Goal: Task Accomplishment & Management: Use online tool/utility

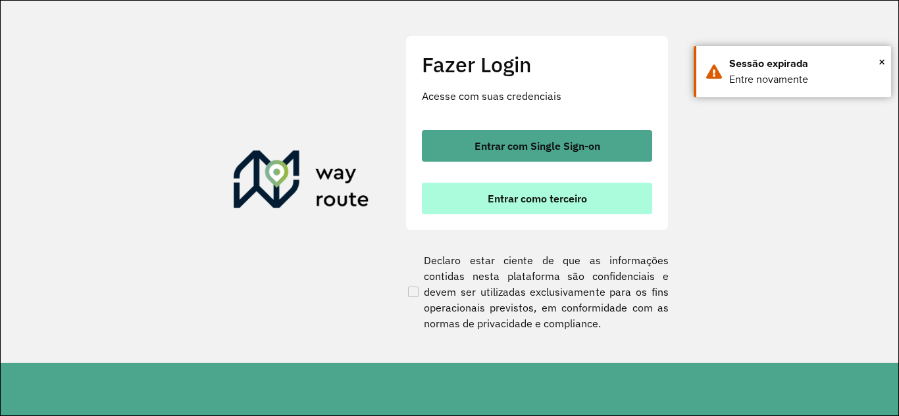
click at [505, 203] on span "Entrar como terceiro" at bounding box center [537, 198] width 99 height 11
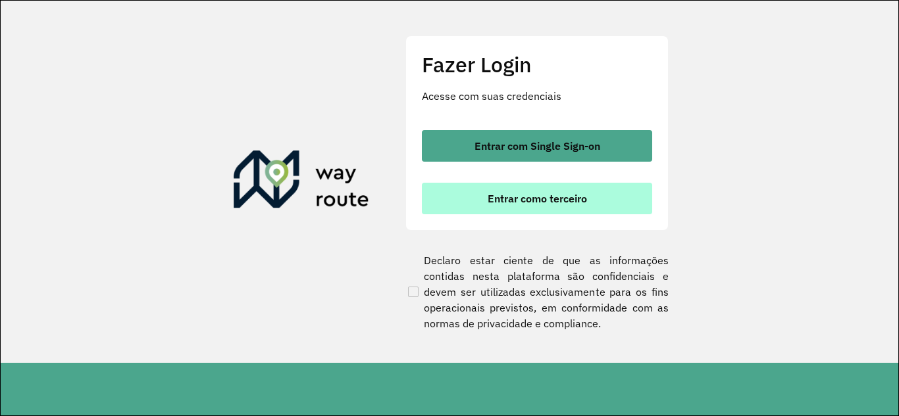
click at [518, 199] on span "Entrar como terceiro" at bounding box center [537, 198] width 99 height 11
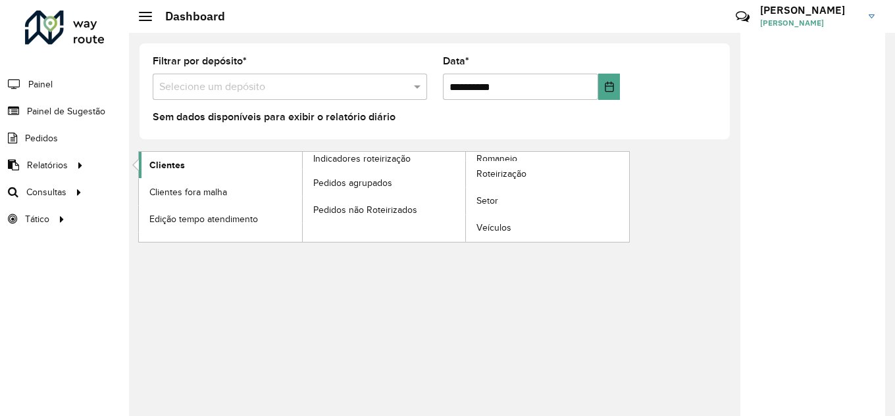
click at [178, 169] on span "Clientes" at bounding box center [167, 166] width 36 height 14
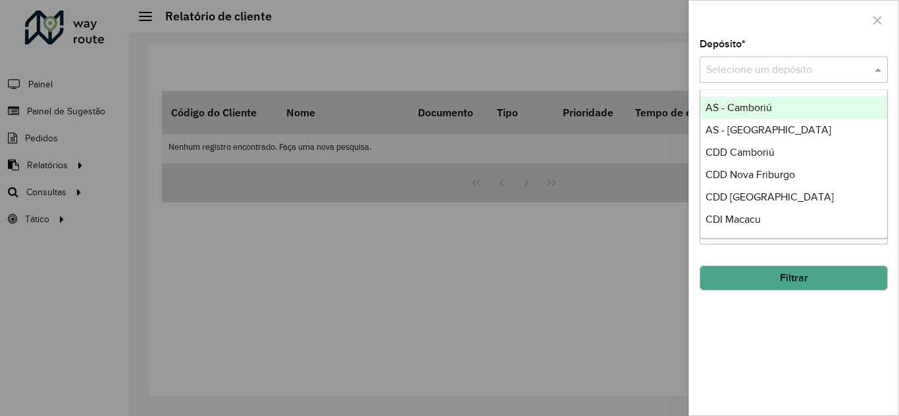
click at [883, 68] on span at bounding box center [879, 70] width 16 height 16
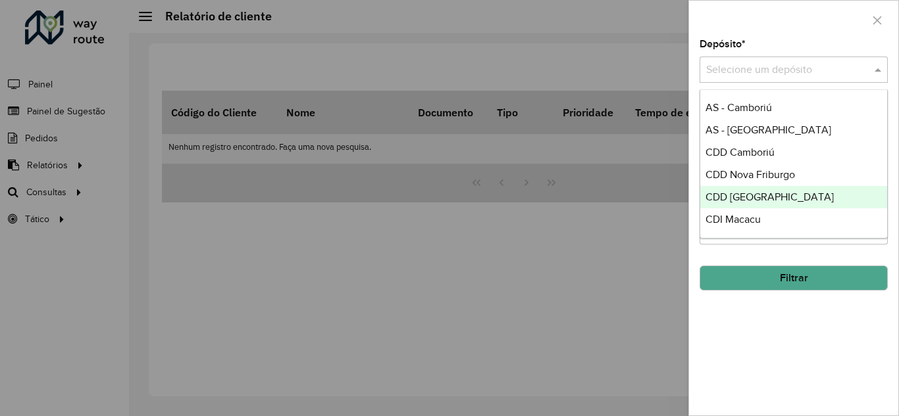
click at [747, 198] on span "CDD [GEOGRAPHIC_DATA]" at bounding box center [769, 196] width 128 height 11
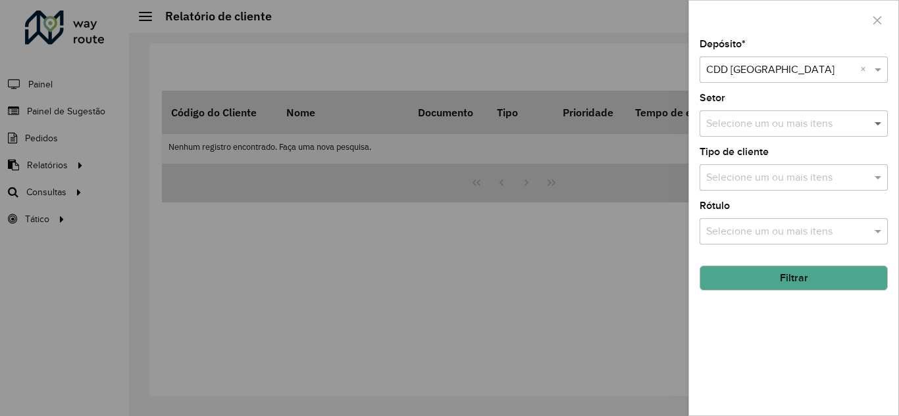
click at [878, 126] on span at bounding box center [879, 124] width 16 height 16
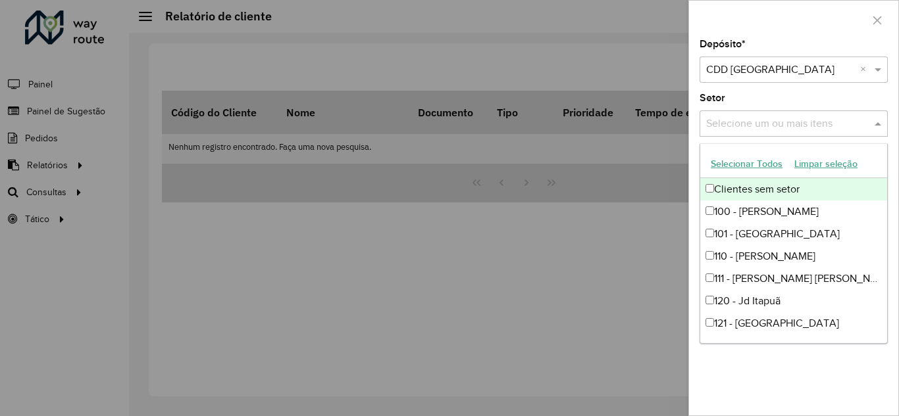
click at [828, 102] on div "Setor Selecione um ou mais itens" at bounding box center [793, 114] width 188 height 43
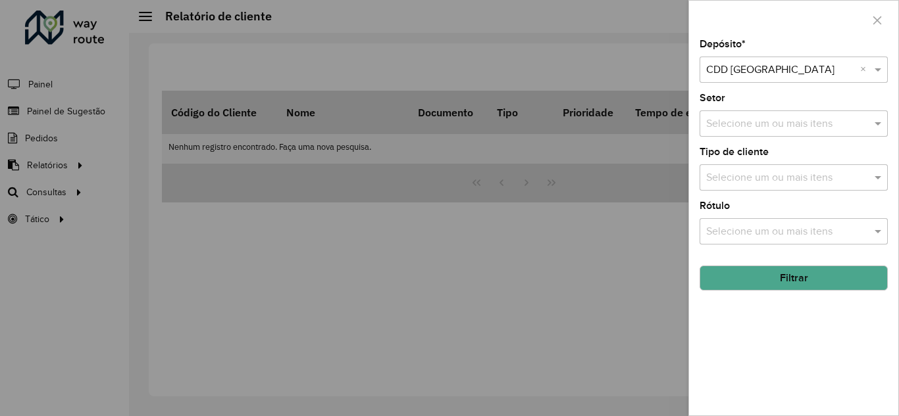
click at [801, 276] on button "Filtrar" at bounding box center [793, 278] width 188 height 25
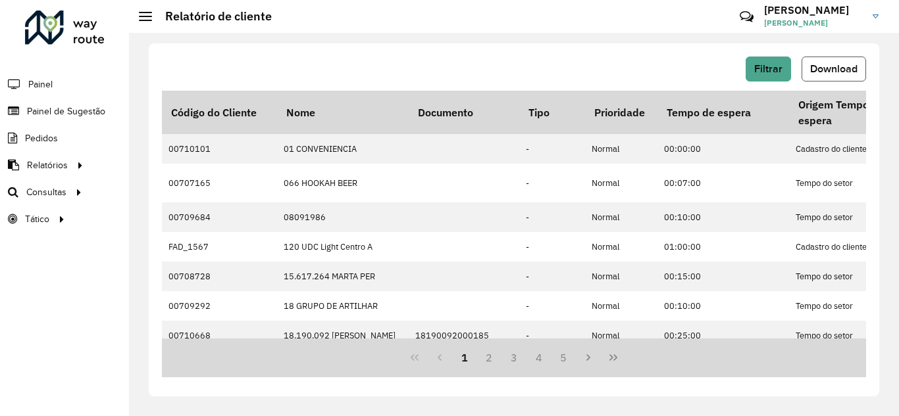
click at [830, 73] on span "Download" at bounding box center [833, 68] width 47 height 11
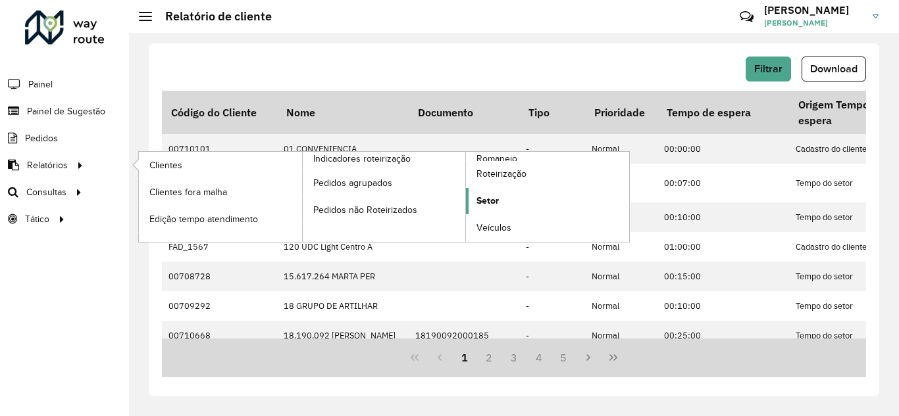
click at [505, 204] on link "Setor" at bounding box center [547, 201] width 163 height 26
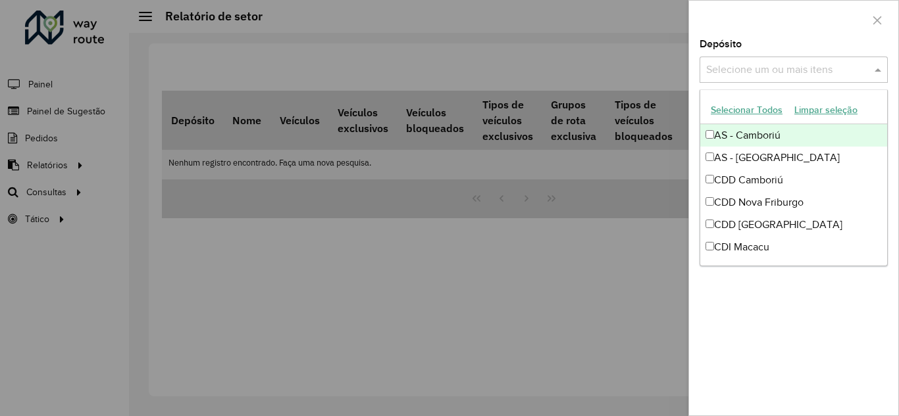
click at [879, 72] on span at bounding box center [879, 70] width 16 height 16
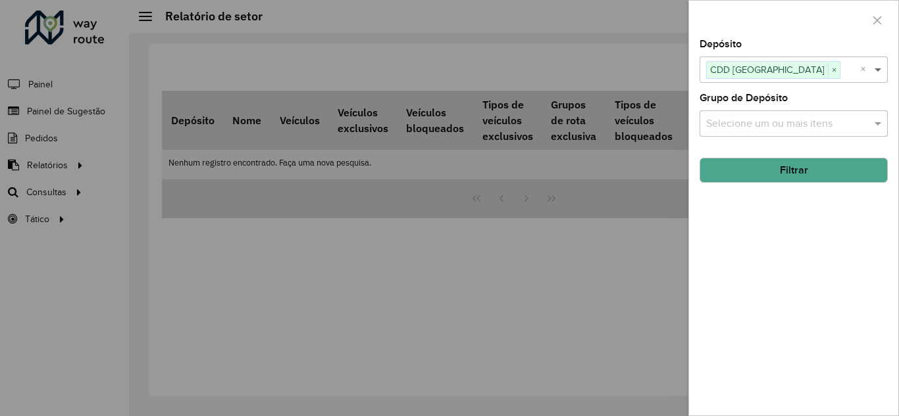
click at [880, 70] on span at bounding box center [879, 70] width 16 height 16
click at [801, 166] on button "Filtrar" at bounding box center [793, 170] width 188 height 25
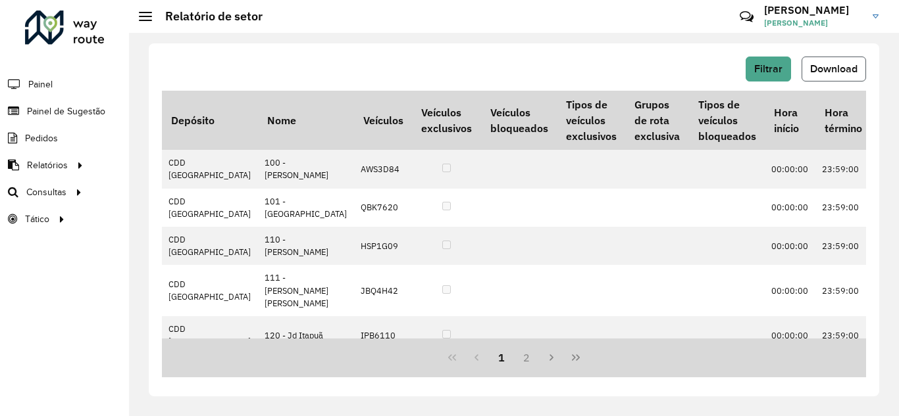
click at [832, 69] on span "Download" at bounding box center [833, 68] width 47 height 11
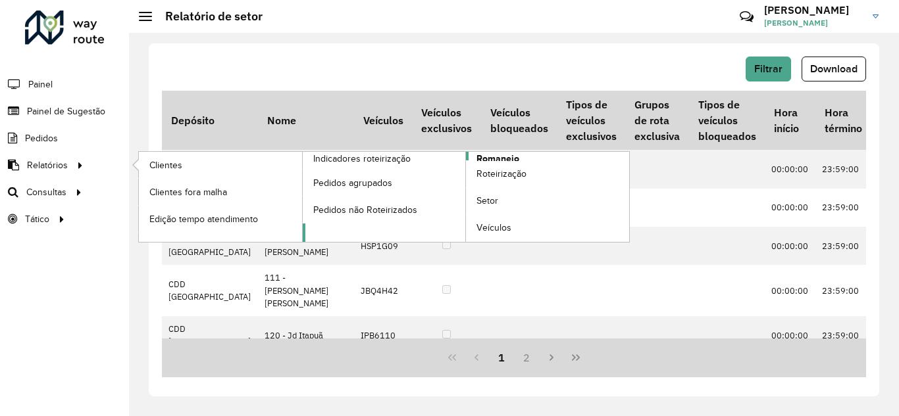
click at [503, 155] on span "Romaneio" at bounding box center [497, 159] width 43 height 14
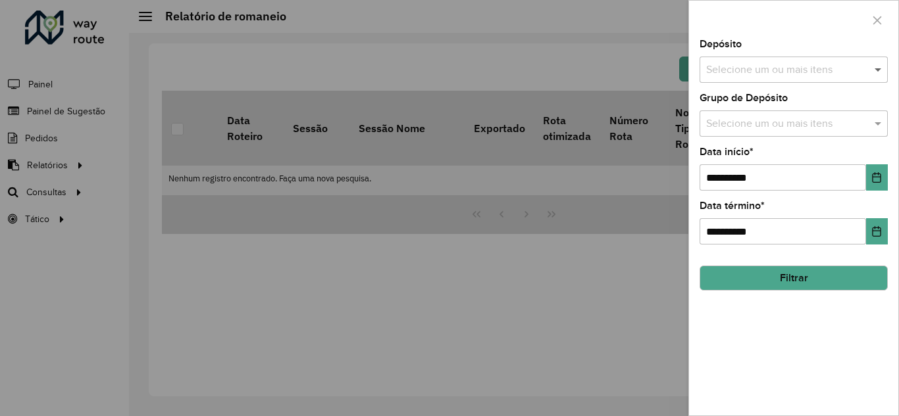
click at [878, 67] on span at bounding box center [879, 70] width 16 height 16
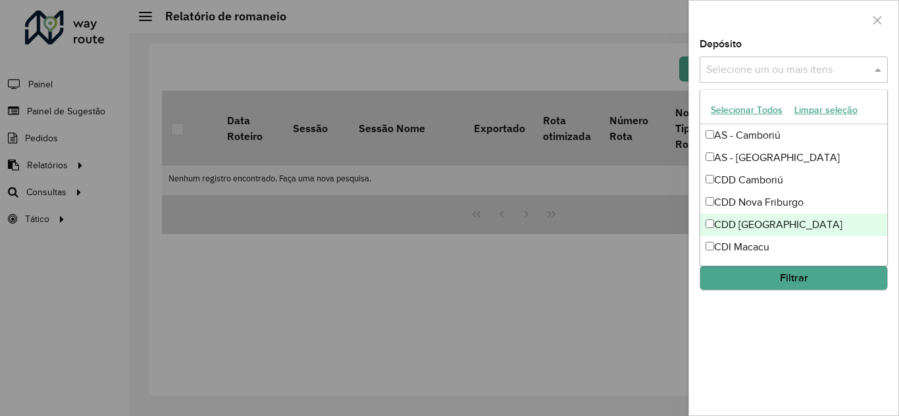
click at [715, 226] on div "CDD [GEOGRAPHIC_DATA]" at bounding box center [793, 225] width 187 height 22
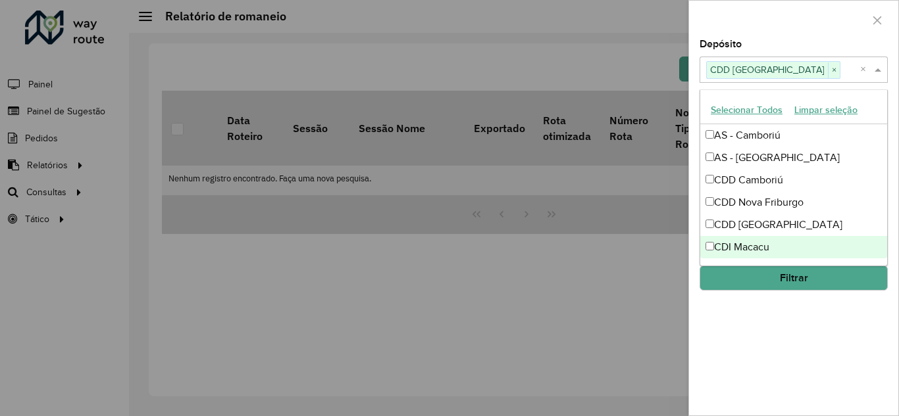
click at [780, 282] on button "Filtrar" at bounding box center [793, 278] width 188 height 25
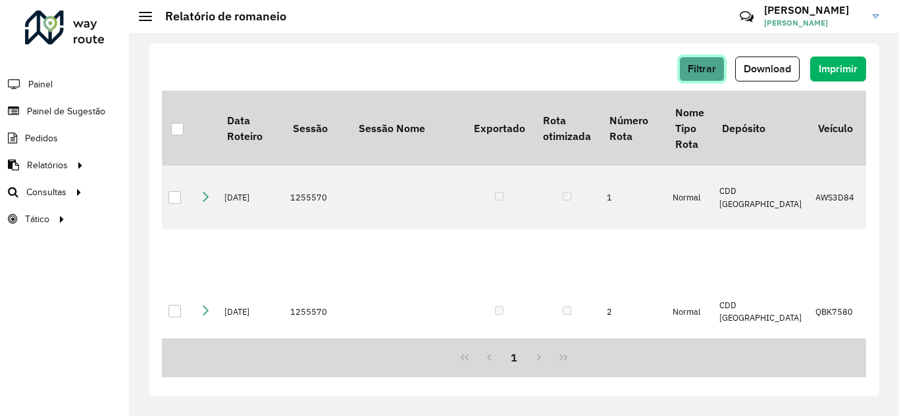
click at [697, 69] on span "Filtrar" at bounding box center [702, 68] width 28 height 11
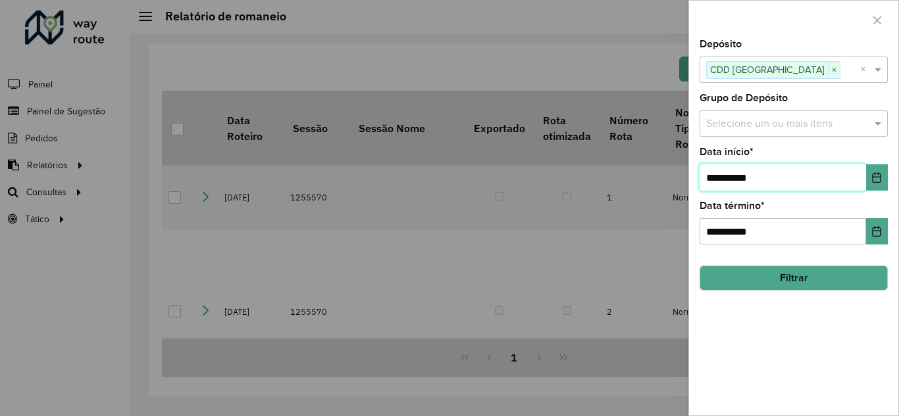
click at [731, 175] on input "**********" at bounding box center [782, 177] width 166 height 26
click at [878, 174] on icon "Choose Date" at bounding box center [876, 177] width 9 height 11
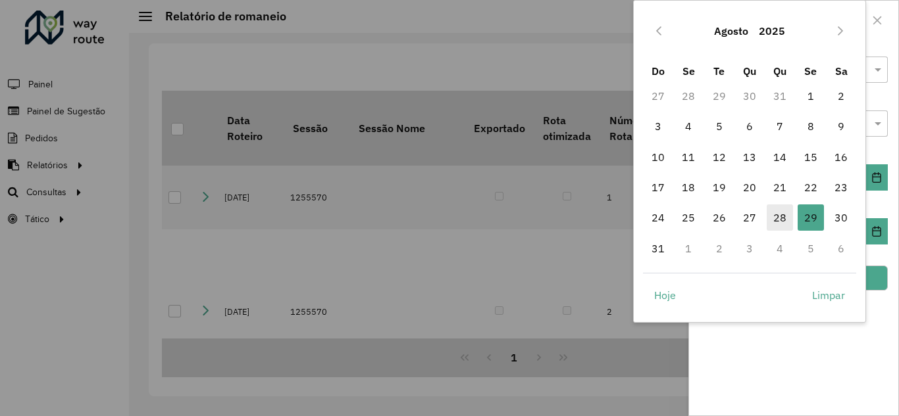
click at [778, 221] on span "28" at bounding box center [780, 218] width 26 height 26
type input "**********"
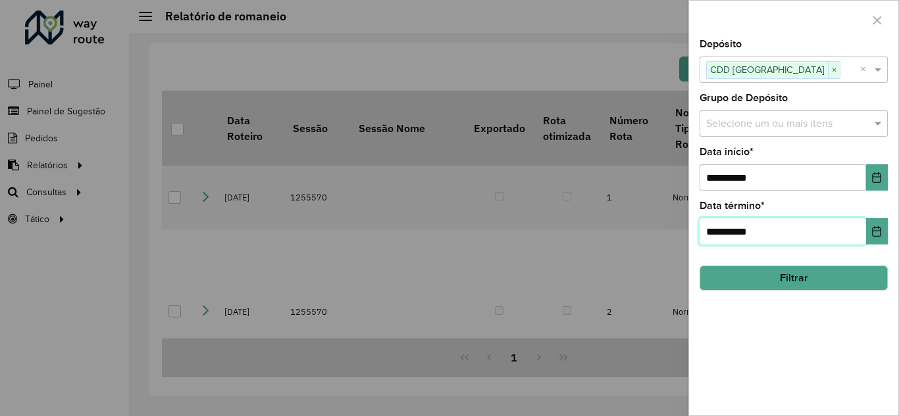
click at [726, 230] on input "**********" at bounding box center [782, 231] width 166 height 26
click at [707, 231] on input "**********" at bounding box center [782, 231] width 166 height 26
click at [884, 232] on button "Choose Date" at bounding box center [877, 231] width 22 height 26
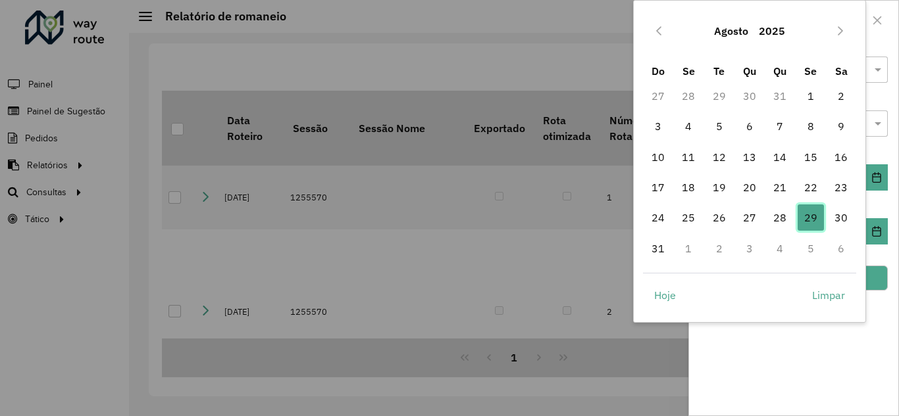
click at [809, 217] on span "29" at bounding box center [810, 218] width 26 height 26
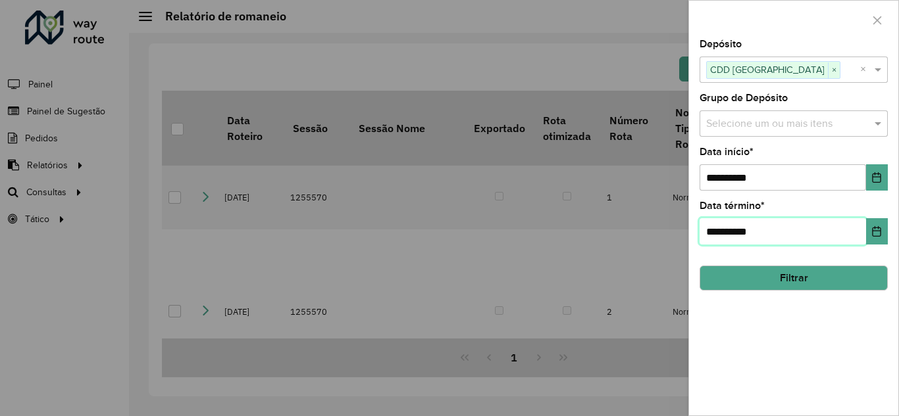
click at [714, 232] on input "**********" at bounding box center [782, 231] width 166 height 26
click at [882, 228] on icon "Choose Date" at bounding box center [876, 231] width 11 height 11
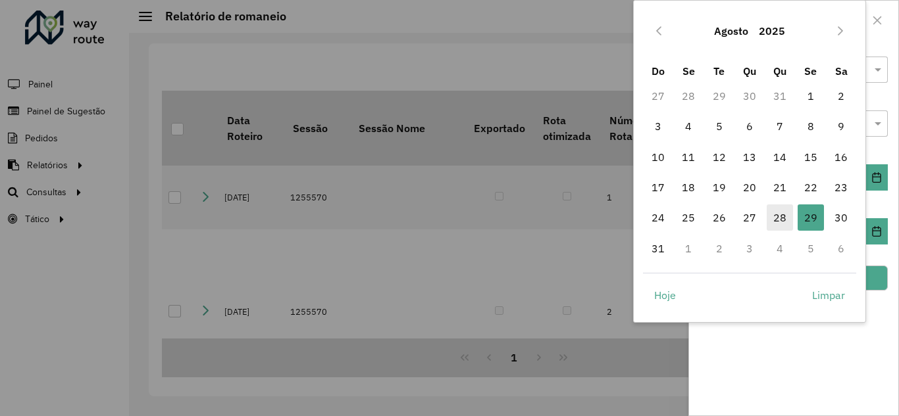
click at [780, 214] on span "28" at bounding box center [780, 218] width 26 height 26
type input "**********"
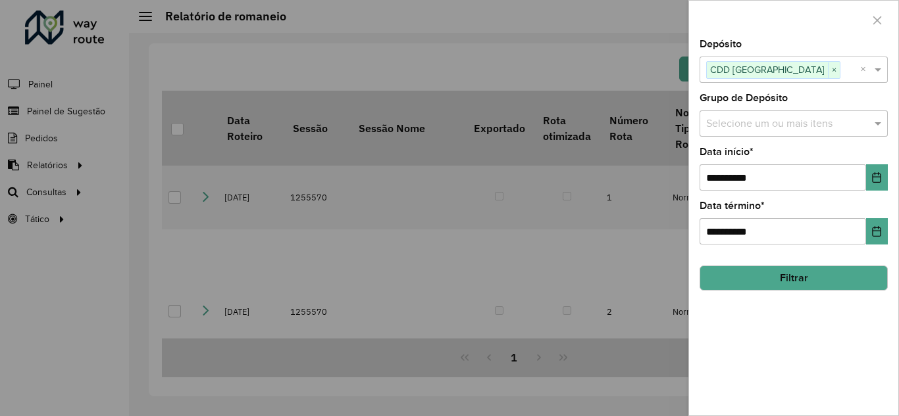
click at [802, 278] on button "Filtrar" at bounding box center [793, 278] width 188 height 25
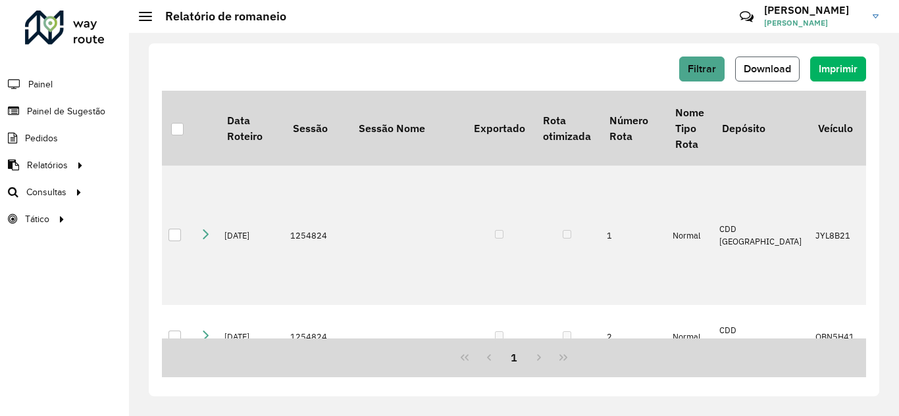
click at [772, 66] on span "Download" at bounding box center [766, 68] width 47 height 11
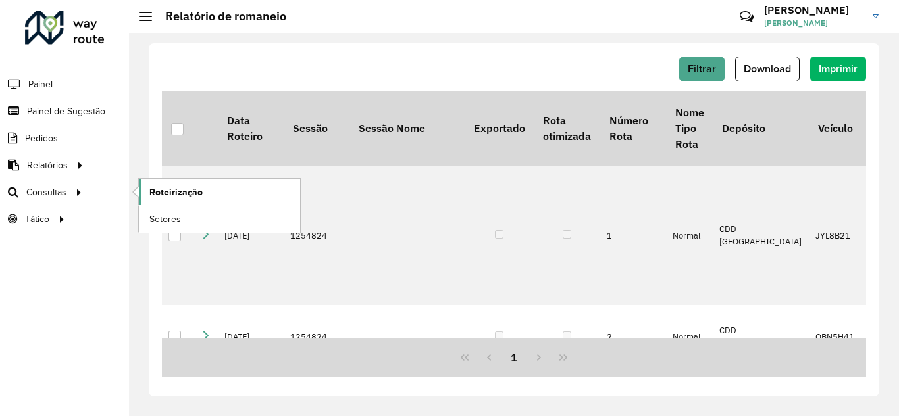
click at [177, 193] on span "Roteirização" at bounding box center [175, 193] width 53 height 14
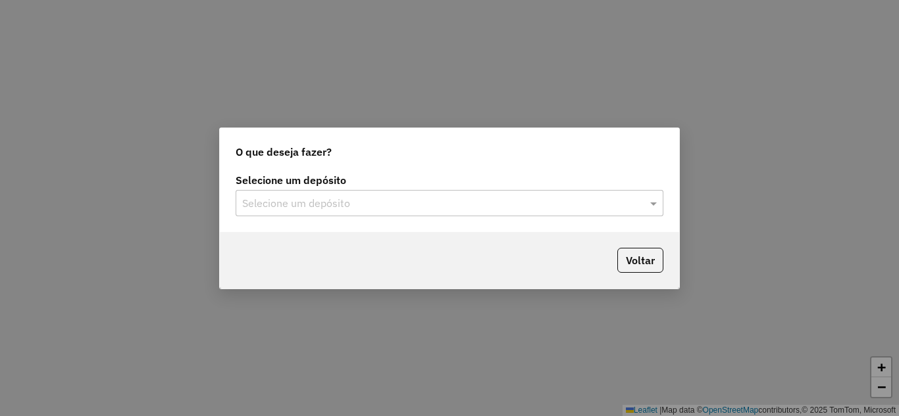
click at [376, 206] on input "text" at bounding box center [436, 204] width 388 height 16
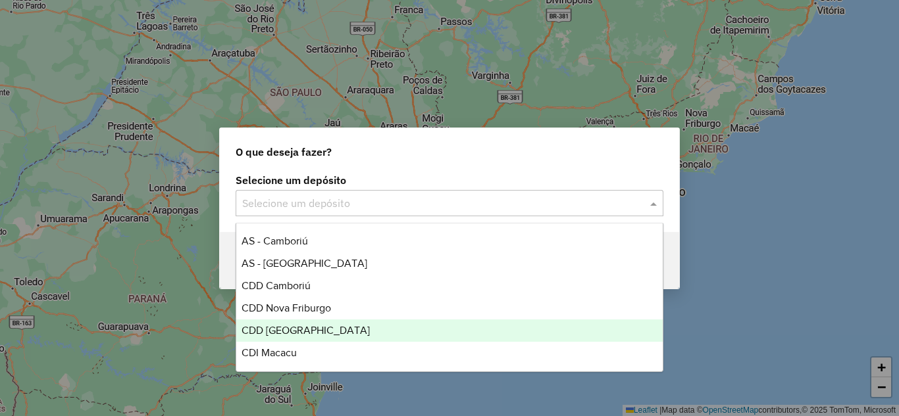
click at [293, 329] on span "CDD [GEOGRAPHIC_DATA]" at bounding box center [305, 330] width 128 height 11
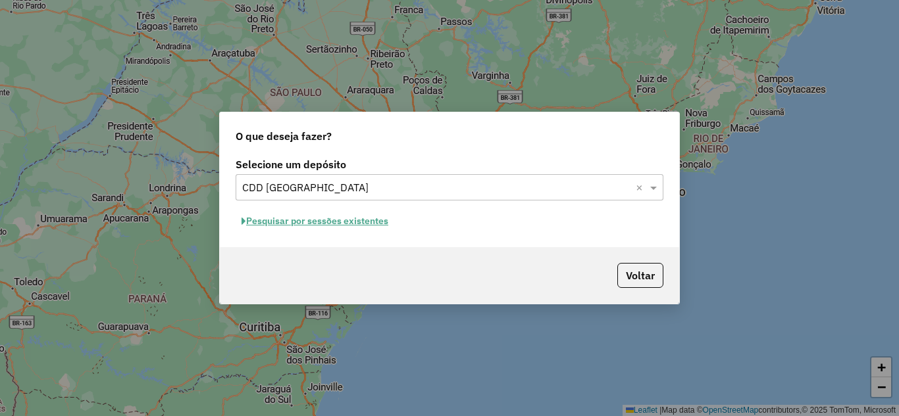
click at [331, 223] on button "Pesquisar por sessões existentes" at bounding box center [315, 221] width 159 height 20
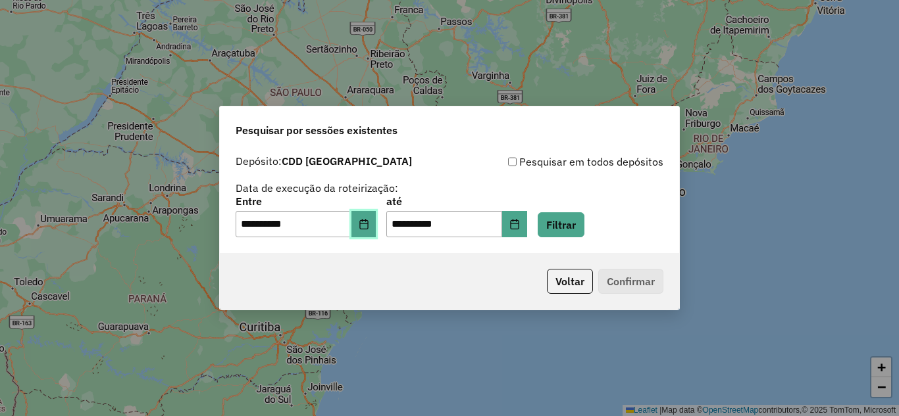
click at [368, 228] on icon "Choose Date" at bounding box center [363, 224] width 9 height 11
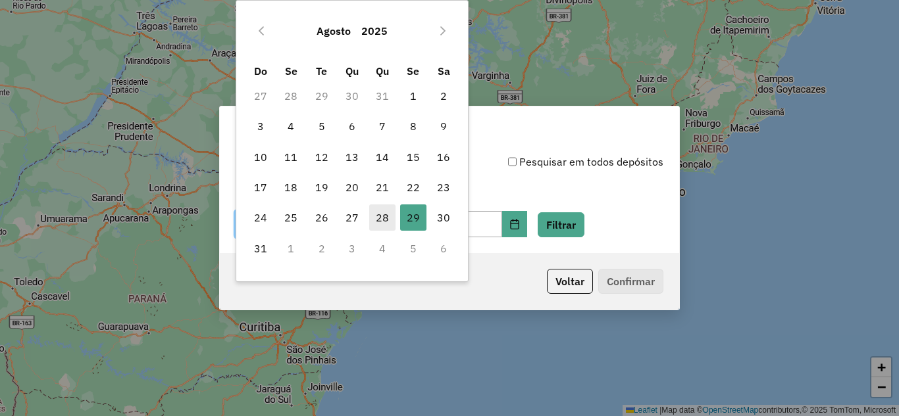
click at [383, 216] on span "28" at bounding box center [382, 218] width 26 height 26
type input "**********"
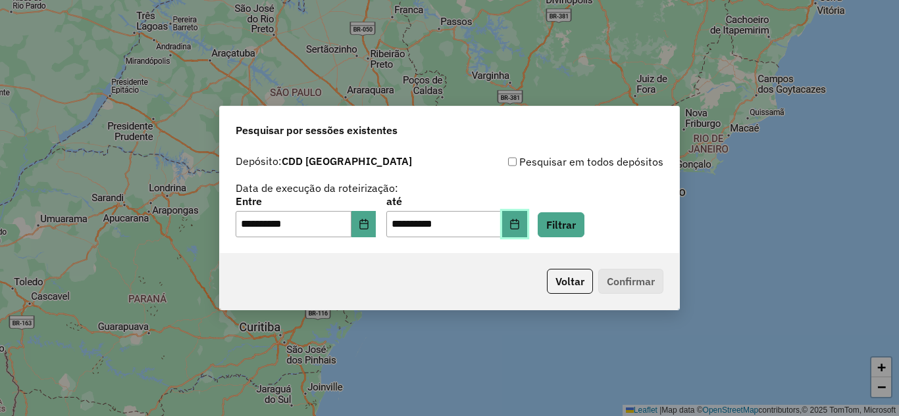
click at [520, 223] on icon "Choose Date" at bounding box center [514, 224] width 11 height 11
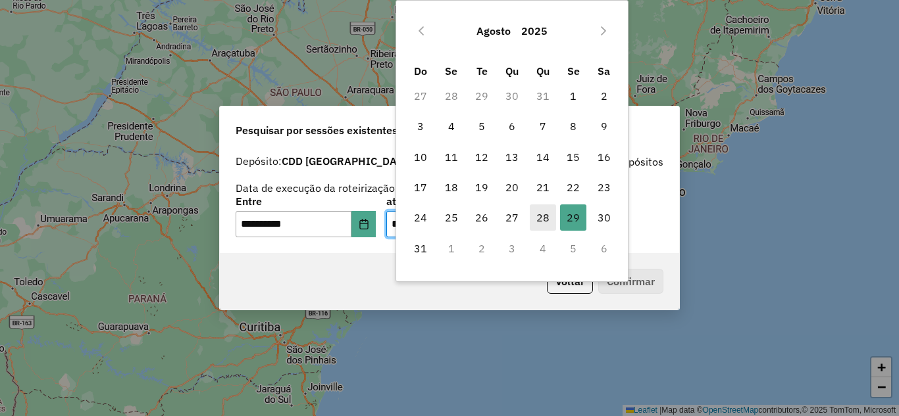
click at [534, 216] on span "28" at bounding box center [543, 218] width 26 height 26
type input "**********"
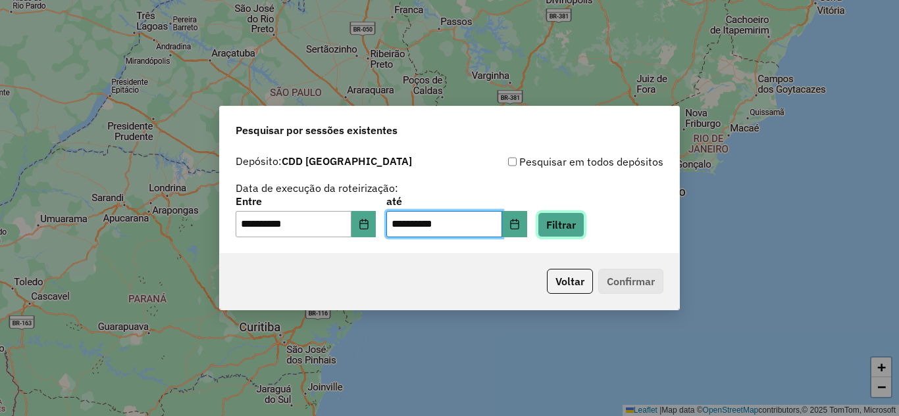
click at [584, 226] on button "Filtrar" at bounding box center [561, 225] width 47 height 25
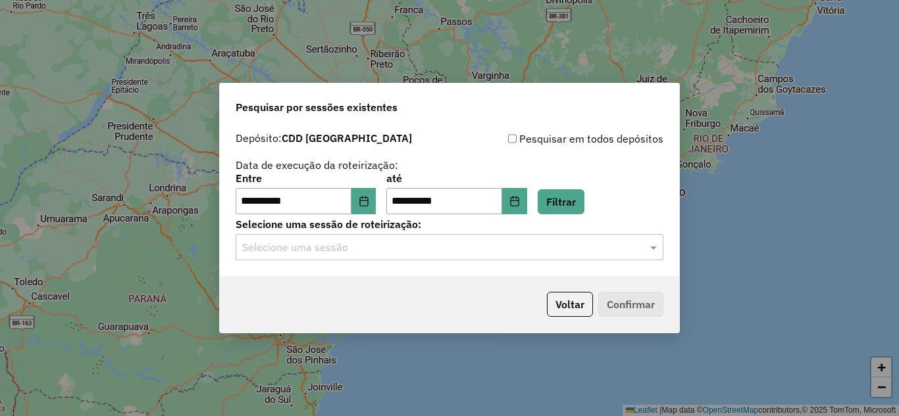
click at [397, 240] on input "text" at bounding box center [436, 248] width 388 height 16
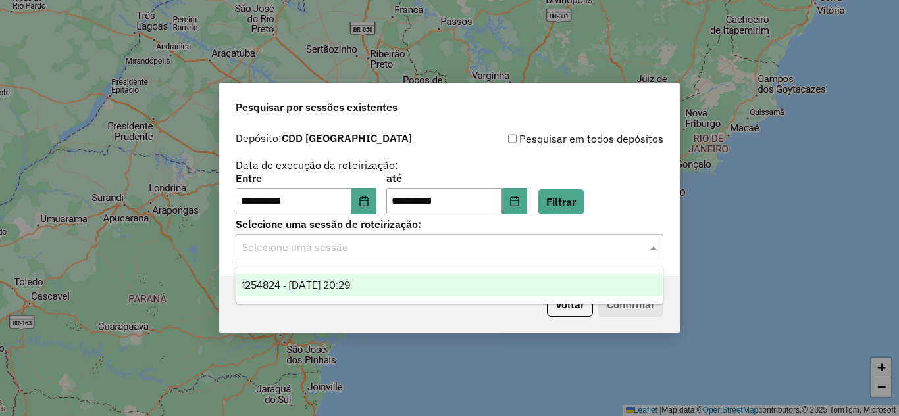
click at [322, 278] on div "1254824 - 28/08/2025 20:29" at bounding box center [449, 285] width 426 height 22
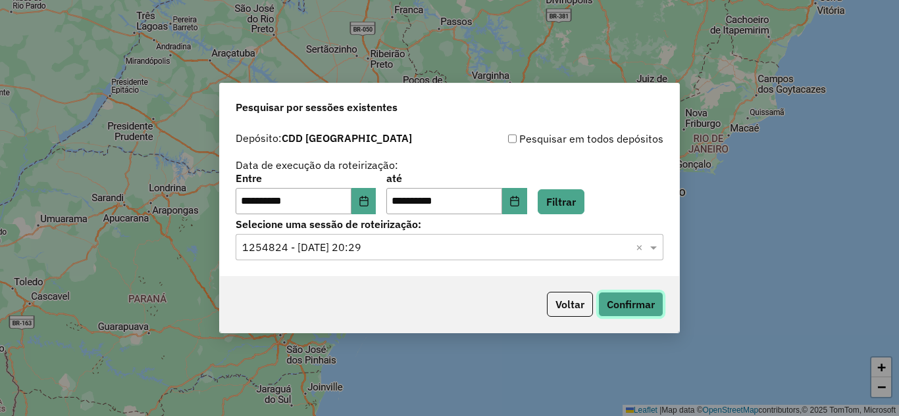
click at [652, 309] on button "Confirmar" at bounding box center [630, 304] width 65 height 25
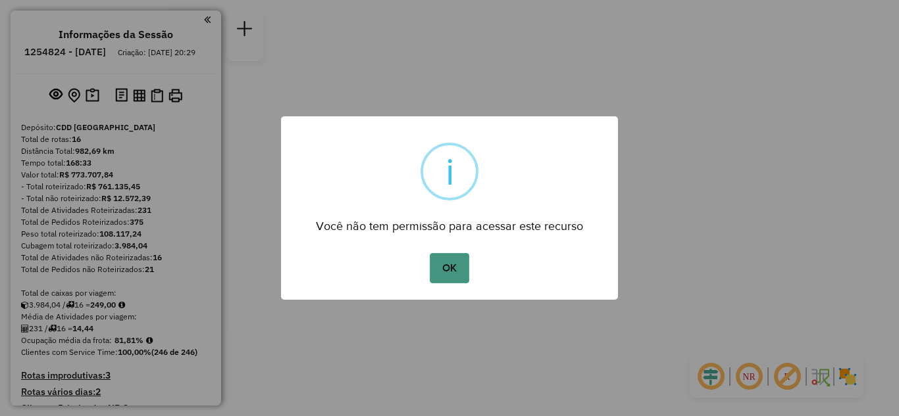
click at [456, 265] on button "OK" at bounding box center [449, 268] width 39 height 30
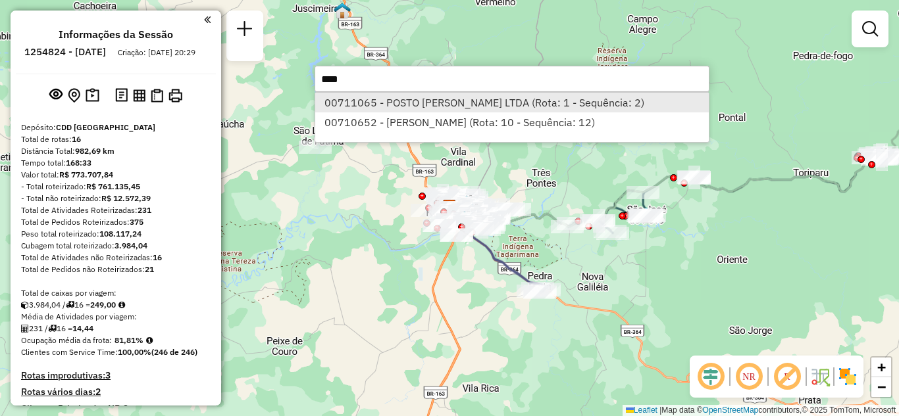
type input "****"
click at [408, 101] on li "00711065 - POSTO ALDO MARINGA LTDA (Rota: 1 - Sequência: 2)" at bounding box center [511, 103] width 393 height 20
select select "**********"
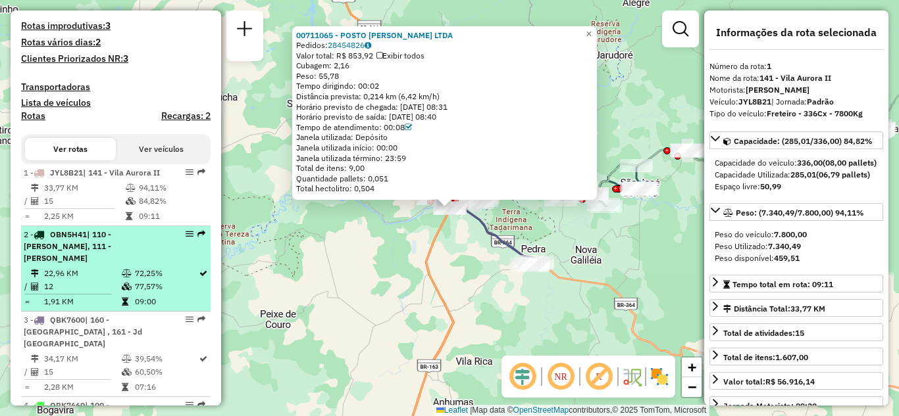
scroll to position [318, 0]
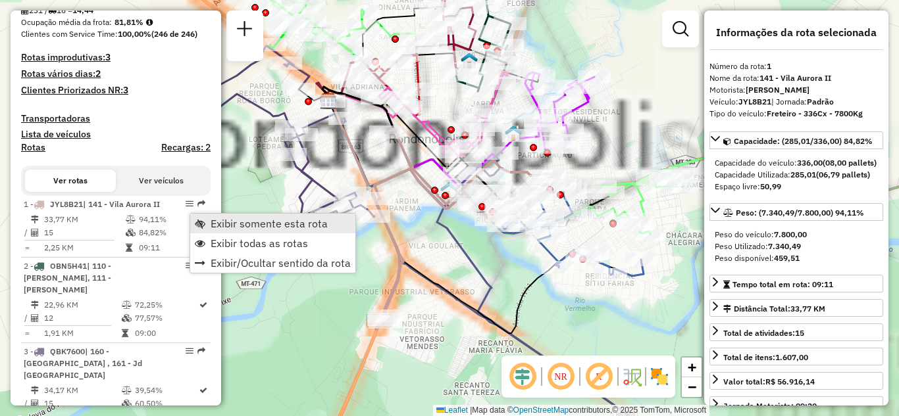
click at [216, 222] on span "Exibir somente esta rota" at bounding box center [269, 223] width 117 height 11
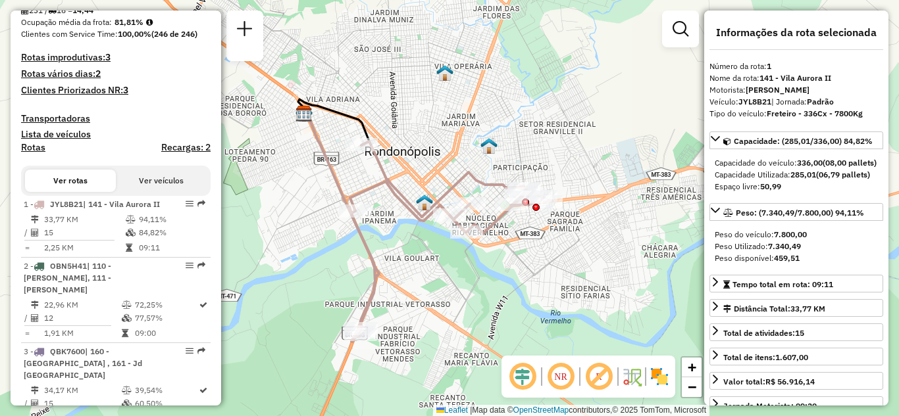
drag, startPoint x: 333, startPoint y: 195, endPoint x: 305, endPoint y: 196, distance: 28.3
click at [305, 196] on div "Janela de atendimento Grade de atendimento Capacidade Transportadoras Veículos …" at bounding box center [449, 208] width 899 height 416
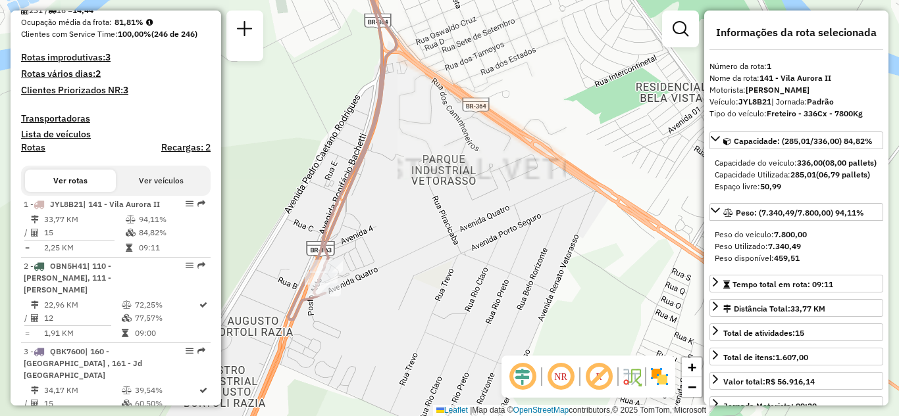
drag, startPoint x: 339, startPoint y: 184, endPoint x: 344, endPoint y: 141, distance: 43.1
click at [344, 141] on icon at bounding box center [334, 110] width 93 height 420
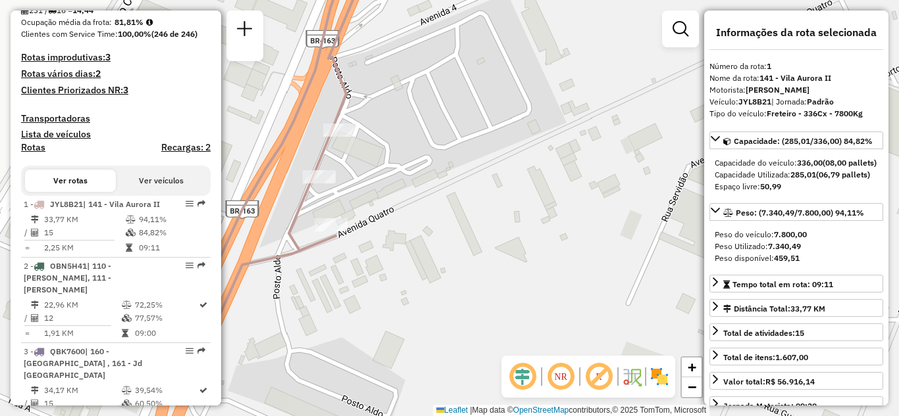
drag, startPoint x: 346, startPoint y: 270, endPoint x: 407, endPoint y: 299, distance: 67.4
click at [404, 301] on div "Janela de atendimento Grade de atendimento Capacidade Transportadoras Veículos …" at bounding box center [449, 208] width 899 height 416
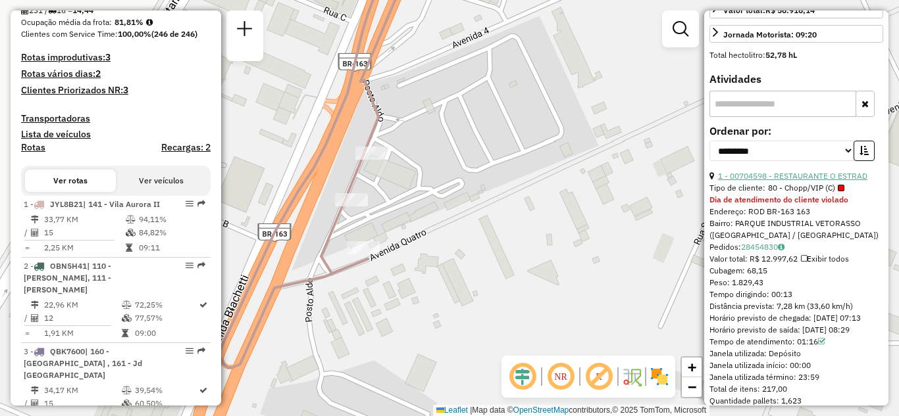
scroll to position [395, 0]
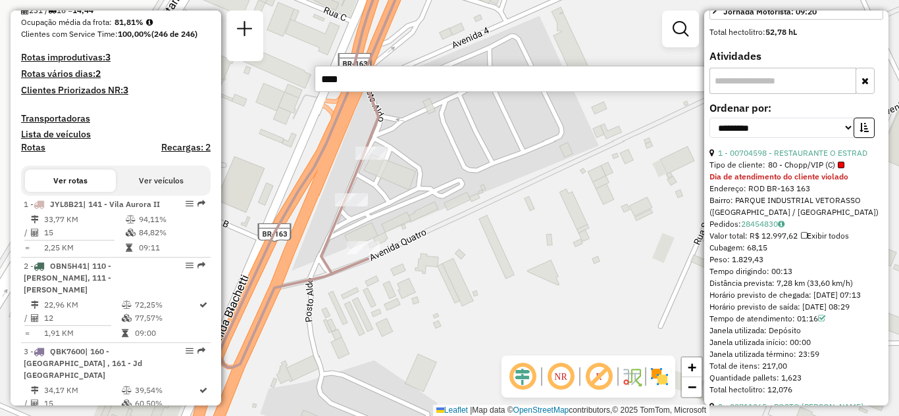
type input "****"
drag, startPoint x: 570, startPoint y: 124, endPoint x: 579, endPoint y: 120, distance: 9.4
click at [570, 124] on div "Janela de atendimento Grade de atendimento Capacidade Transportadoras Veículos …" at bounding box center [449, 208] width 899 height 416
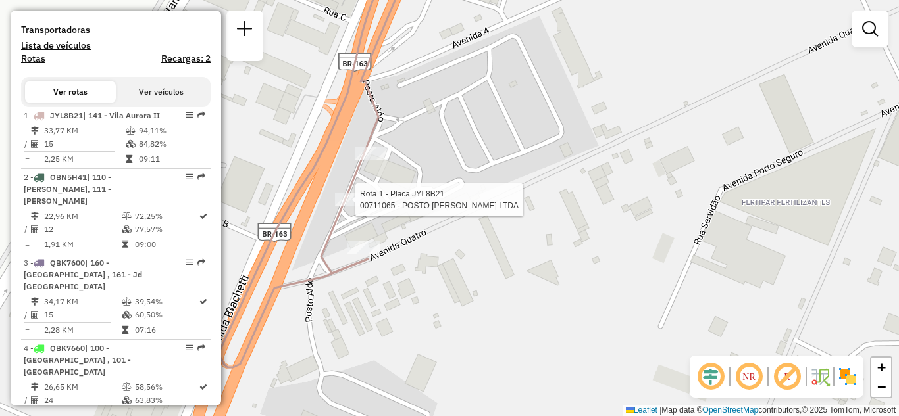
select select "**********"
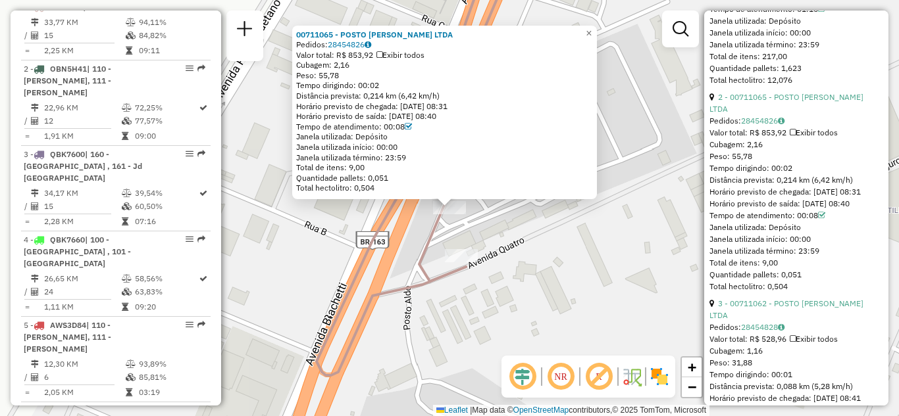
scroll to position [724, 0]
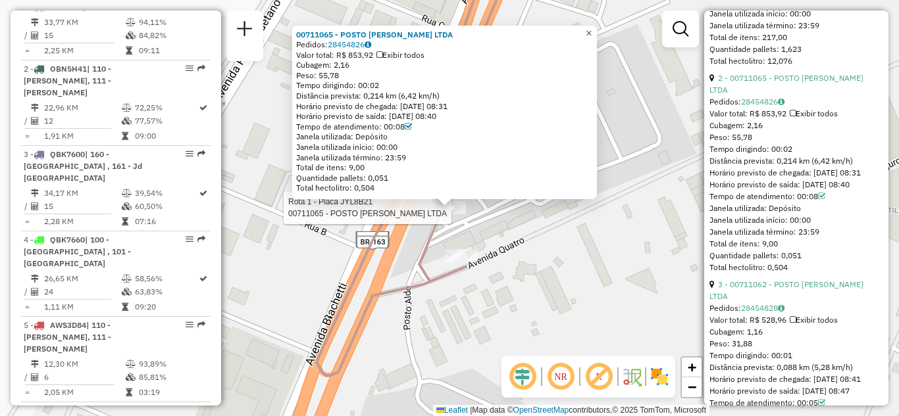
click at [597, 33] on link "×" at bounding box center [589, 34] width 16 height 16
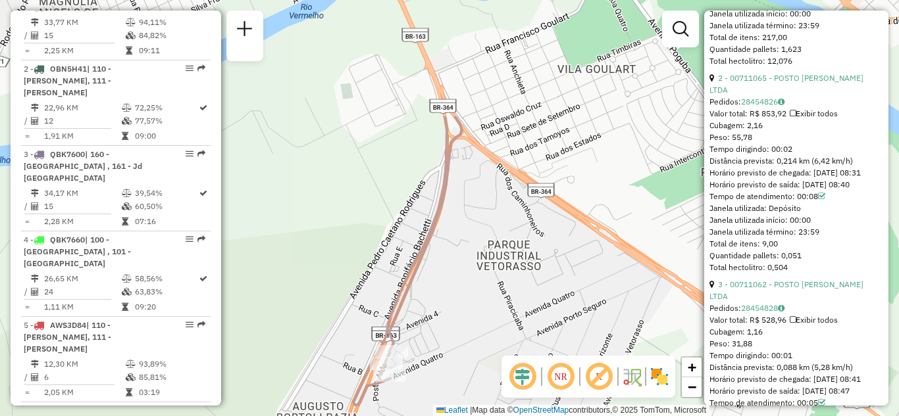
drag, startPoint x: 557, startPoint y: 187, endPoint x: 428, endPoint y: 357, distance: 213.2
click at [428, 357] on div "Janela de atendimento Grade de atendimento Capacidade Transportadoras Veículos …" at bounding box center [449, 208] width 899 height 416
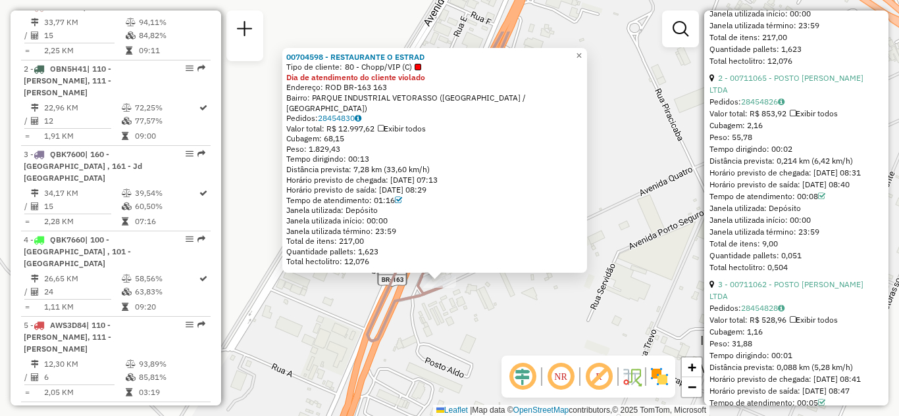
drag, startPoint x: 622, startPoint y: 189, endPoint x: 619, endPoint y: 202, distance: 12.8
click at [619, 202] on div "00704598 - RESTAURANTE O ESTRAD Tipo de cliente: 80 - Chopp/VIP (C) Dia de aten…" at bounding box center [449, 208] width 899 height 416
click at [587, 63] on link "×" at bounding box center [579, 56] width 16 height 16
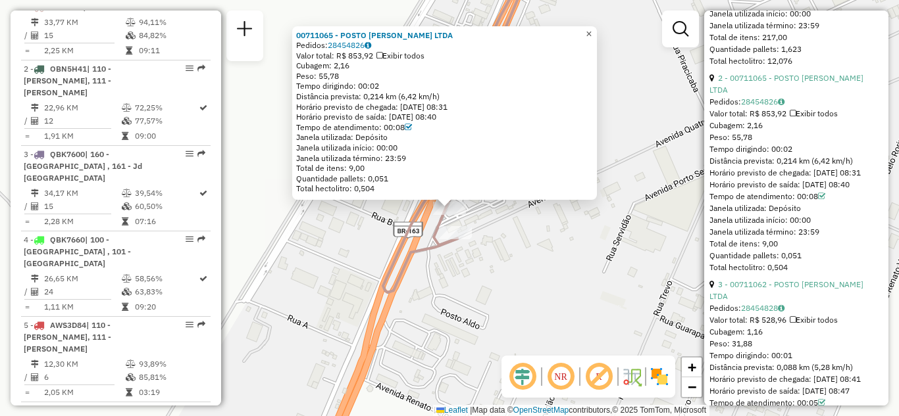
click at [591, 28] on span "×" at bounding box center [589, 33] width 6 height 11
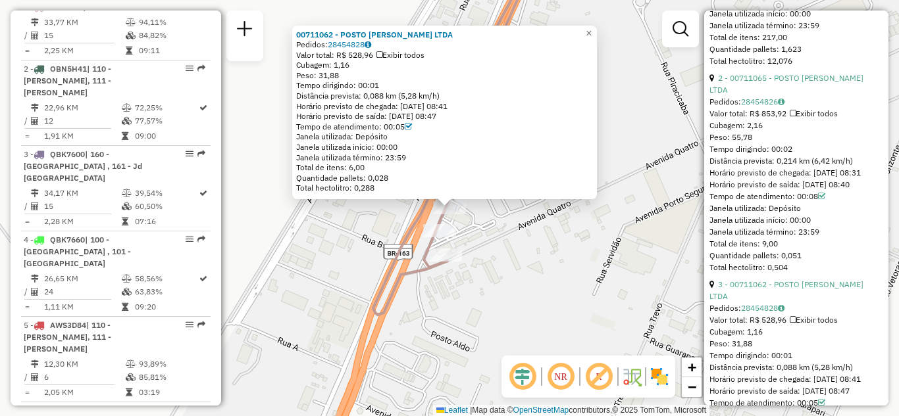
drag, startPoint x: 363, startPoint y: 86, endPoint x: 382, endPoint y: 86, distance: 19.7
click at [382, 86] on div "Tempo dirigindo: 00:01" at bounding box center [444, 85] width 297 height 11
click at [591, 30] on span "×" at bounding box center [589, 33] width 6 height 11
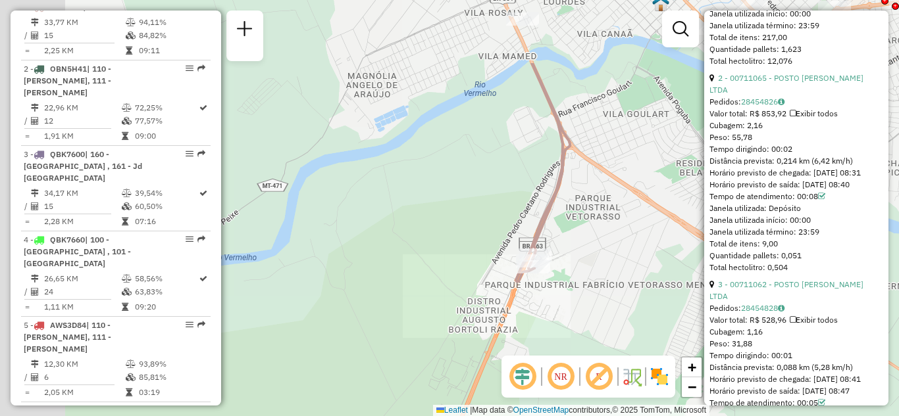
drag, startPoint x: 585, startPoint y: 136, endPoint x: 516, endPoint y: 236, distance: 122.1
click at [537, 278] on div "Janela de atendimento Grade de atendimento Capacidade Transportadoras Veículos …" at bounding box center [449, 208] width 899 height 416
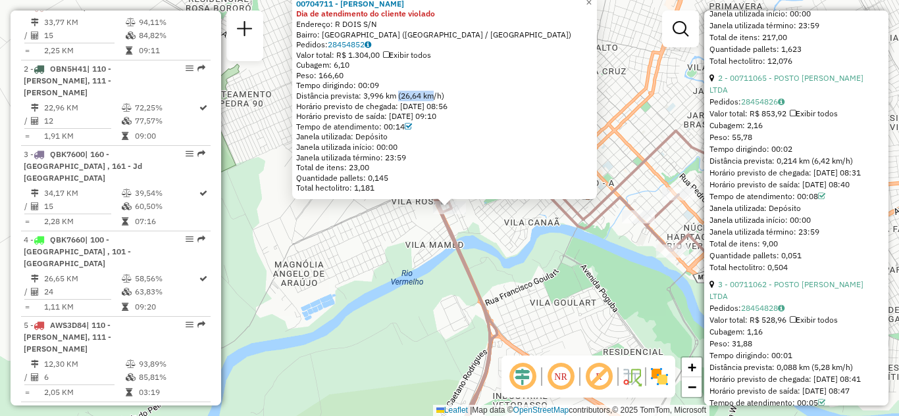
drag, startPoint x: 403, startPoint y: 91, endPoint x: 434, endPoint y: 91, distance: 30.9
click at [434, 91] on div "Distância prevista: 3,996 km (26,64 km/h)" at bounding box center [444, 96] width 297 height 11
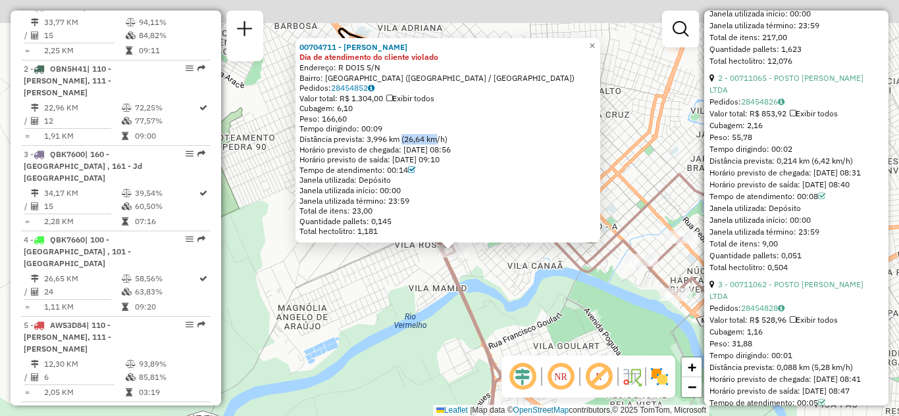
drag, startPoint x: 517, startPoint y: 254, endPoint x: 520, endPoint y: 323, distance: 69.1
click at [520, 323] on div "00704711 - MAURO GOMES DA CRUZ Dia de atendimento do cliente violado Endereço: …" at bounding box center [449, 208] width 899 height 416
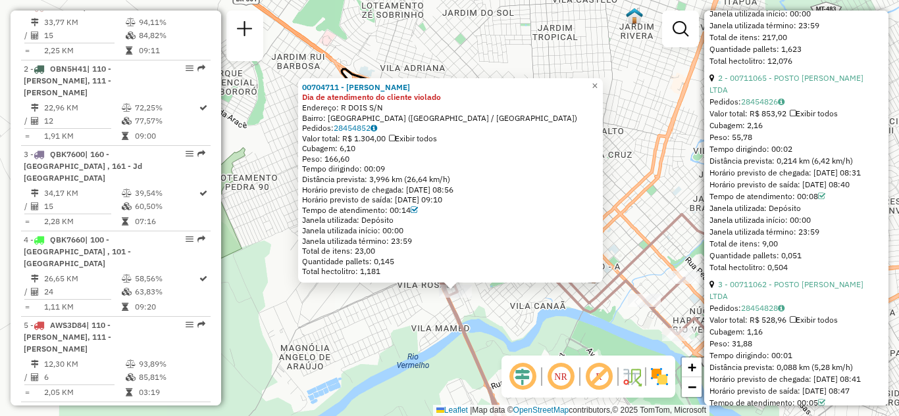
click at [382, 186] on div "Horário previsto de chegada: 28/08/2025 08:56" at bounding box center [450, 190] width 297 height 11
drag, startPoint x: 376, startPoint y: 179, endPoint x: 453, endPoint y: 179, distance: 77.6
click at [453, 179] on div "Distância prevista: 3,996 km (26,64 km/h)" at bounding box center [450, 179] width 297 height 11
click at [377, 177] on div "Distância prevista: 3,996 km (26,64 km/h)" at bounding box center [450, 179] width 297 height 11
drag, startPoint x: 372, startPoint y: 177, endPoint x: 404, endPoint y: 178, distance: 32.2
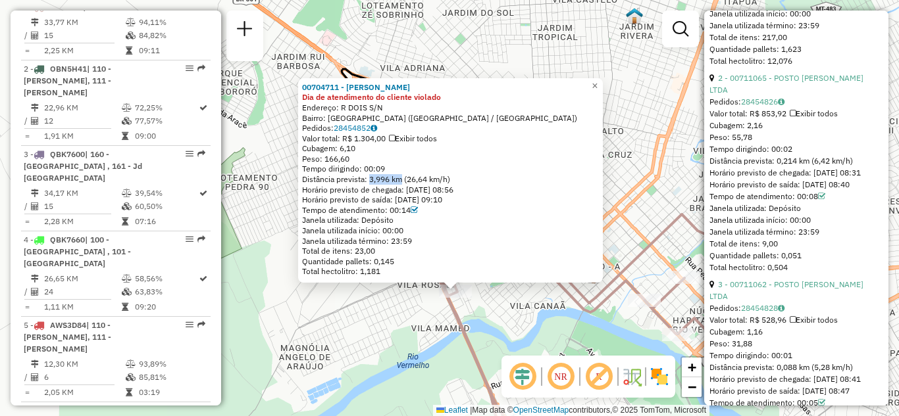
click at [404, 178] on div "Distância prevista: 3,996 km (26,64 km/h)" at bounding box center [450, 179] width 297 height 11
drag, startPoint x: 390, startPoint y: 214, endPoint x: 414, endPoint y: 209, distance: 24.8
click at [411, 212] on div "Tempo de atendimento: 00:14" at bounding box center [450, 210] width 297 height 11
click at [364, 132] on link "28454852" at bounding box center [355, 128] width 43 height 10
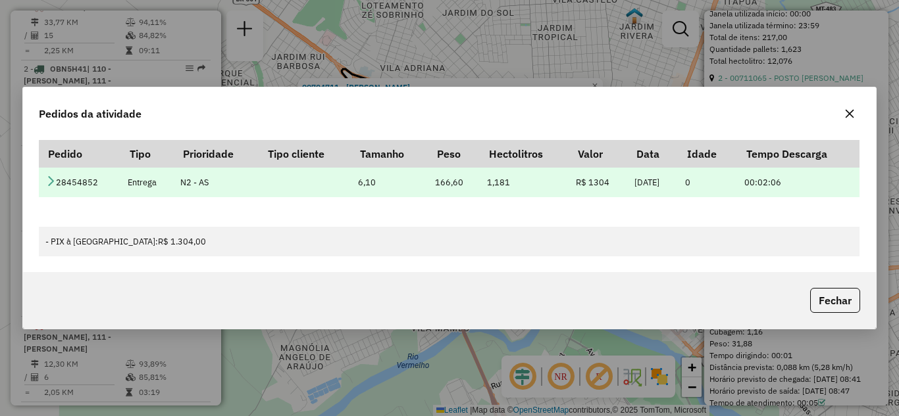
click at [40, 181] on td "28454852" at bounding box center [80, 183] width 82 height 30
click at [53, 180] on icon at bounding box center [50, 181] width 11 height 11
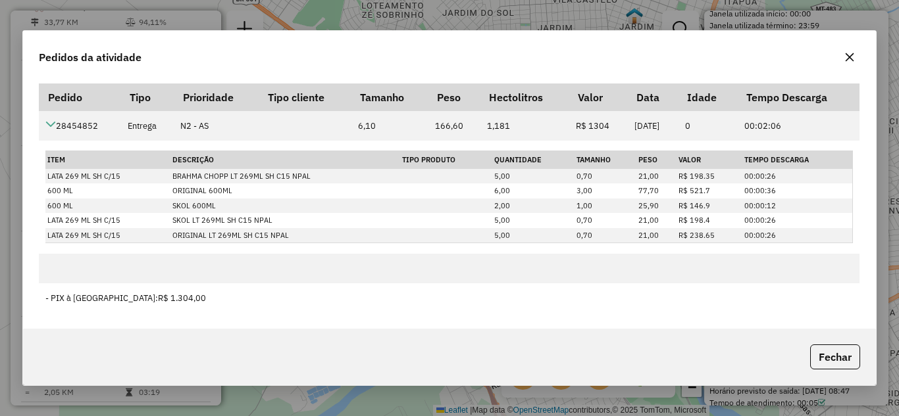
click at [851, 59] on icon "button" at bounding box center [849, 57] width 9 height 9
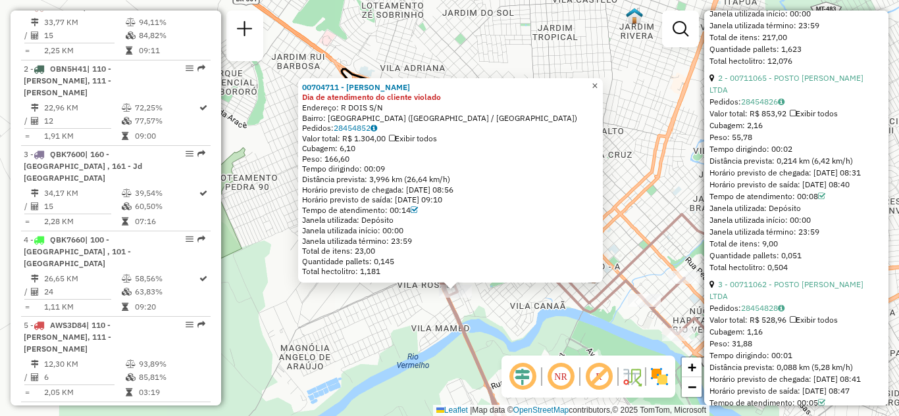
click at [597, 83] on span "×" at bounding box center [594, 85] width 6 height 11
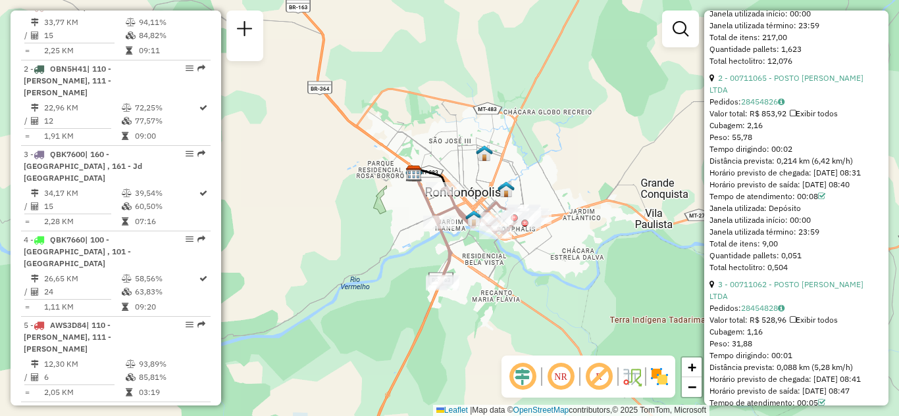
drag, startPoint x: 513, startPoint y: 255, endPoint x: 455, endPoint y: 254, distance: 57.9
click at [455, 254] on icon at bounding box center [487, 236] width 102 height 97
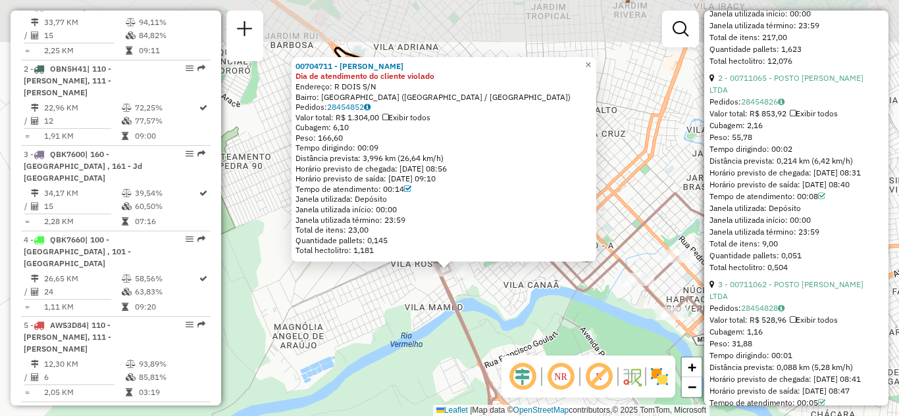
drag, startPoint x: 370, startPoint y: 265, endPoint x: 371, endPoint y: 306, distance: 40.8
click at [371, 306] on div "00704711 - MAURO GOMES DA CRUZ Dia de atendimento do cliente violado Endereço: …" at bounding box center [449, 208] width 899 height 416
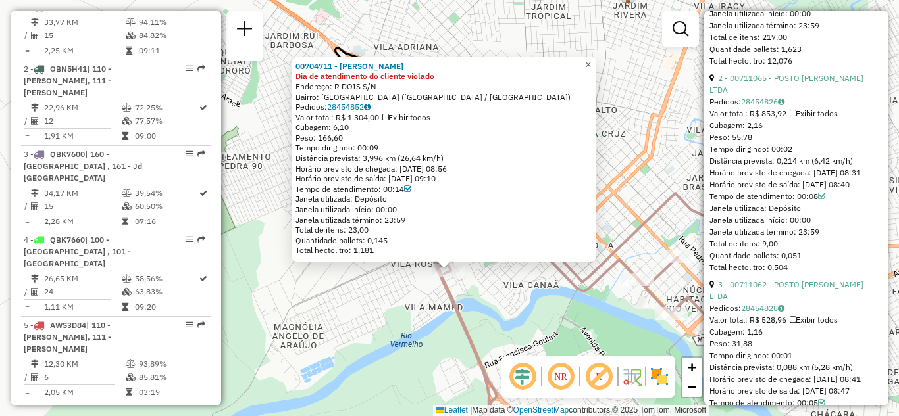
click at [591, 61] on span "×" at bounding box center [588, 64] width 6 height 11
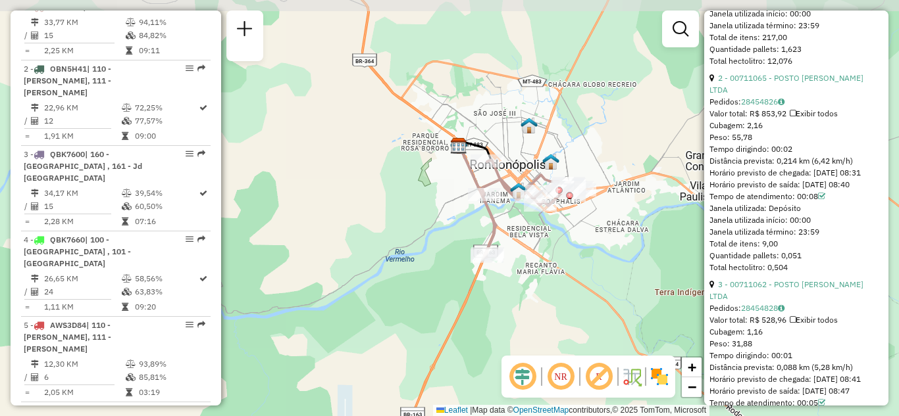
drag, startPoint x: 568, startPoint y: 226, endPoint x: 522, endPoint y: 259, distance: 56.2
click at [522, 259] on div "Janela de atendimento Grade de atendimento Capacidade Transportadoras Veículos …" at bounding box center [449, 208] width 899 height 416
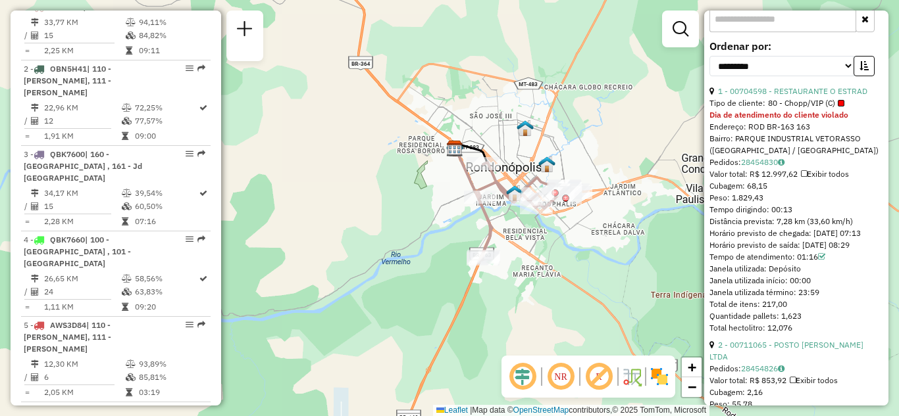
scroll to position [395, 0]
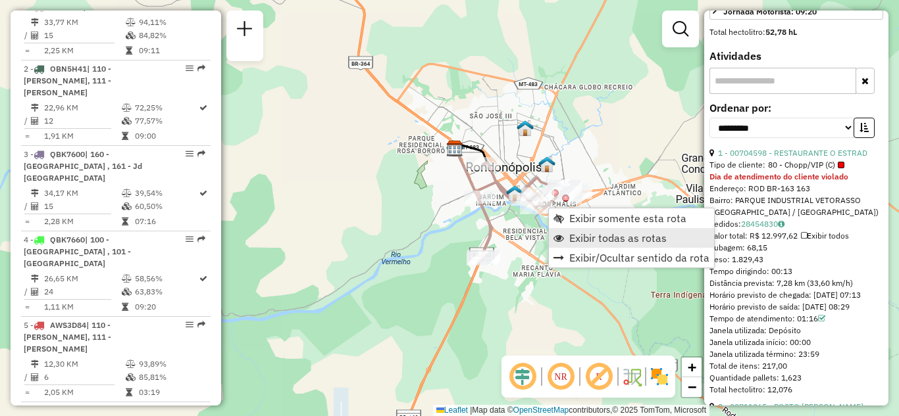
click at [587, 239] on span "Exibir todas as rotas" at bounding box center [617, 238] width 97 height 11
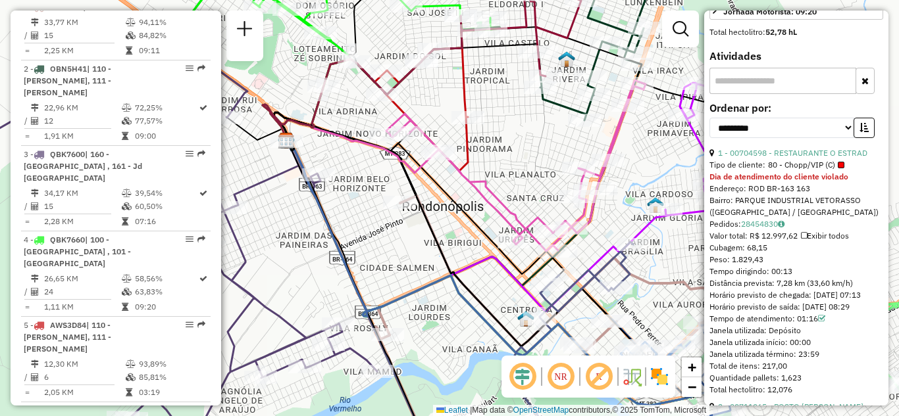
drag, startPoint x: 493, startPoint y: 134, endPoint x: 535, endPoint y: 197, distance: 75.9
click at [533, 197] on div "Janela de atendimento Grade de atendimento Capacidade Transportadoras Veículos …" at bounding box center [449, 208] width 899 height 416
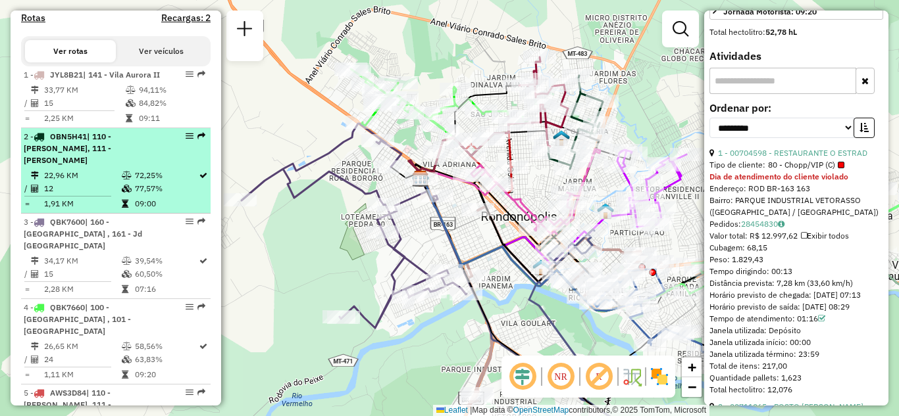
scroll to position [461, 0]
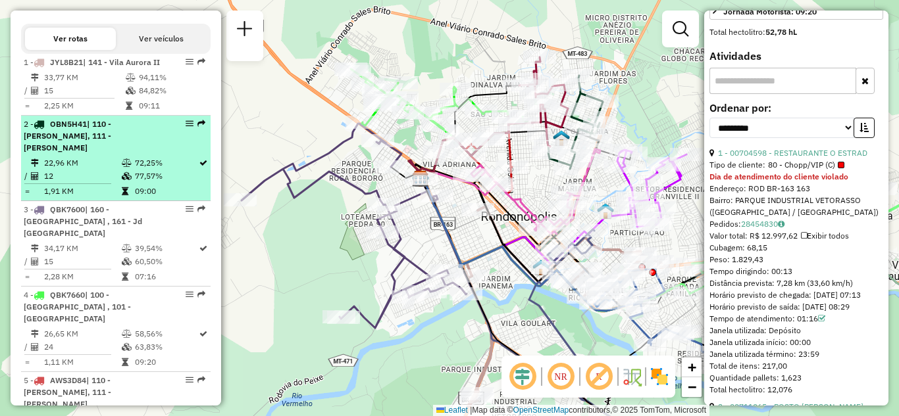
click at [75, 153] on span "| 110 - Jd Rivera, 111 - João Bosco Burnier" at bounding box center [68, 136] width 88 height 34
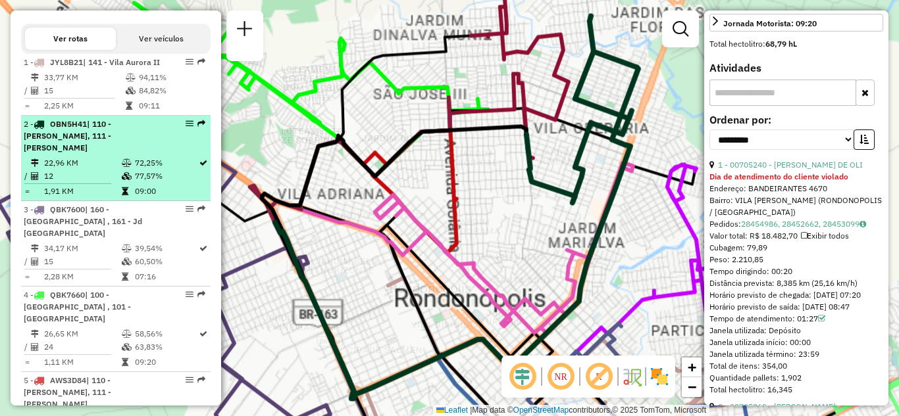
scroll to position [418, 0]
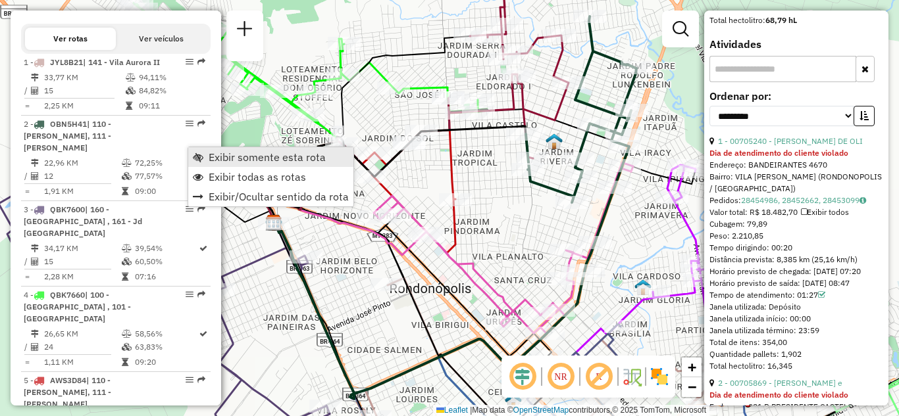
click at [236, 155] on span "Exibir somente esta rota" at bounding box center [267, 157] width 117 height 11
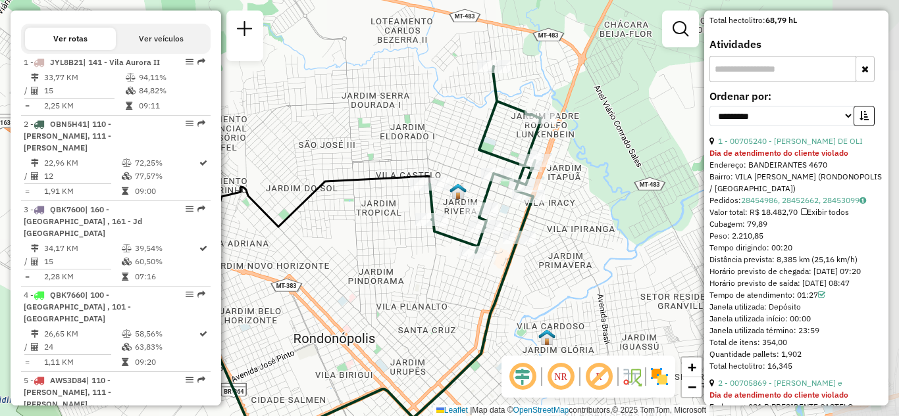
drag, startPoint x: 468, startPoint y: 213, endPoint x: 389, endPoint y: 269, distance: 97.1
click at [389, 269] on div "Janela de atendimento Grade de atendimento Capacidade Transportadoras Veículos …" at bounding box center [449, 208] width 899 height 416
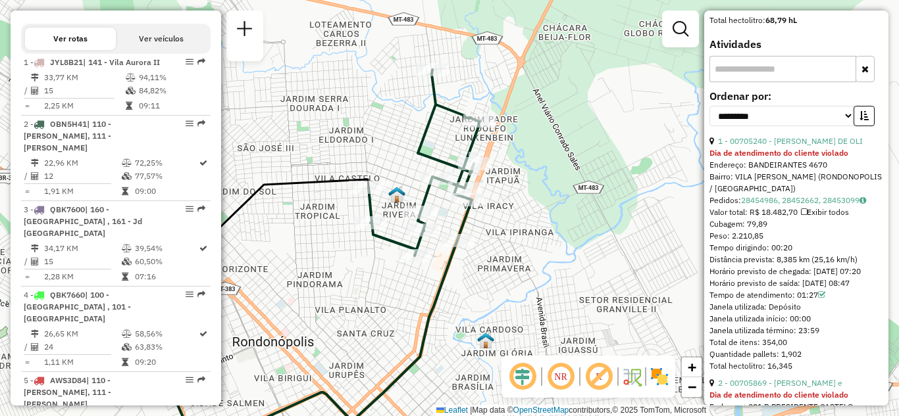
drag, startPoint x: 358, startPoint y: 267, endPoint x: 457, endPoint y: 252, distance: 100.5
click at [454, 253] on div "Janela de atendimento Grade de atendimento Capacidade Transportadoras Veículos …" at bounding box center [449, 208] width 899 height 416
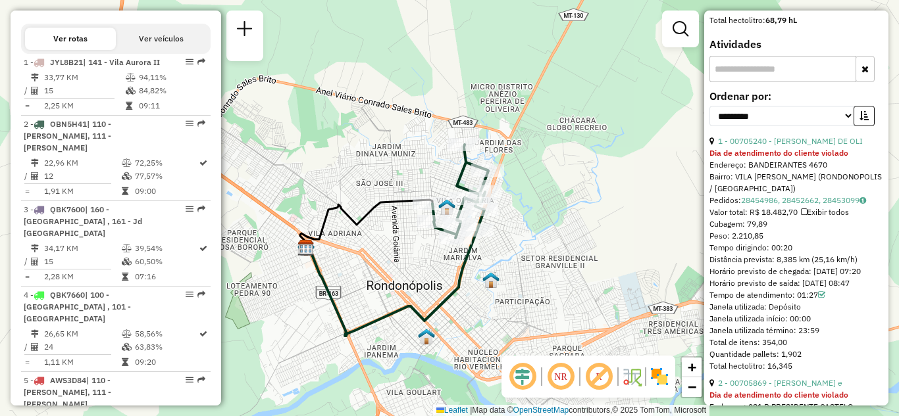
drag, startPoint x: 460, startPoint y: 272, endPoint x: 418, endPoint y: 272, distance: 42.1
click at [418, 270] on div "Janela de atendimento Grade de atendimento Capacidade Transportadoras Veículos …" at bounding box center [449, 208] width 899 height 416
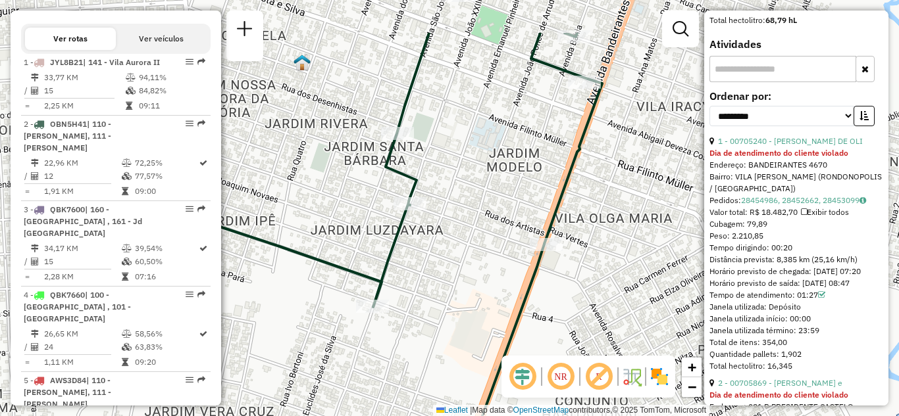
drag, startPoint x: 449, startPoint y: 237, endPoint x: 480, endPoint y: 320, distance: 89.1
click at [476, 322] on div "Janela de atendimento Grade de atendimento Capacidade Transportadoras Veículos …" at bounding box center [449, 208] width 899 height 416
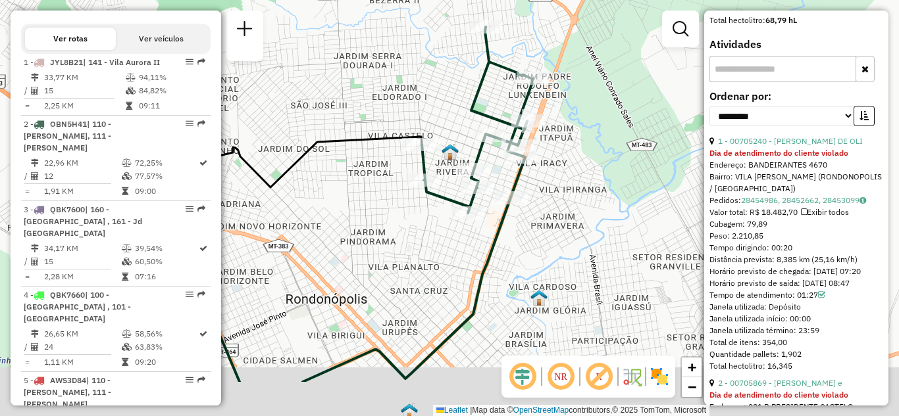
drag, startPoint x: 549, startPoint y: 241, endPoint x: 570, endPoint y: 124, distance: 118.5
click at [568, 128] on div "Janela de atendimento Grade de atendimento Capacidade Transportadoras Veículos …" at bounding box center [449, 208] width 899 height 416
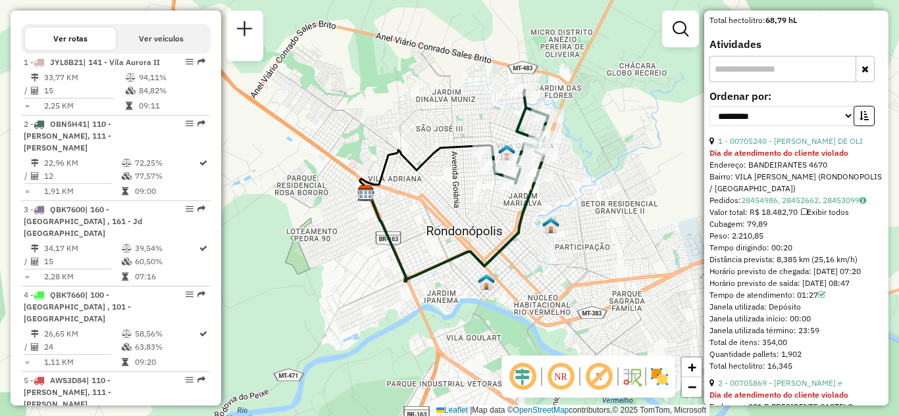
drag, startPoint x: 627, startPoint y: 202, endPoint x: 570, endPoint y: 257, distance: 79.1
click at [595, 270] on div "Janela de atendimento Grade de atendimento Capacidade Transportadoras Veículos …" at bounding box center [449, 208] width 899 height 416
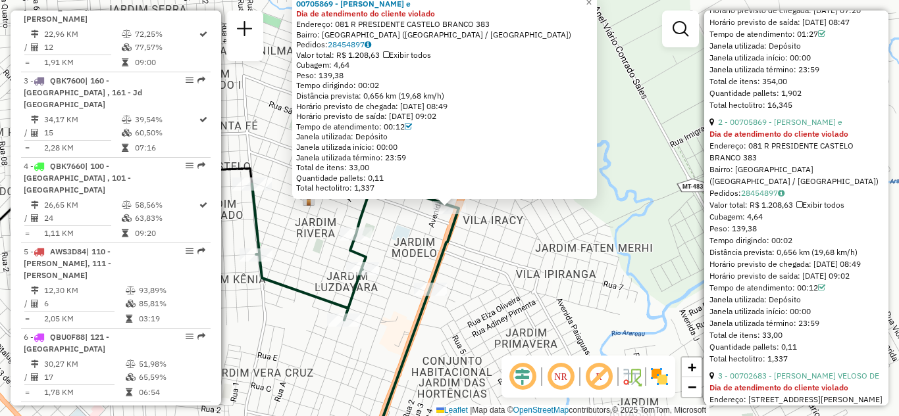
scroll to position [682, 0]
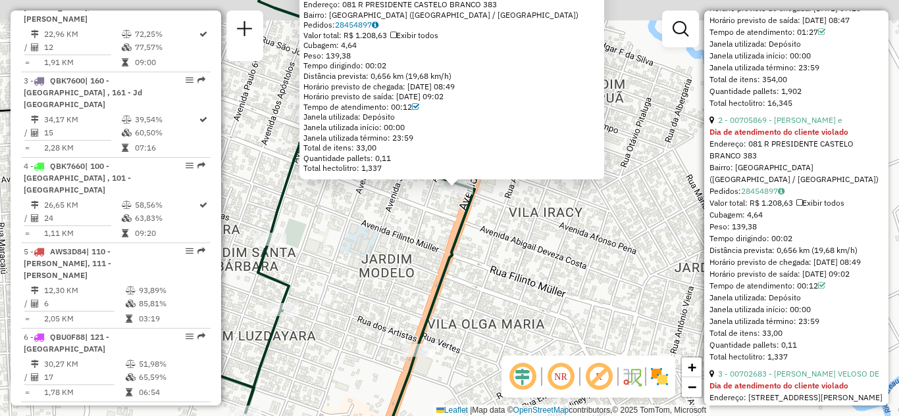
drag, startPoint x: 629, startPoint y: 201, endPoint x: 621, endPoint y: 256, distance: 55.2
click at [621, 256] on div "00705869 - RAFAEL M ZAMBONATO e Dia de atendimento do cliente violado Endereço:…" at bounding box center [449, 208] width 899 height 416
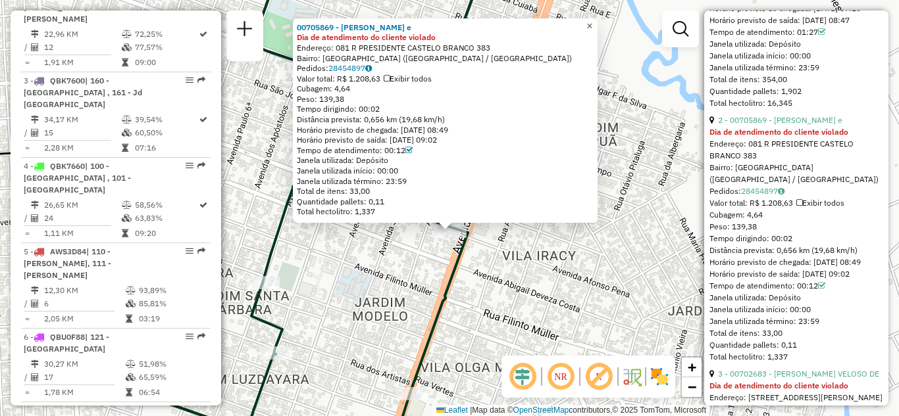
click at [592, 20] on span "×" at bounding box center [589, 25] width 6 height 11
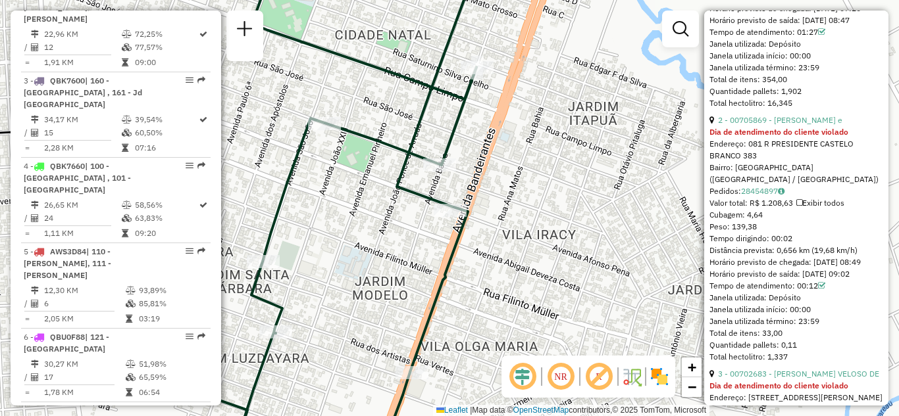
drag, startPoint x: 494, startPoint y: 274, endPoint x: 495, endPoint y: 259, distance: 15.1
click at [495, 259] on div "Janela de atendimento Grade de atendimento Capacidade Transportadoras Veículos …" at bounding box center [449, 208] width 899 height 416
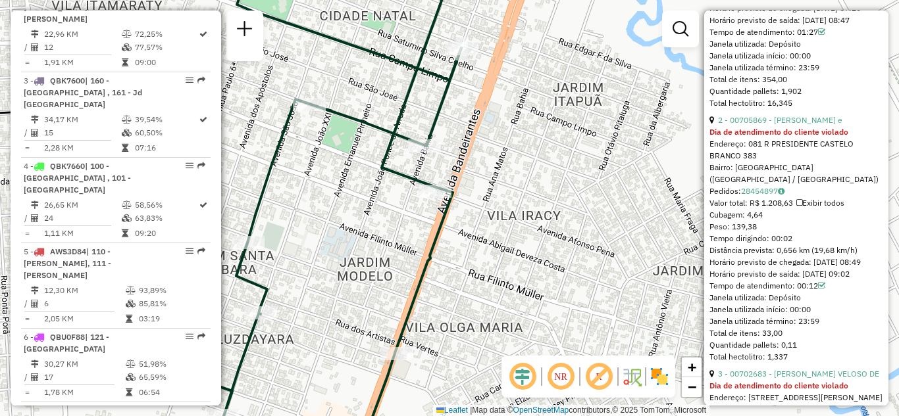
drag, startPoint x: 388, startPoint y: 303, endPoint x: 365, endPoint y: 297, distance: 23.1
click at [365, 297] on div "Janela de atendimento Grade de atendimento Capacidade Transportadoras Veículos …" at bounding box center [449, 208] width 899 height 416
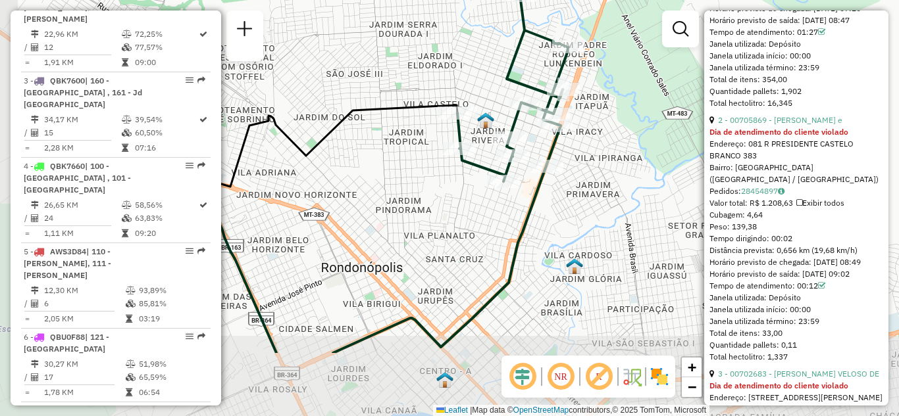
drag, startPoint x: 561, startPoint y: 274, endPoint x: 582, endPoint y: 176, distance: 100.3
click at [581, 176] on div "Janela de atendimento Grade de atendimento Capacidade Transportadoras Veículos …" at bounding box center [449, 208] width 899 height 416
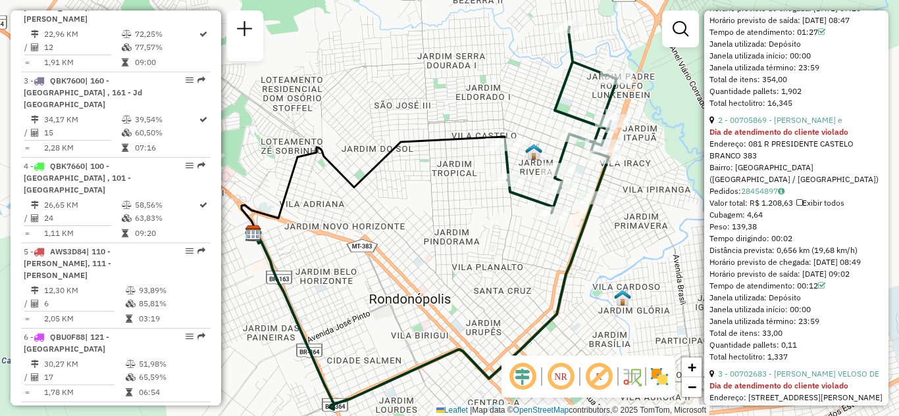
drag, startPoint x: 608, startPoint y: 229, endPoint x: 635, endPoint y: 257, distance: 38.6
click at [636, 257] on div "Janela de atendimento Grade de atendimento Capacidade Transportadoras Veículos …" at bounding box center [449, 208] width 899 height 416
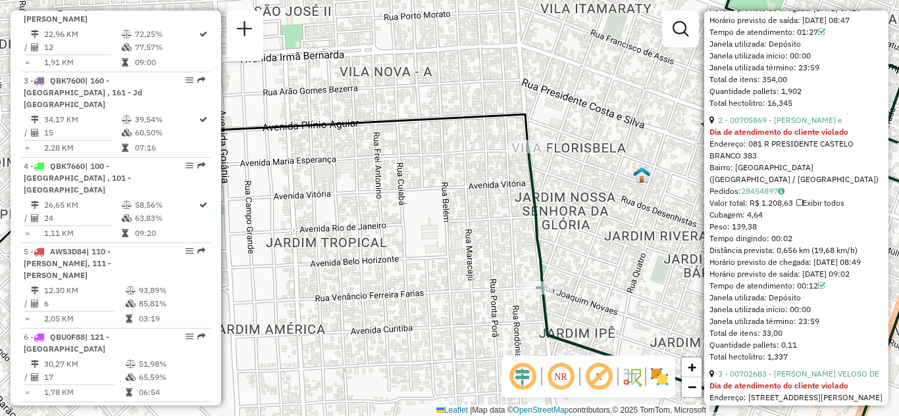
drag, startPoint x: 623, startPoint y: 222, endPoint x: 439, endPoint y: 189, distance: 187.0
click at [440, 189] on div "Janela de atendimento Grade de atendimento Capacidade Transportadoras Veículos …" at bounding box center [449, 208] width 899 height 416
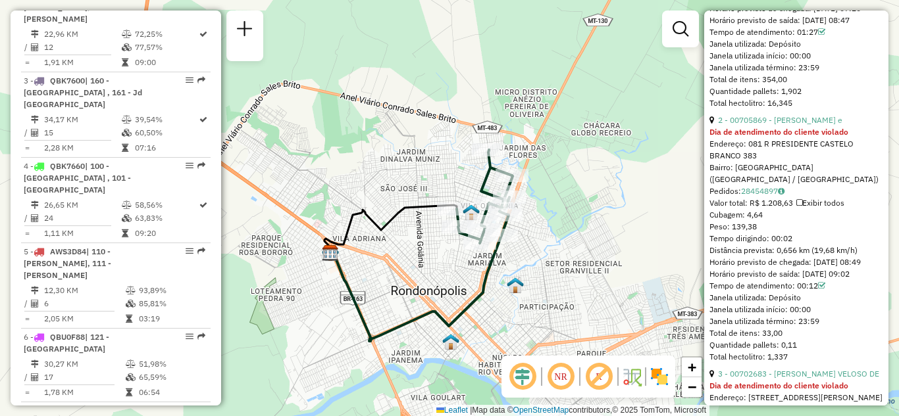
drag, startPoint x: 493, startPoint y: 264, endPoint x: 446, endPoint y: 253, distance: 48.7
click at [447, 258] on div "Janela de atendimento Grade de atendimento Capacidade Transportadoras Veículos …" at bounding box center [449, 208] width 899 height 416
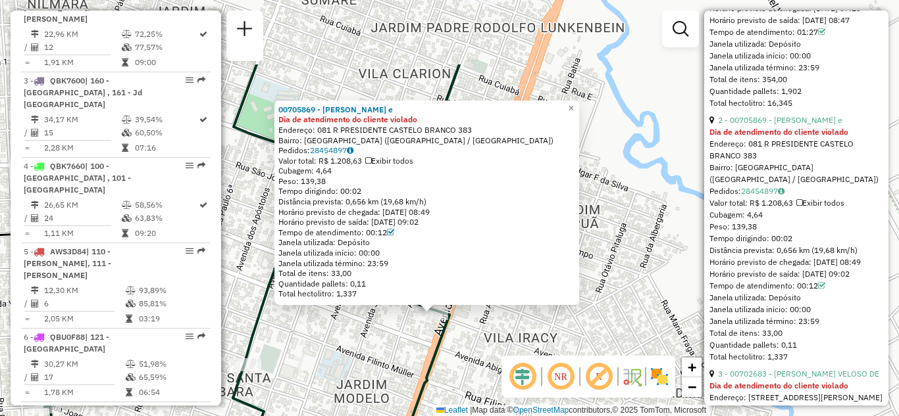
drag, startPoint x: 617, startPoint y: 98, endPoint x: 599, endPoint y: 205, distance: 108.1
click at [599, 205] on div "00705869 - RAFAEL M ZAMBONATO e Dia de atendimento do cliente violado Endereço:…" at bounding box center [449, 208] width 899 height 416
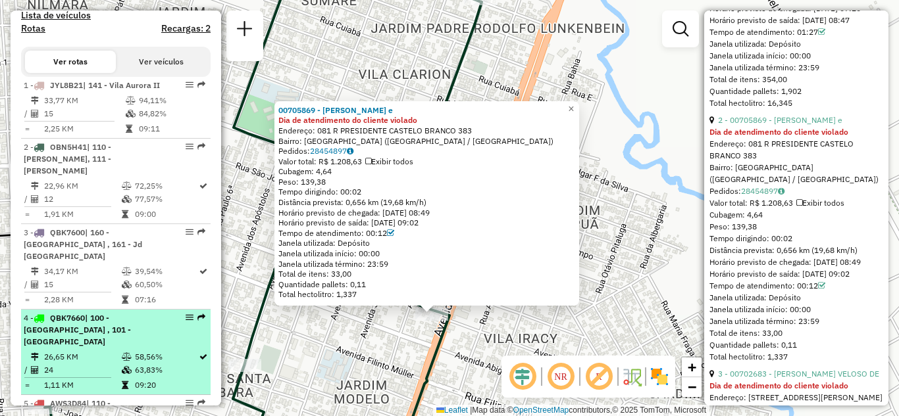
scroll to position [461, 0]
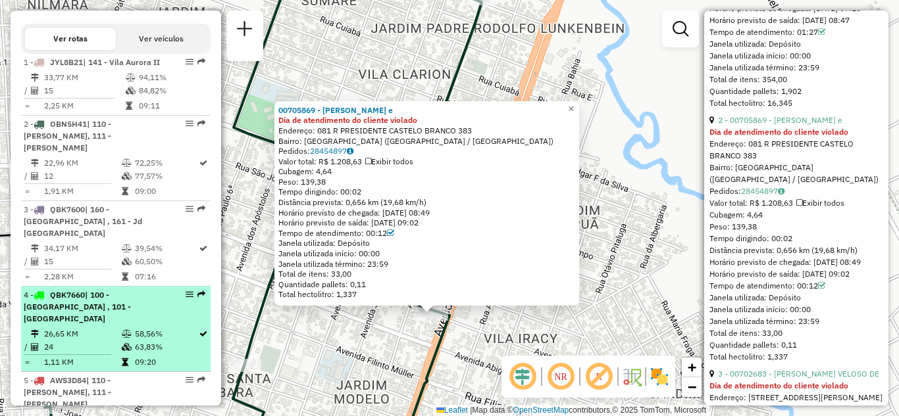
click at [97, 302] on span "| 100 - Dom Osório , 101 - Parque Nova Era" at bounding box center [77, 307] width 107 height 34
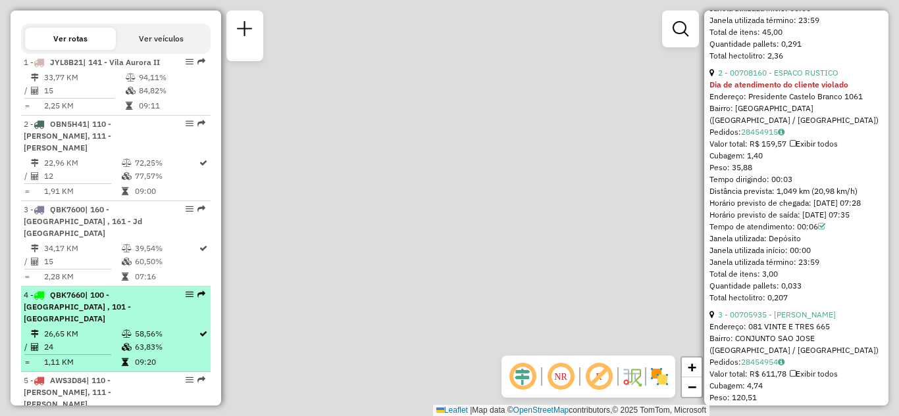
scroll to position [670, 0]
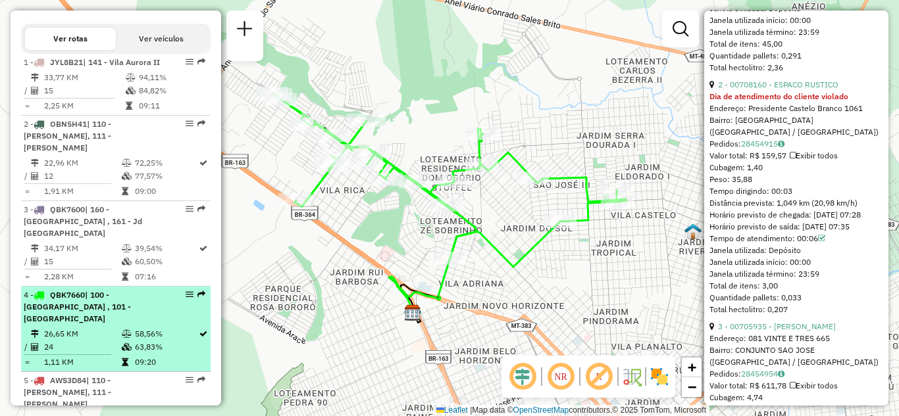
click at [187, 294] on em at bounding box center [190, 295] width 8 height 8
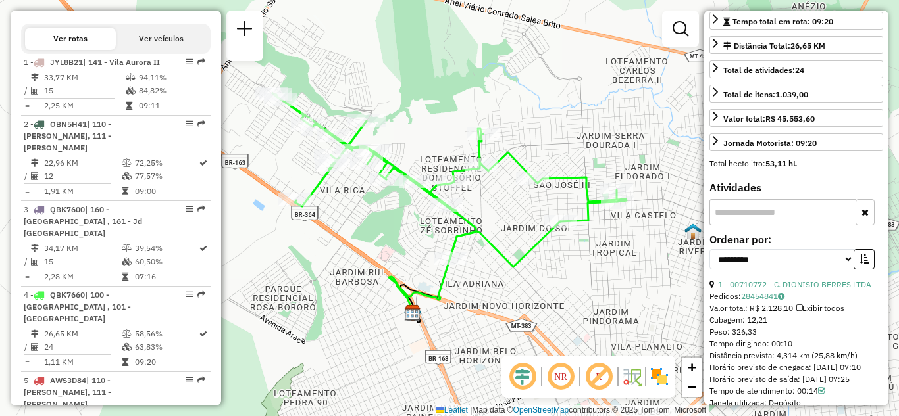
scroll to position [0, 0]
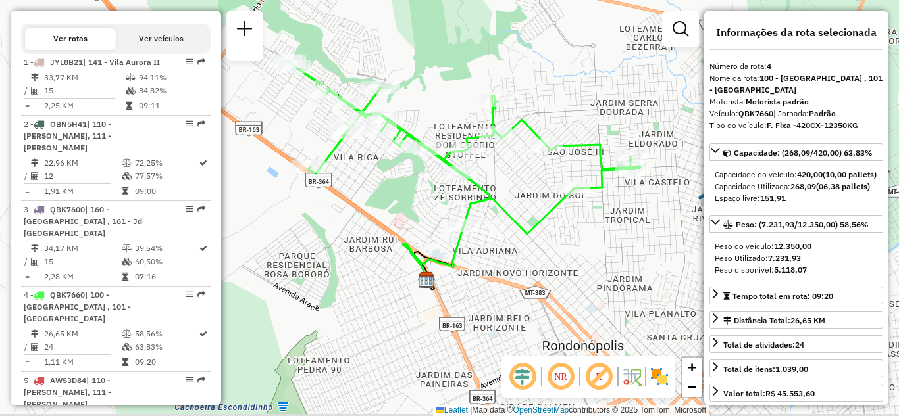
drag, startPoint x: 557, startPoint y: 295, endPoint x: 568, endPoint y: 264, distance: 33.1
click at [568, 264] on div "Janela de atendimento Grade de atendimento Capacidade Transportadoras Veículos …" at bounding box center [449, 208] width 899 height 416
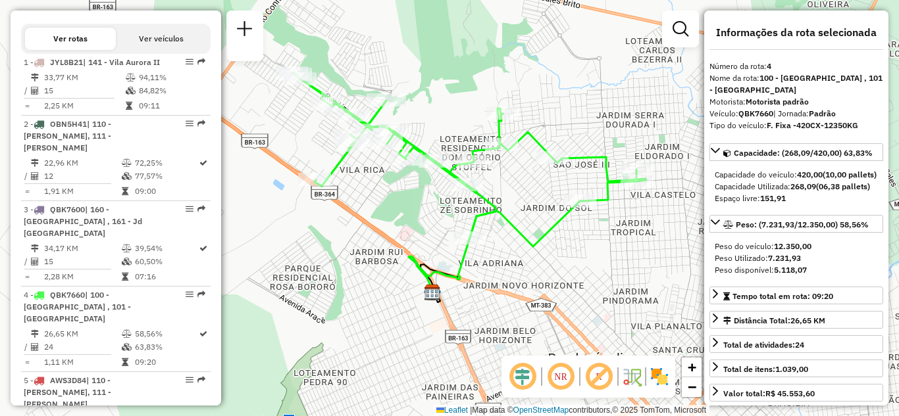
drag, startPoint x: 535, startPoint y: 268, endPoint x: 541, endPoint y: 282, distance: 15.0
click at [541, 282] on div "Janela de atendimento Grade de atendimento Capacidade Transportadoras Veículos …" at bounding box center [449, 208] width 899 height 416
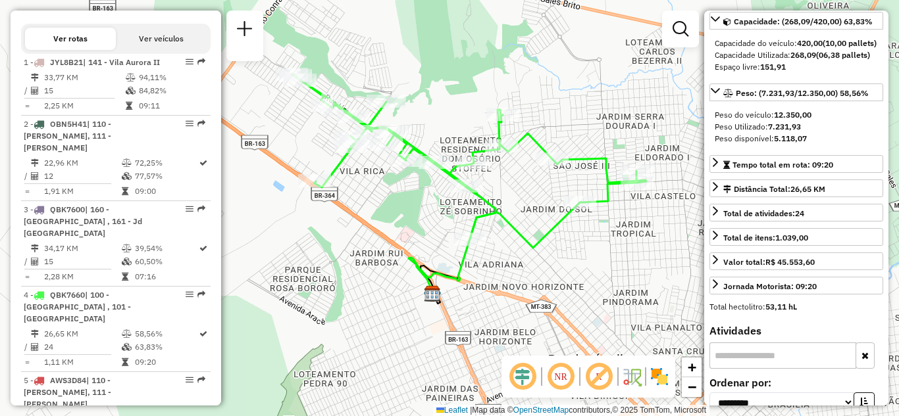
scroll to position [197, 0]
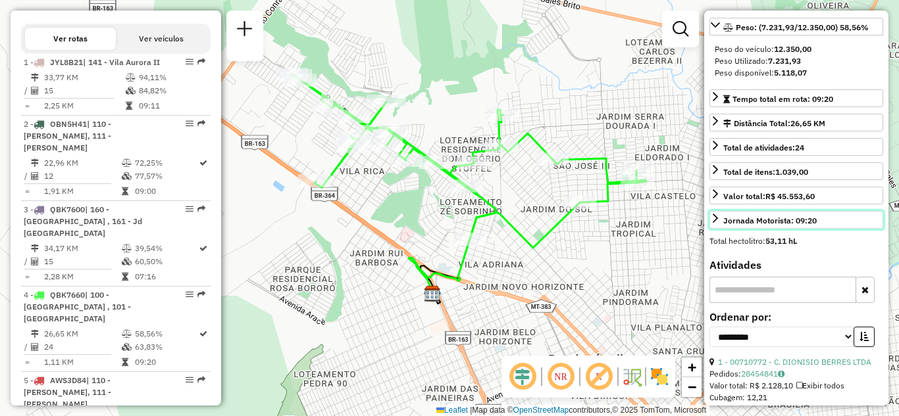
click at [718, 224] on icon at bounding box center [715, 218] width 11 height 11
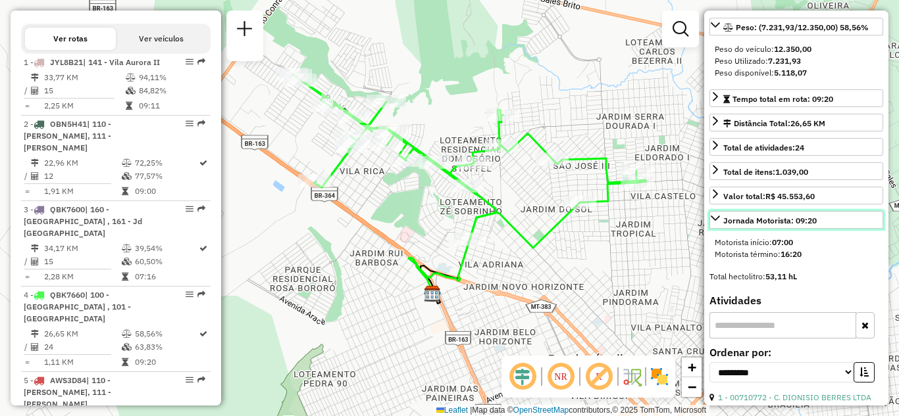
click at [718, 224] on icon at bounding box center [715, 218] width 11 height 11
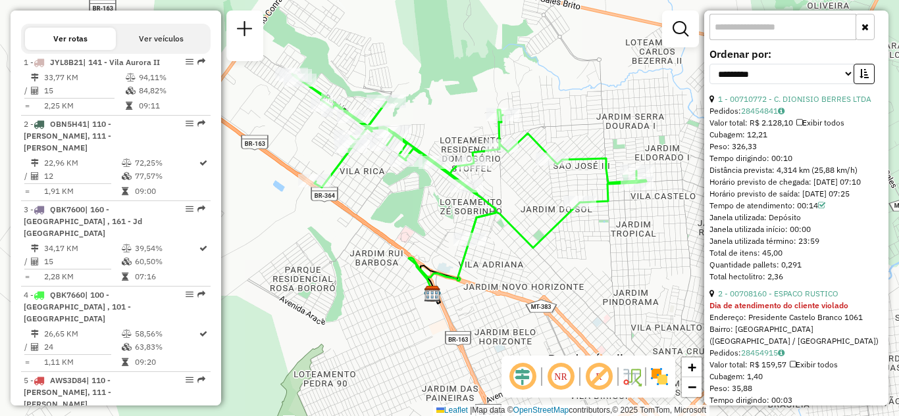
scroll to position [526, 0]
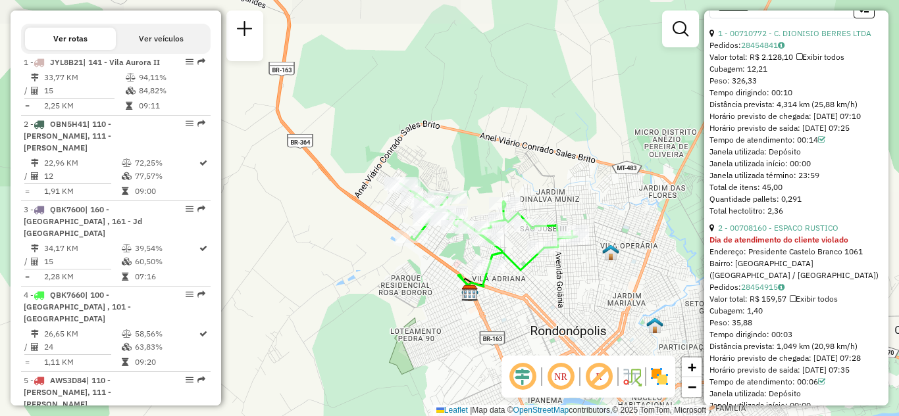
drag, startPoint x: 603, startPoint y: 280, endPoint x: 561, endPoint y: 301, distance: 46.5
click at [561, 301] on div "Janela de atendimento Grade de atendimento Capacidade Transportadoras Veículos …" at bounding box center [449, 208] width 899 height 416
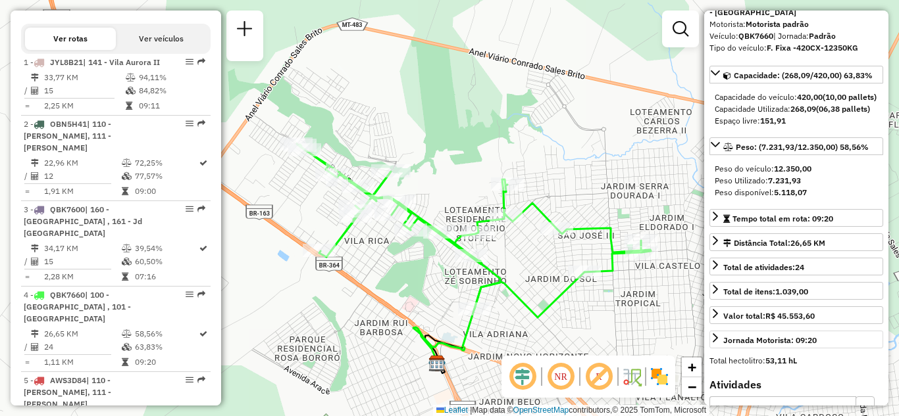
scroll to position [66, 0]
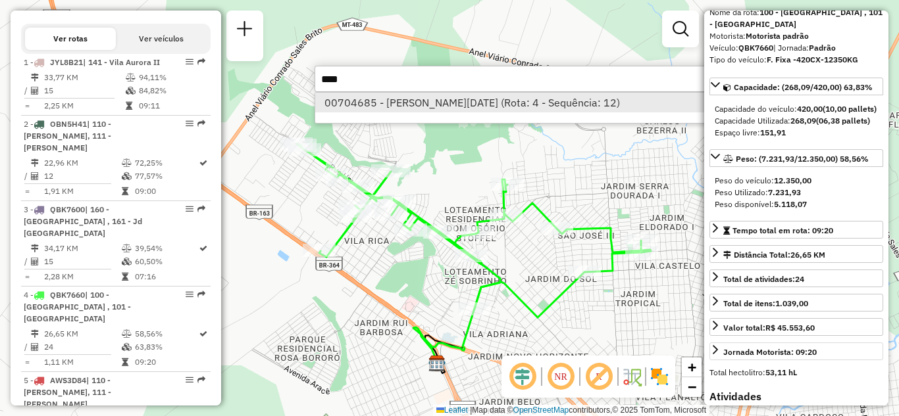
type input "****"
click at [478, 103] on li "00704685 - MARIA LUCIA ALVES TE (Rota: 4 - Sequência: 12)" at bounding box center [511, 103] width 393 height 20
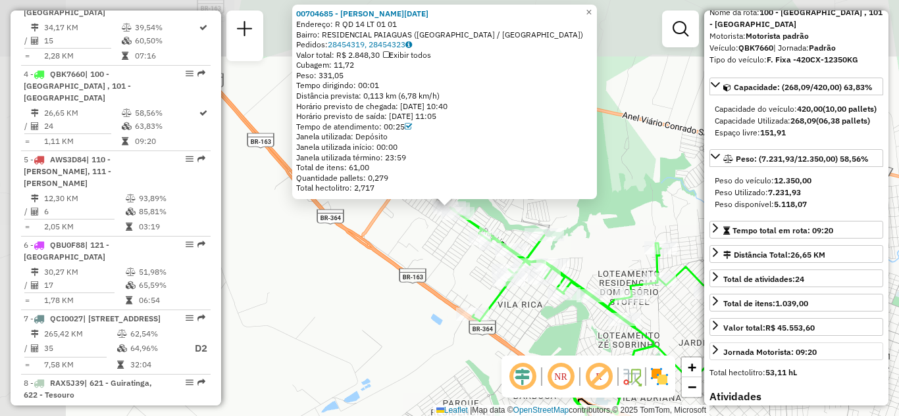
scroll to position [737, 0]
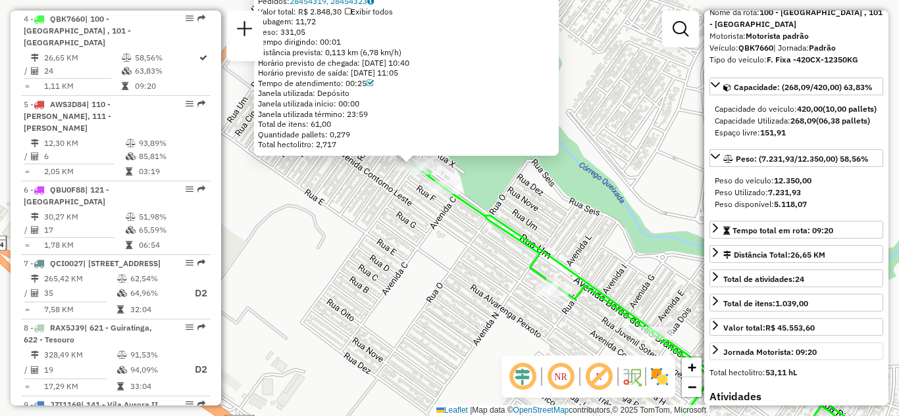
click at [408, 250] on div "00704685 - MARIA LUCIA ALVES TE Endereço: R QD 14 LT 01 01 Bairro: RESIDENCIAL …" at bounding box center [449, 208] width 899 height 416
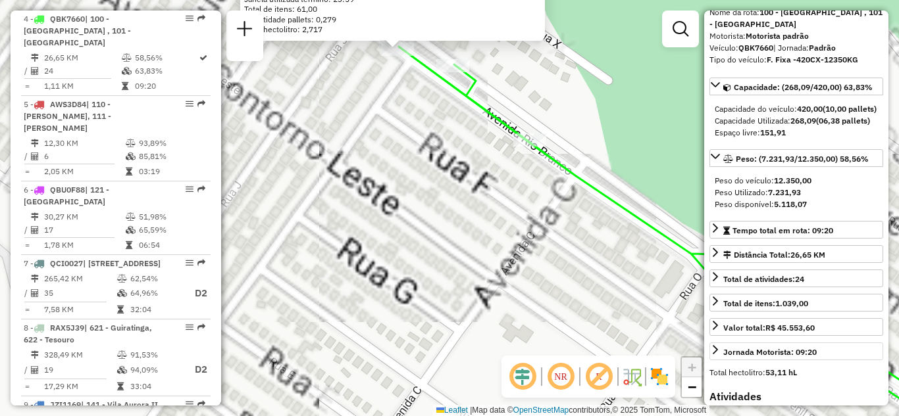
drag, startPoint x: 409, startPoint y: 161, endPoint x: 407, endPoint y: 253, distance: 92.8
click at [407, 252] on div "00704685 - MARIA LUCIA ALVES TE Endereço: R QD 14 LT 01 01 Bairro: RESIDENCIAL …" at bounding box center [449, 208] width 899 height 416
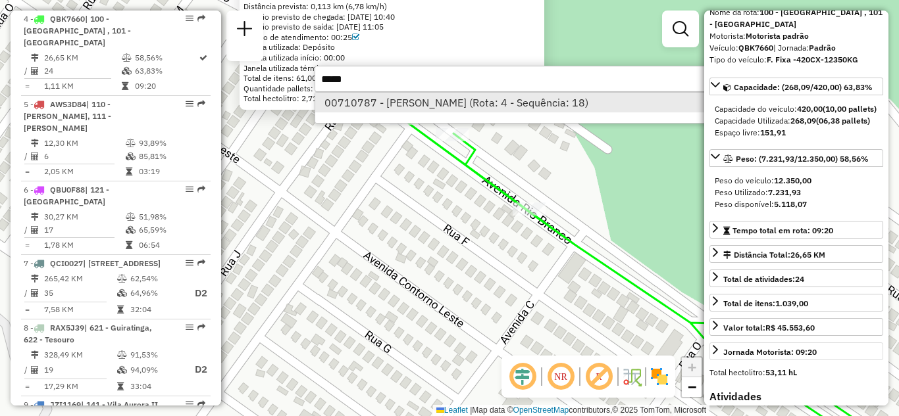
type input "*****"
click at [434, 101] on li "00710787 - PAULINA DOMINGOS FREITAS (Rota: 4 - Sequência: 18)" at bounding box center [511, 103] width 393 height 20
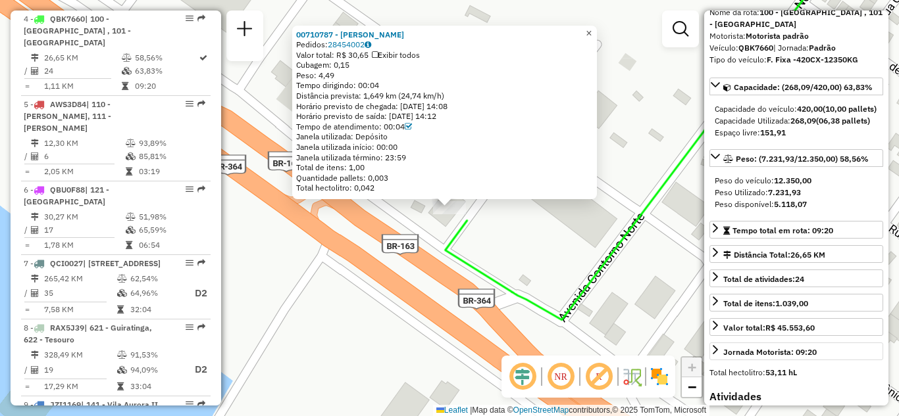
click at [591, 28] on span "×" at bounding box center [589, 33] width 6 height 11
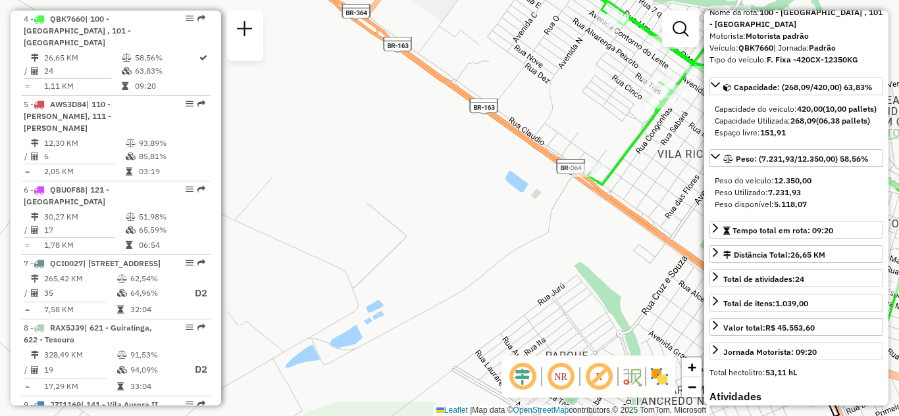
drag, startPoint x: 576, startPoint y: 79, endPoint x: 560, endPoint y: 193, distance: 115.6
click at [560, 193] on div "Janela de atendimento Grade de atendimento Capacidade Transportadoras Veículos …" at bounding box center [449, 208] width 899 height 416
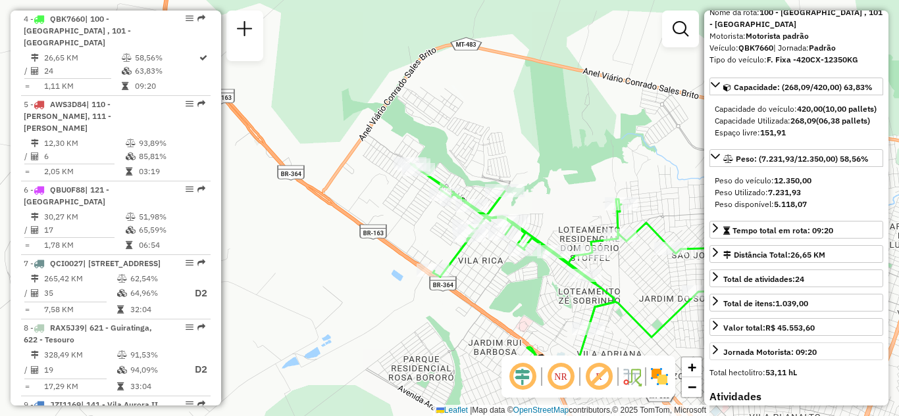
drag, startPoint x: 314, startPoint y: 145, endPoint x: 276, endPoint y: 171, distance: 46.9
click at [276, 171] on div "Janela de atendimento Grade de atendimento Capacidade Transportadoras Veículos …" at bounding box center [449, 208] width 899 height 416
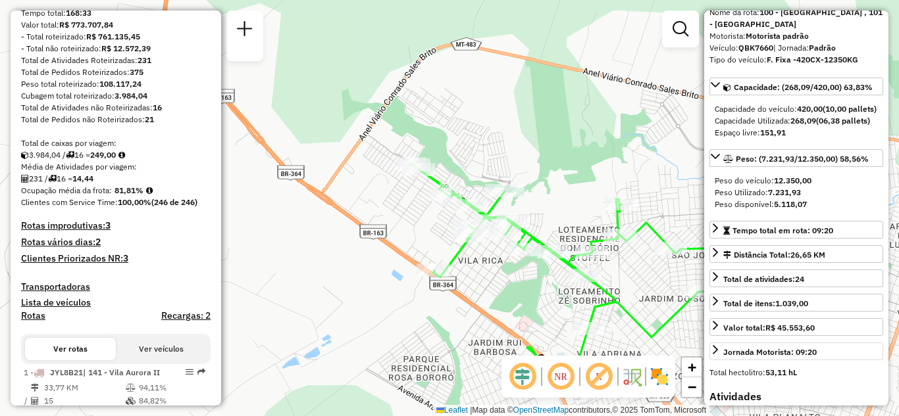
scroll to position [0, 0]
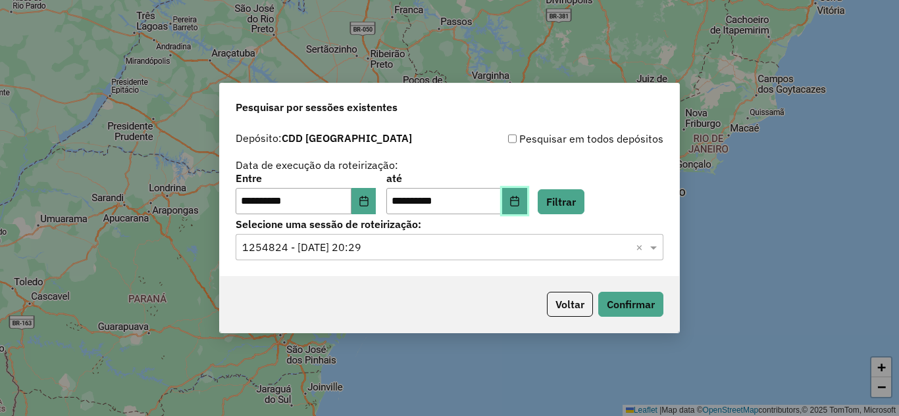
click at [518, 198] on icon "Choose Date" at bounding box center [514, 201] width 9 height 11
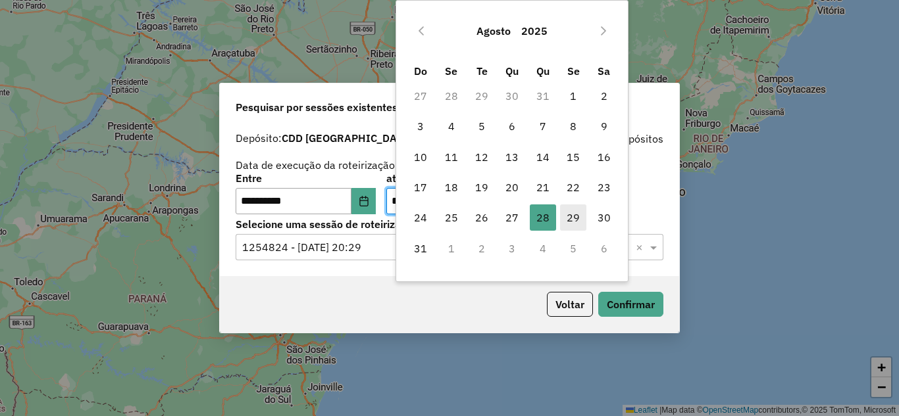
click at [579, 216] on span "29" at bounding box center [573, 218] width 26 height 26
type input "**********"
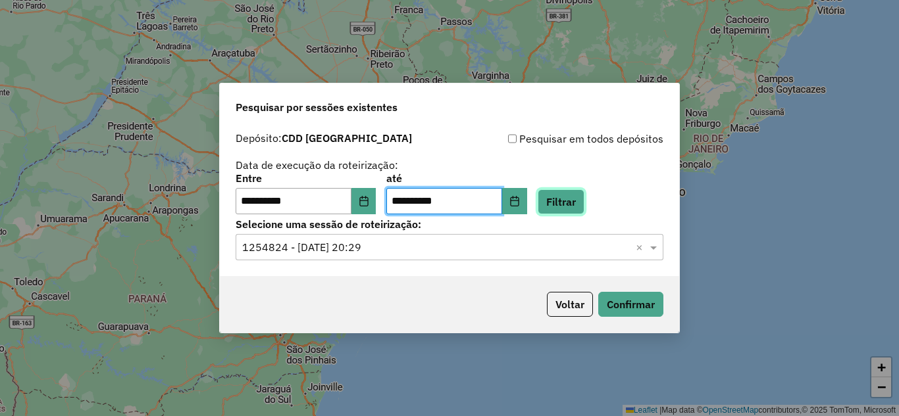
click at [584, 207] on button "Filtrar" at bounding box center [561, 201] width 47 height 25
click at [436, 251] on input "text" at bounding box center [436, 248] width 388 height 16
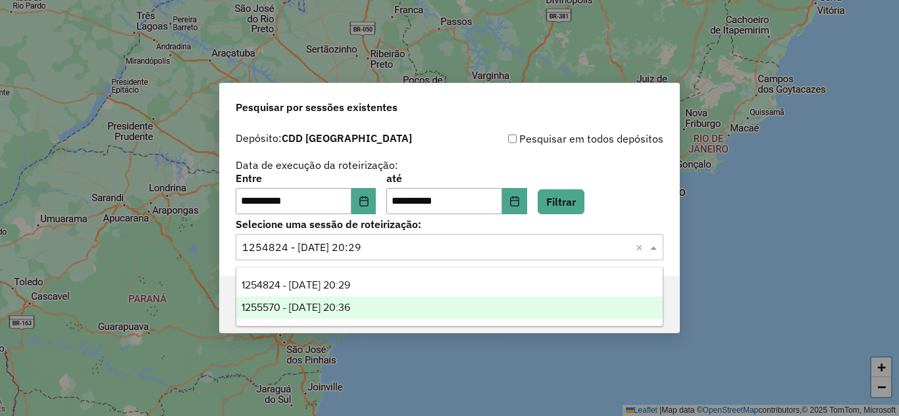
click at [350, 303] on span "1255570 - 29/08/2025 20:36" at bounding box center [295, 307] width 109 height 11
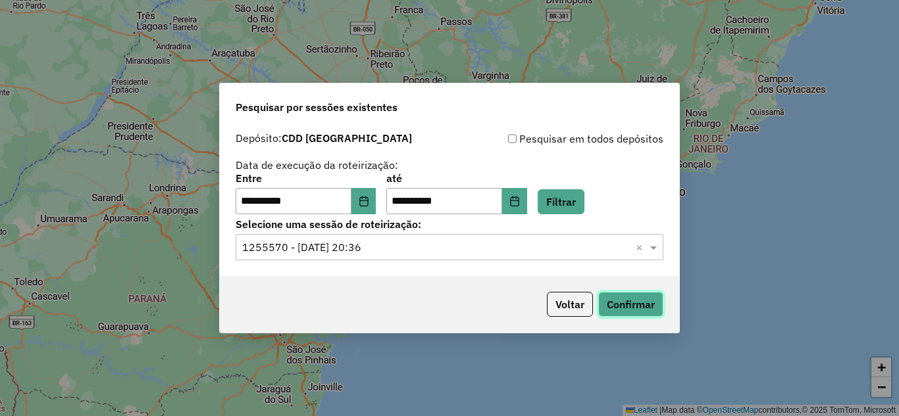
click at [640, 306] on button "Confirmar" at bounding box center [630, 304] width 65 height 25
click at [455, 255] on input "text" at bounding box center [436, 248] width 388 height 16
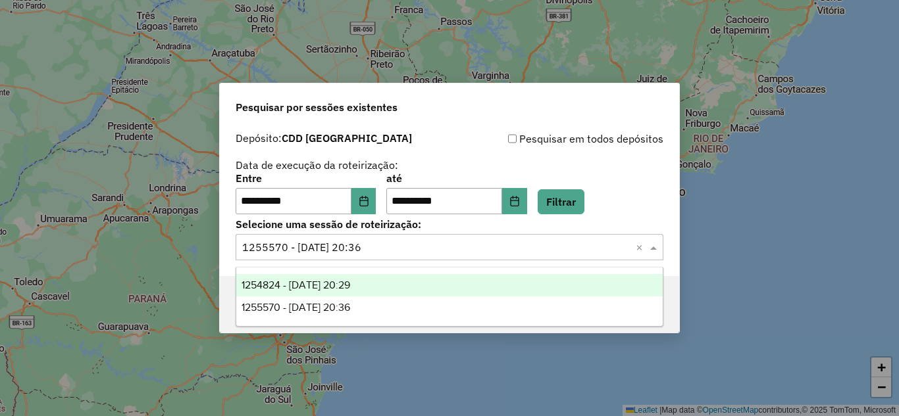
click at [343, 283] on span "1254824 - 28/08/2025 20:29" at bounding box center [295, 285] width 109 height 11
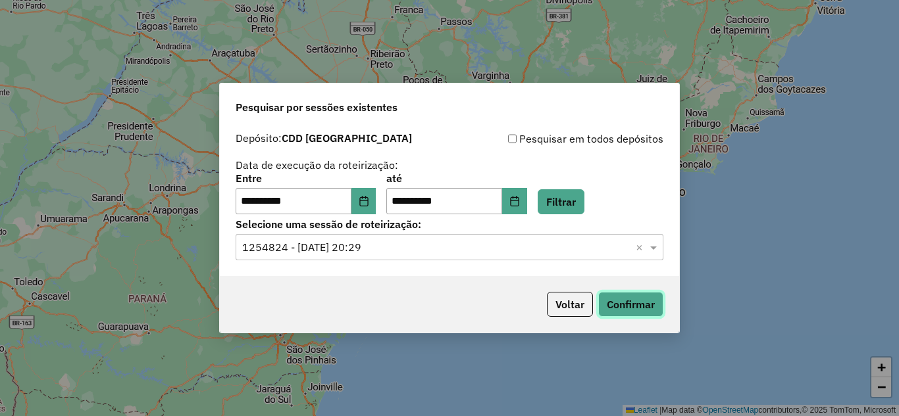
click at [631, 299] on button "Confirmar" at bounding box center [630, 304] width 65 height 25
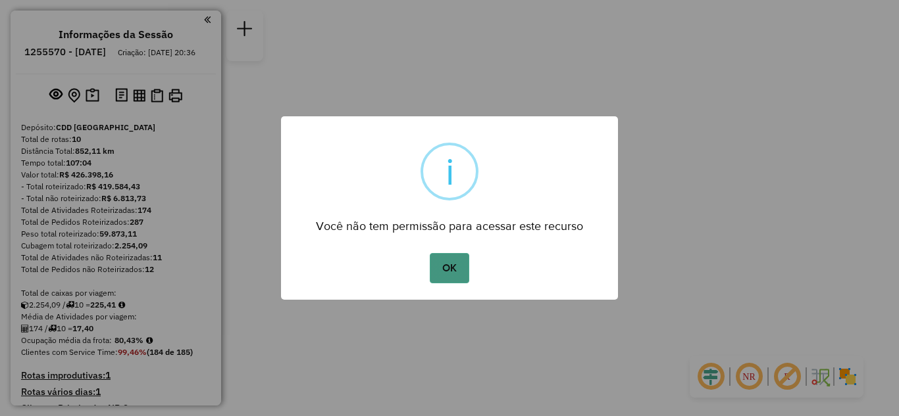
click at [445, 272] on button "OK" at bounding box center [449, 268] width 39 height 30
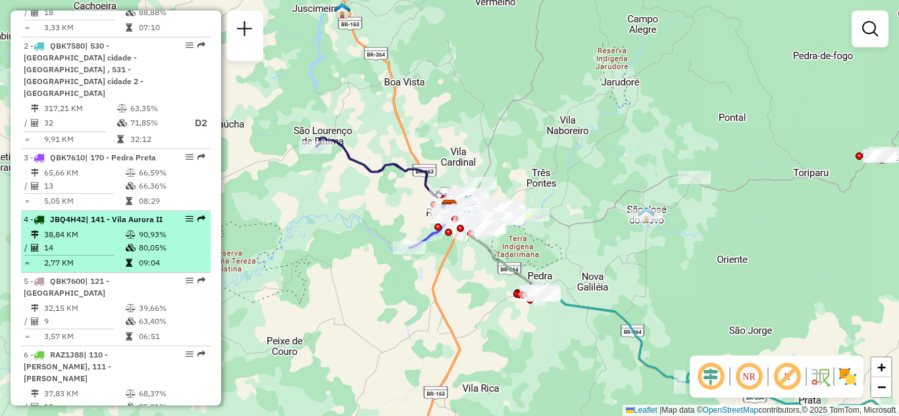
scroll to position [822, 0]
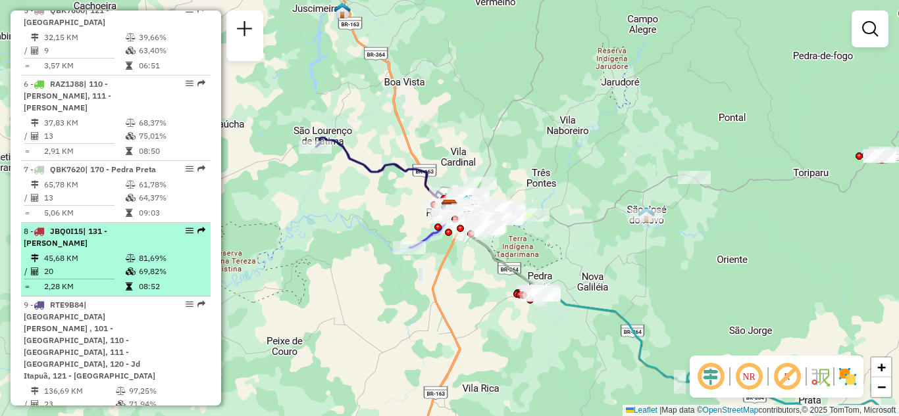
click at [178, 227] on div at bounding box center [185, 231] width 39 height 8
select select "**********"
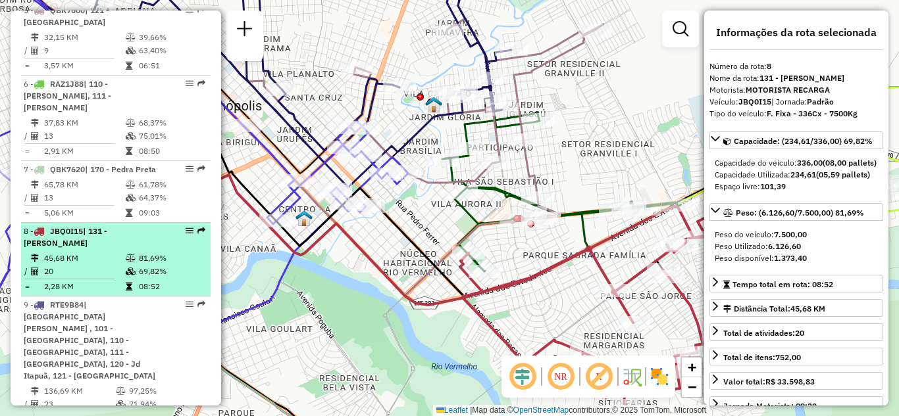
drag, startPoint x: 184, startPoint y: 203, endPoint x: 176, endPoint y: 212, distance: 11.7
click at [165, 226] on div "8 - JBQ0I15 | 131 - Juscelino Farias" at bounding box center [116, 238] width 184 height 24
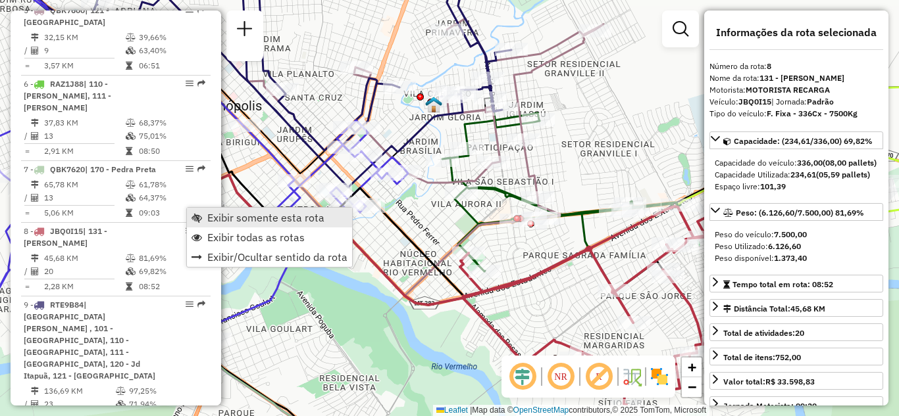
click at [222, 217] on span "Exibir somente esta rota" at bounding box center [265, 218] width 117 height 11
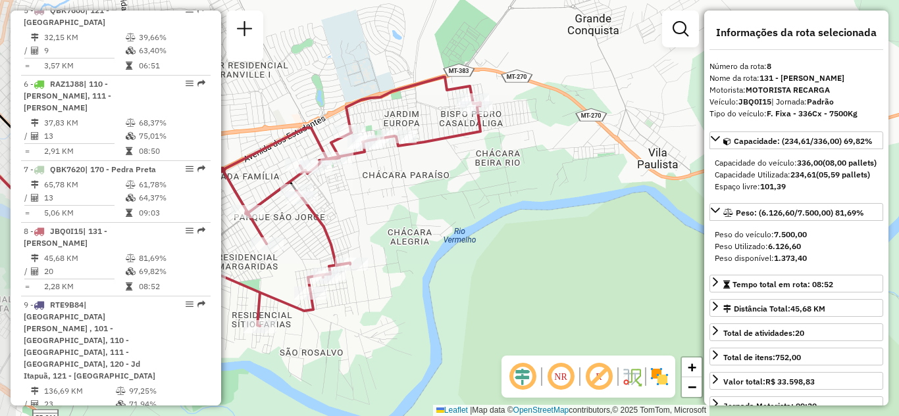
drag, startPoint x: 476, startPoint y: 247, endPoint x: 532, endPoint y: 289, distance: 70.0
click at [532, 289] on div "Janela de atendimento Grade de atendimento Capacidade Transportadoras Veículos …" at bounding box center [449, 208] width 899 height 416
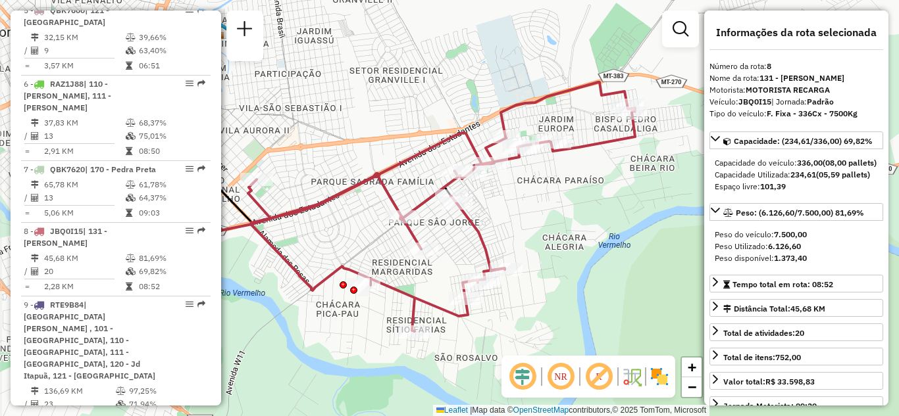
drag, startPoint x: 463, startPoint y: 251, endPoint x: 617, endPoint y: 256, distance: 154.7
click at [617, 256] on div "Janela de atendimento Grade de atendimento Capacidade Transportadoras Veículos …" at bounding box center [449, 208] width 899 height 416
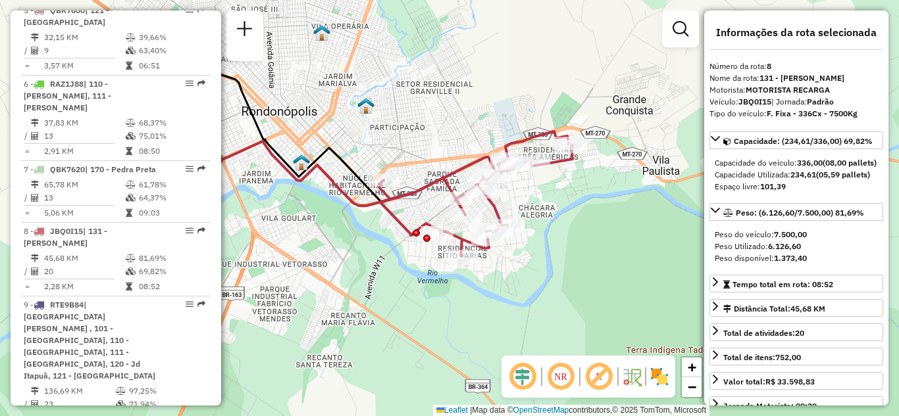
drag, startPoint x: 343, startPoint y: 182, endPoint x: 405, endPoint y: 214, distance: 69.2
click at [405, 214] on div "Janela de atendimento Grade de atendimento Capacidade Transportadoras Veículos …" at bounding box center [449, 208] width 899 height 416
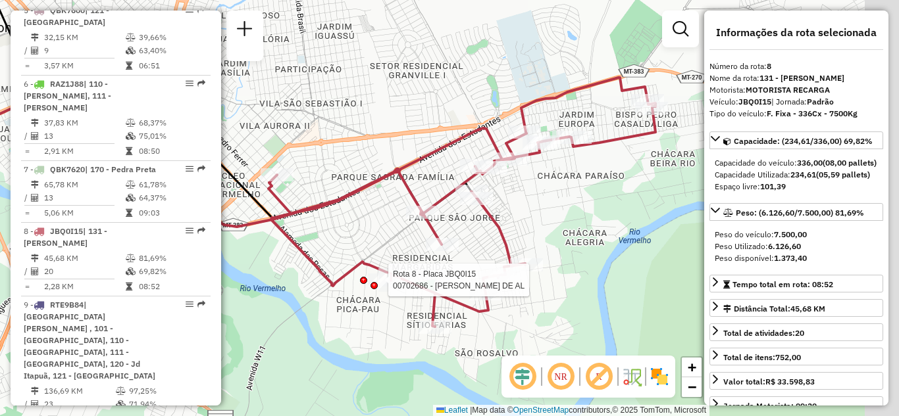
drag, startPoint x: 639, startPoint y: 220, endPoint x: 578, endPoint y: 225, distance: 60.8
click at [578, 225] on div "Rota 8 - Placa JBQ0I15 00702686 - MARCIA PORTELA DE AL Janela de atendimento Gr…" at bounding box center [449, 208] width 899 height 416
click at [689, 186] on div "Rota 8 - Placa JBQ0I15 00702686 - MARCIA PORTELA DE AL Janela de atendimento Gr…" at bounding box center [449, 208] width 899 height 416
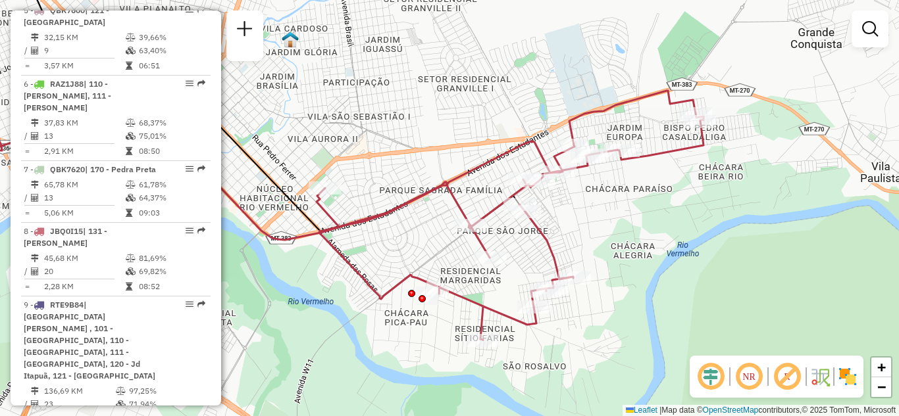
drag, startPoint x: 598, startPoint y: 208, endPoint x: 644, endPoint y: 220, distance: 47.7
click at [644, 220] on div "Janela de atendimento Grade de atendimento Capacidade Transportadoras Veículos …" at bounding box center [449, 208] width 899 height 416
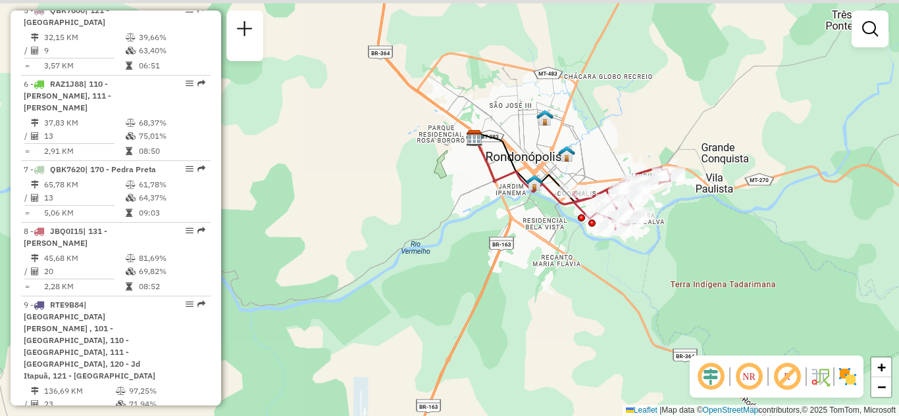
drag, startPoint x: 681, startPoint y: 226, endPoint x: 635, endPoint y: 227, distance: 46.1
click at [644, 231] on div "Janela de atendimento Grade de atendimento Capacidade Transportadoras Veículos …" at bounding box center [449, 208] width 899 height 416
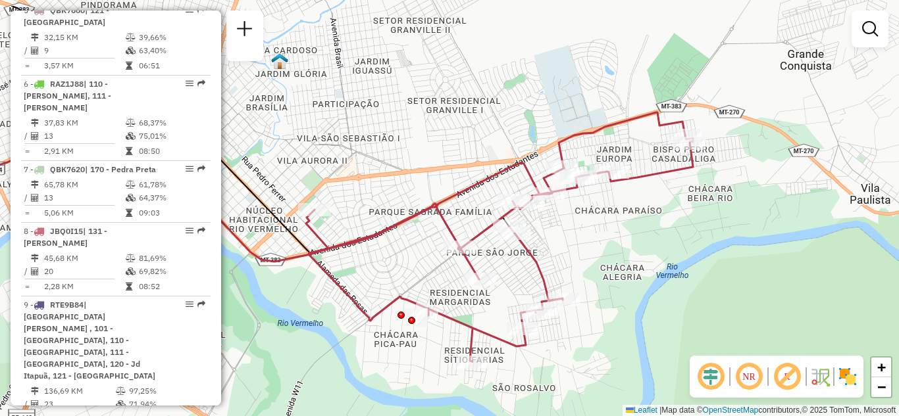
drag, startPoint x: 663, startPoint y: 211, endPoint x: 684, endPoint y: 239, distance: 35.3
click at [674, 259] on div "Janela de atendimento Grade de atendimento Capacidade Transportadoras Veículos …" at bounding box center [449, 208] width 899 height 416
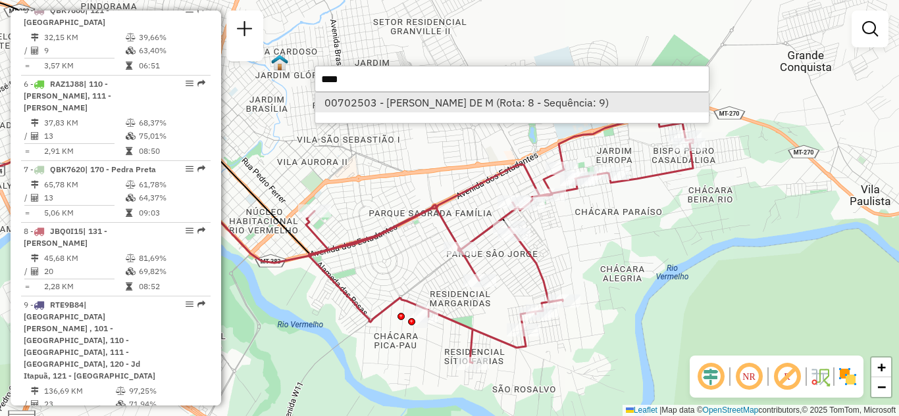
type input "****"
click at [465, 105] on li "00702503 - ADALMI MONTEIRO DE M (Rota: 8 - Sequência: 9)" at bounding box center [511, 103] width 393 height 20
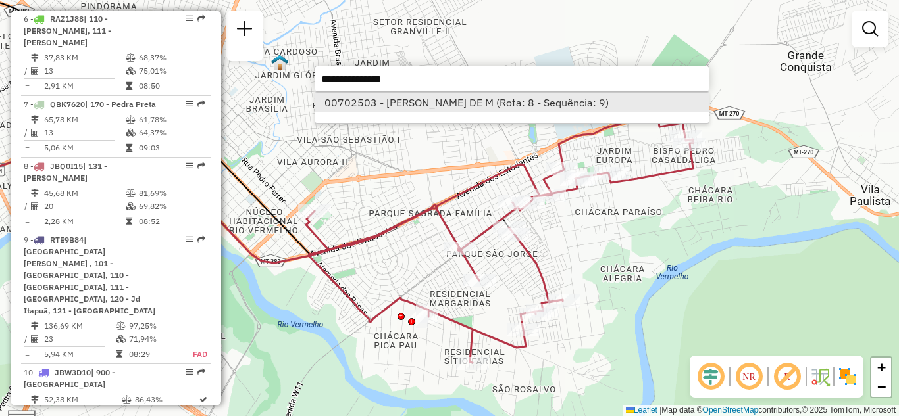
select select "**********"
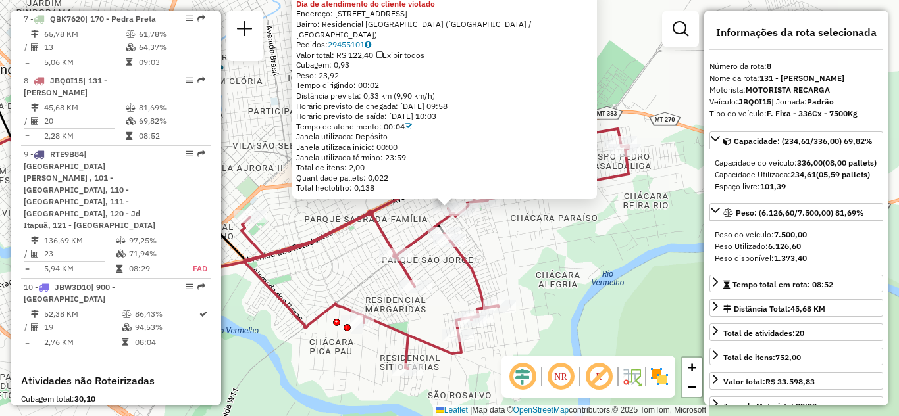
scroll to position [1011, 0]
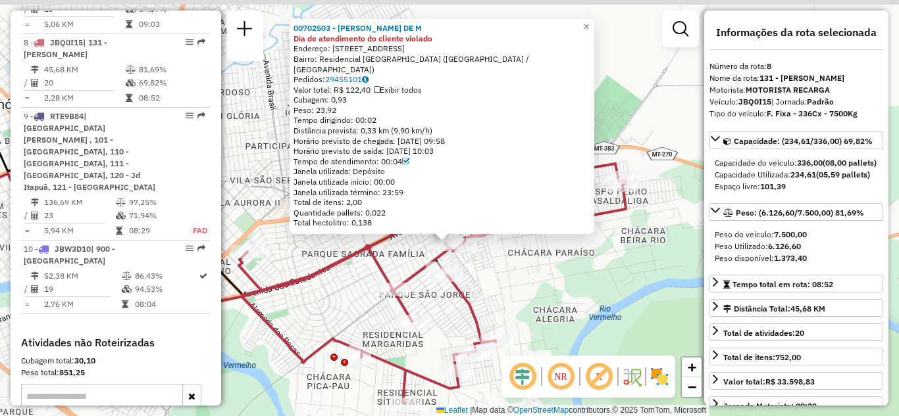
drag, startPoint x: 656, startPoint y: 43, endPoint x: 615, endPoint y: 55, distance: 42.9
click at [651, 74] on div "00702503 - ADALMI MONTEIRO DE M Dia de atendimento do cliente violado Endereço:…" at bounding box center [449, 208] width 899 height 416
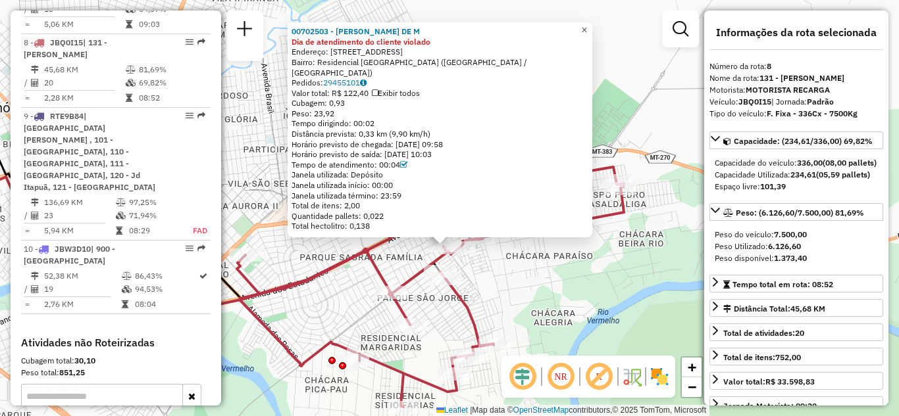
click at [587, 36] on span "×" at bounding box center [584, 29] width 6 height 11
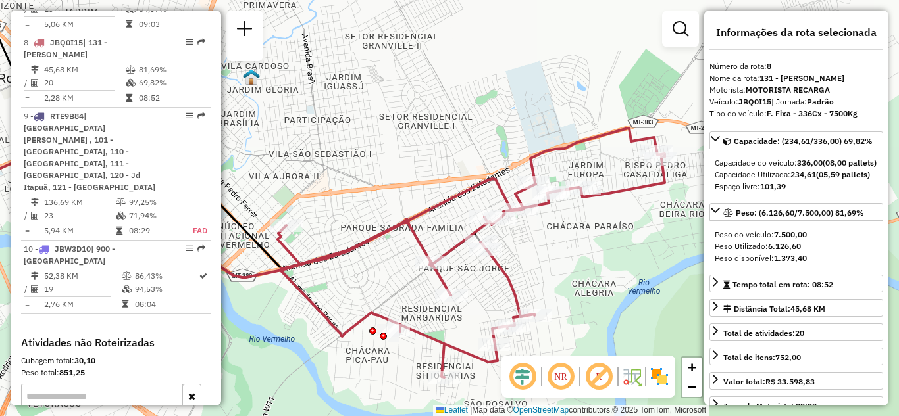
drag, startPoint x: 522, startPoint y: 292, endPoint x: 555, endPoint y: 274, distance: 37.7
click at [555, 274] on div "Janela de atendimento Grade de atendimento Capacidade Transportadoras Veículos …" at bounding box center [449, 208] width 899 height 416
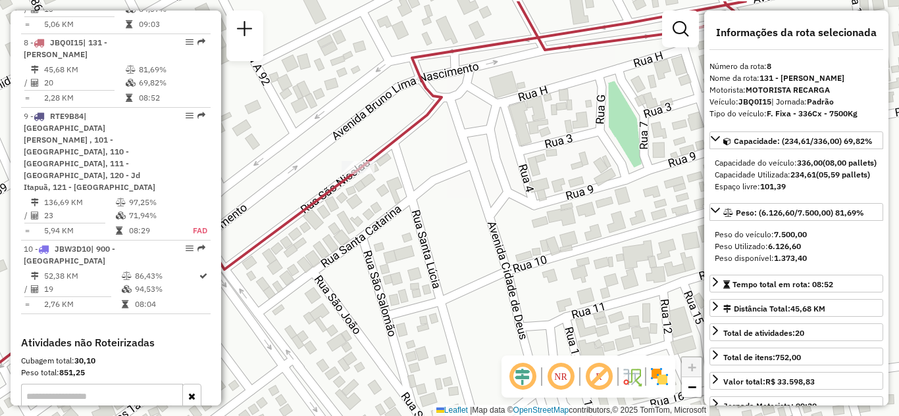
drag, startPoint x: 395, startPoint y: 189, endPoint x: 325, endPoint y: 232, distance: 81.8
click at [325, 232] on div "Janela de atendimento Grade de atendimento Capacidade Transportadoras Veículos …" at bounding box center [449, 208] width 899 height 416
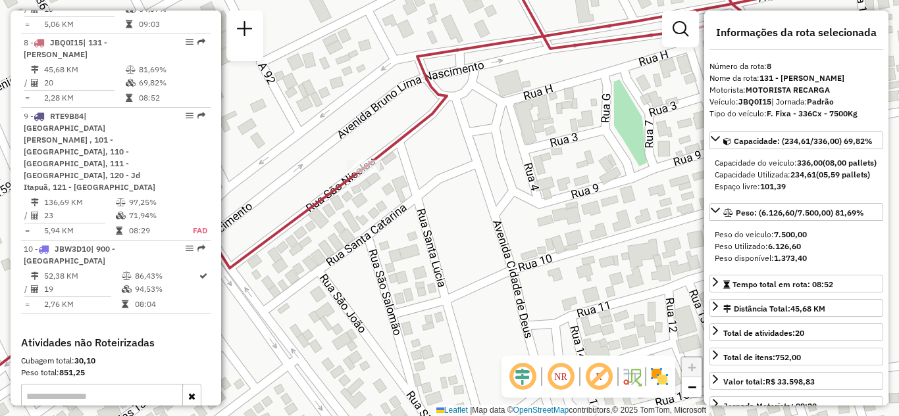
click at [632, 376] on img at bounding box center [631, 376] width 21 height 21
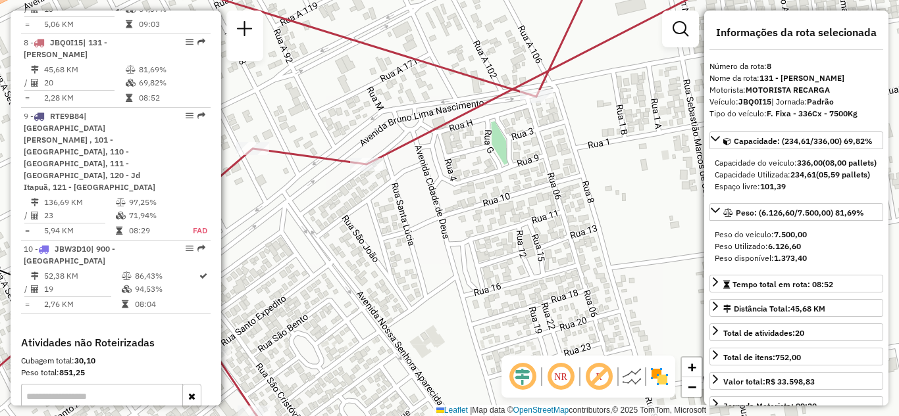
click at [631, 382] on img at bounding box center [631, 376] width 21 height 21
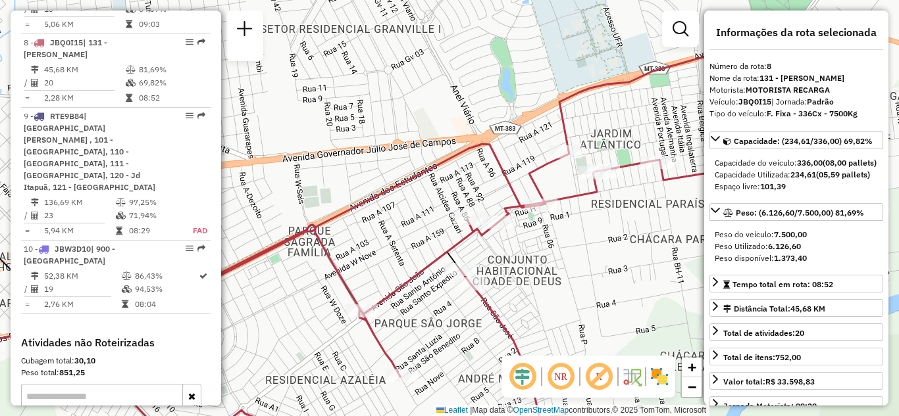
drag, startPoint x: 515, startPoint y: 212, endPoint x: 510, endPoint y: 265, distance: 53.6
click at [525, 267] on div "Janela de atendimento Grade de atendimento Capacidade Transportadoras Veículos …" at bounding box center [449, 208] width 899 height 416
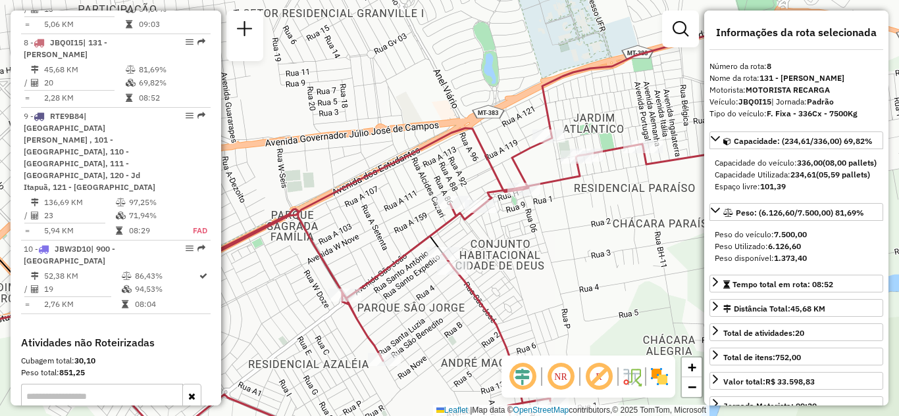
drag, startPoint x: 549, startPoint y: 270, endPoint x: 507, endPoint y: 206, distance: 76.5
click at [507, 206] on div "Janela de atendimento Grade de atendimento Capacidade Transportadoras Veículos …" at bounding box center [449, 208] width 899 height 416
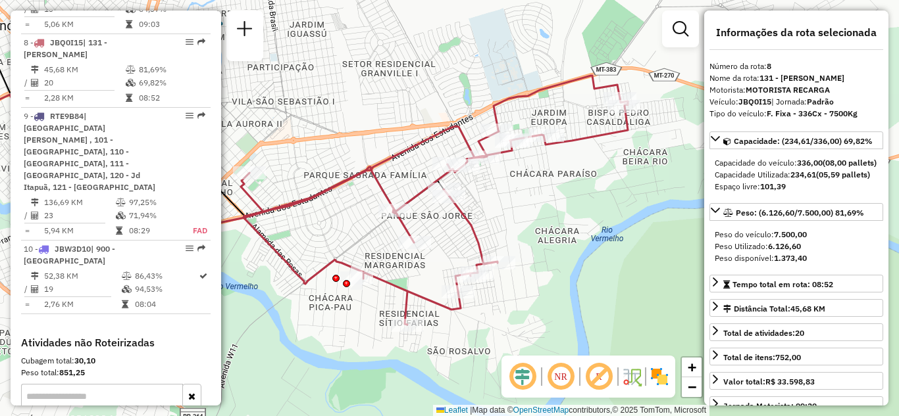
drag, startPoint x: 543, startPoint y: 226, endPoint x: 524, endPoint y: 213, distance: 22.8
click at [524, 213] on div "Janela de atendimento Grade de atendimento Capacidade Transportadoras Veículos …" at bounding box center [449, 208] width 899 height 416
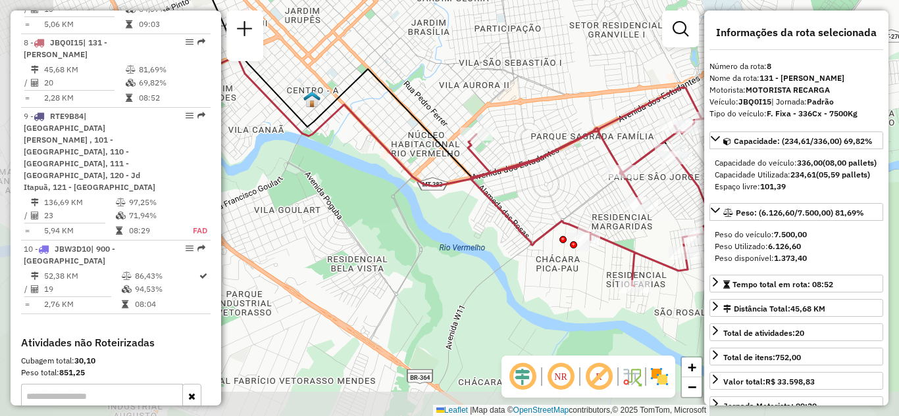
drag, startPoint x: 341, startPoint y: 243, endPoint x: 557, endPoint y: 205, distance: 218.6
click at [557, 205] on div "Janela de atendimento Grade de atendimento Capacidade Transportadoras Veículos …" at bounding box center [449, 208] width 899 height 416
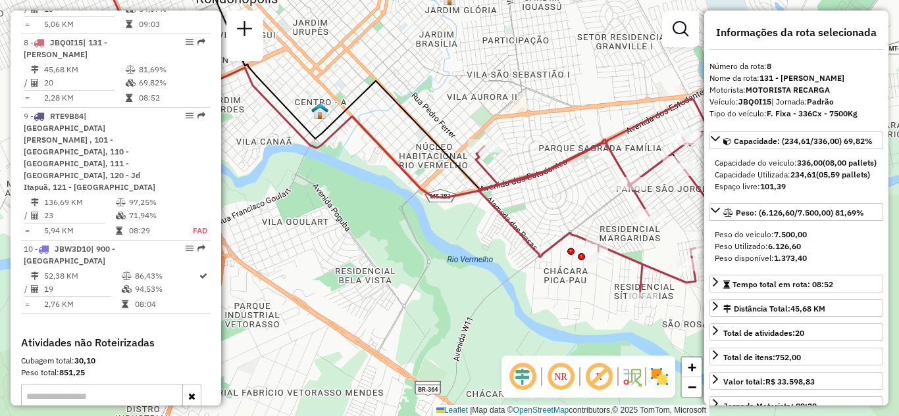
drag, startPoint x: 475, startPoint y: 225, endPoint x: 456, endPoint y: 322, distance: 99.2
click at [456, 322] on div "Janela de atendimento Grade de atendimento Capacidade Transportadoras Veículos …" at bounding box center [449, 208] width 899 height 416
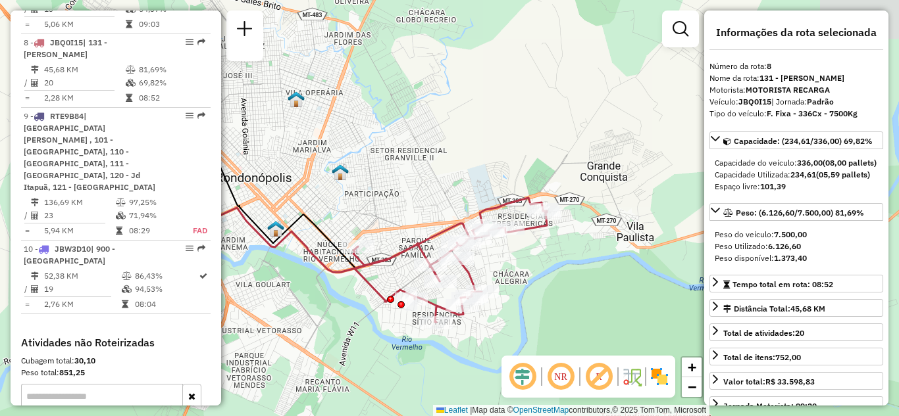
drag, startPoint x: 447, startPoint y: 323, endPoint x: 363, endPoint y: 289, distance: 91.3
click at [340, 307] on div "Janela de atendimento Grade de atendimento Capacidade Transportadoras Veículos …" at bounding box center [449, 208] width 899 height 416
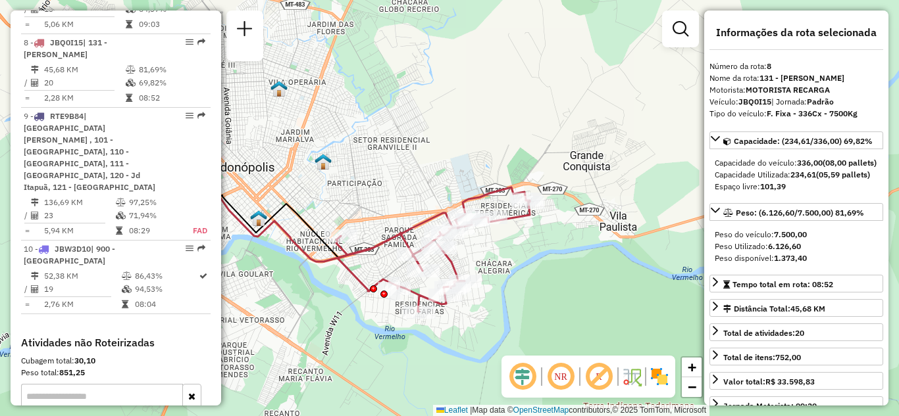
drag, startPoint x: 516, startPoint y: 293, endPoint x: 518, endPoint y: 309, distance: 16.7
click at [518, 309] on div "Janela de atendimento Grade de atendimento Capacidade Transportadoras Veículos …" at bounding box center [449, 208] width 899 height 416
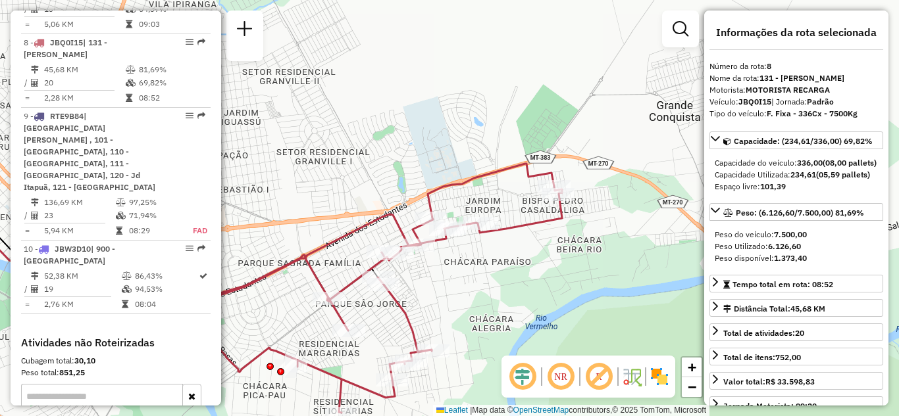
drag, startPoint x: 597, startPoint y: 314, endPoint x: 629, endPoint y: 263, distance: 59.7
click at [629, 263] on div "Janela de atendimento Grade de atendimento Capacidade Transportadoras Veículos …" at bounding box center [449, 208] width 899 height 416
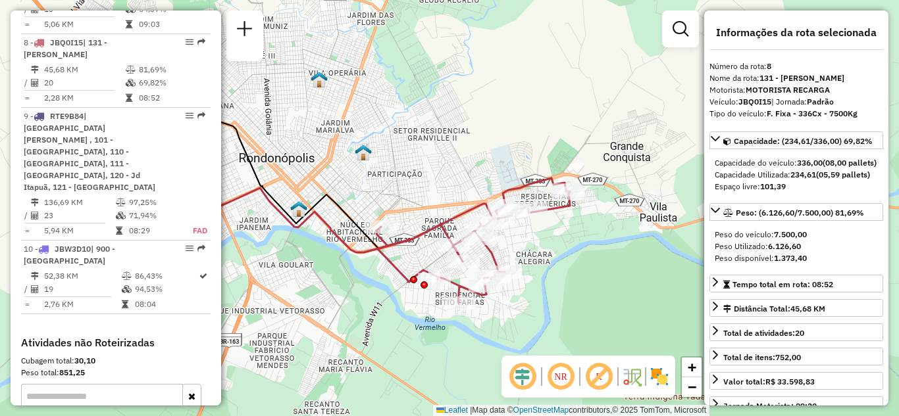
drag, startPoint x: 584, startPoint y: 280, endPoint x: 584, endPoint y: 205, distance: 75.7
click at [583, 205] on div "Janela de atendimento Grade de atendimento Capacidade Transportadoras Veículos …" at bounding box center [449, 208] width 899 height 416
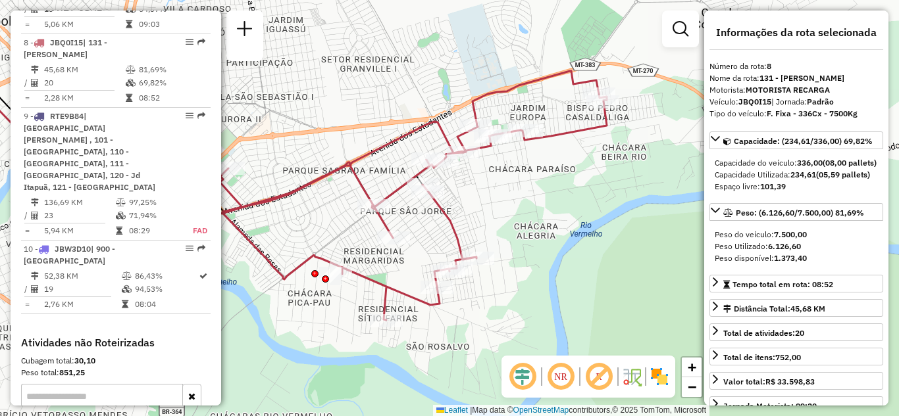
drag, startPoint x: 559, startPoint y: 210, endPoint x: 615, endPoint y: 215, distance: 56.8
click at [615, 215] on div "Janela de atendimento Grade de atendimento Capacidade Transportadoras Veículos …" at bounding box center [449, 208] width 899 height 416
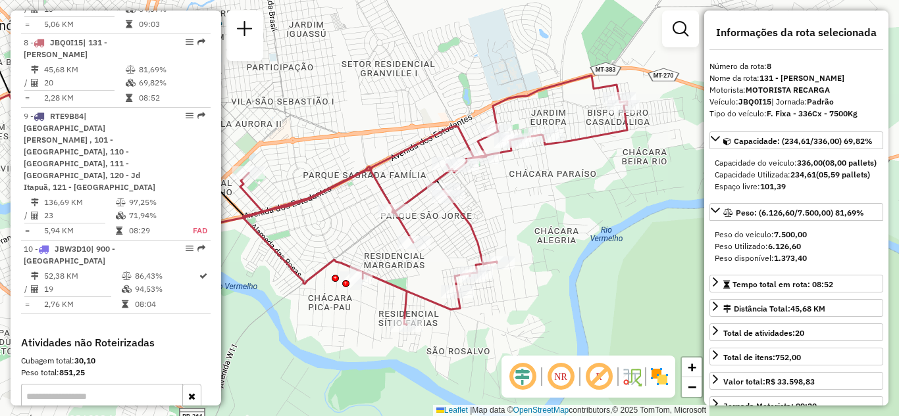
click at [657, 377] on img at bounding box center [659, 376] width 21 height 21
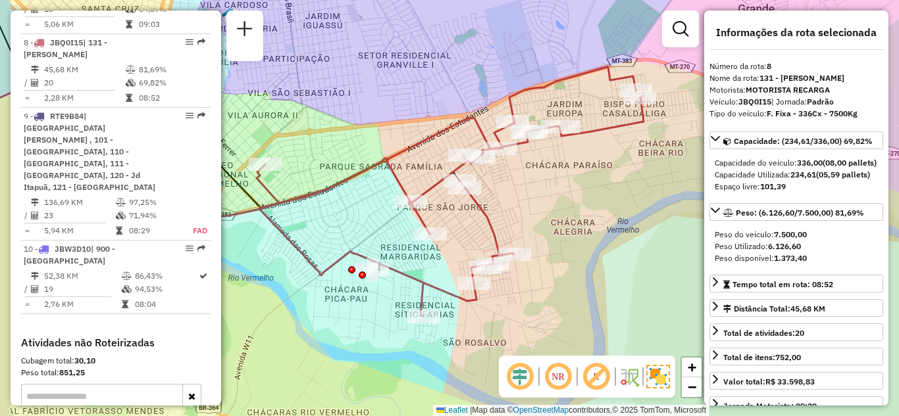
drag, startPoint x: 537, startPoint y: 220, endPoint x: 575, endPoint y: 212, distance: 39.1
click at [582, 210] on div "Janela de atendimento Grade de atendimento Capacidade Transportadoras Veículos …" at bounding box center [449, 208] width 899 height 416
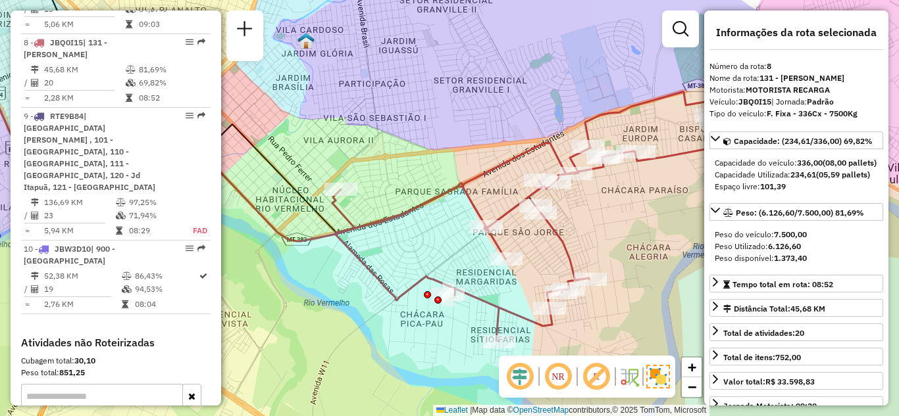
drag, startPoint x: 336, startPoint y: 238, endPoint x: 438, endPoint y: 272, distance: 106.9
click at [437, 271] on div "Janela de atendimento Grade de atendimento Capacidade Transportadoras Veículos …" at bounding box center [449, 208] width 899 height 416
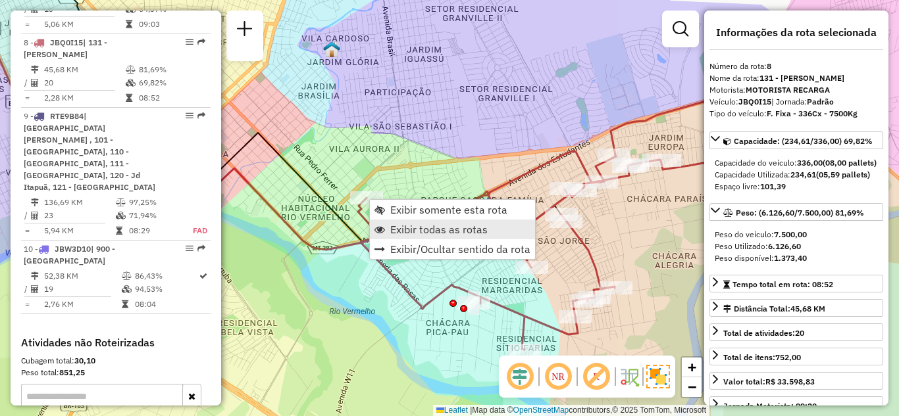
click at [415, 230] on span "Exibir todas as rotas" at bounding box center [438, 229] width 97 height 11
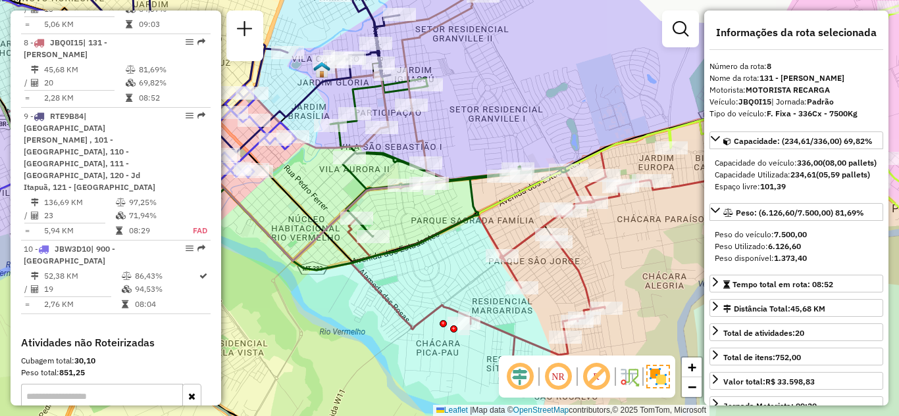
drag, startPoint x: 447, startPoint y: 260, endPoint x: 437, endPoint y: 282, distance: 23.9
click at [437, 282] on div "Janela de atendimento Grade de atendimento Capacidade Transportadoras Veículos …" at bounding box center [449, 208] width 899 height 416
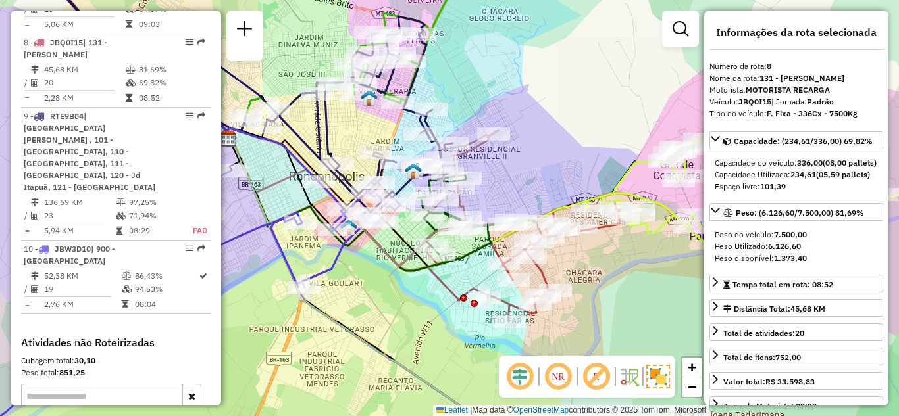
drag, startPoint x: 501, startPoint y: 153, endPoint x: 585, endPoint y: 232, distance: 115.4
click at [584, 232] on div "Janela de atendimento Grade de atendimento Capacidade Transportadoras Veículos …" at bounding box center [449, 208] width 899 height 416
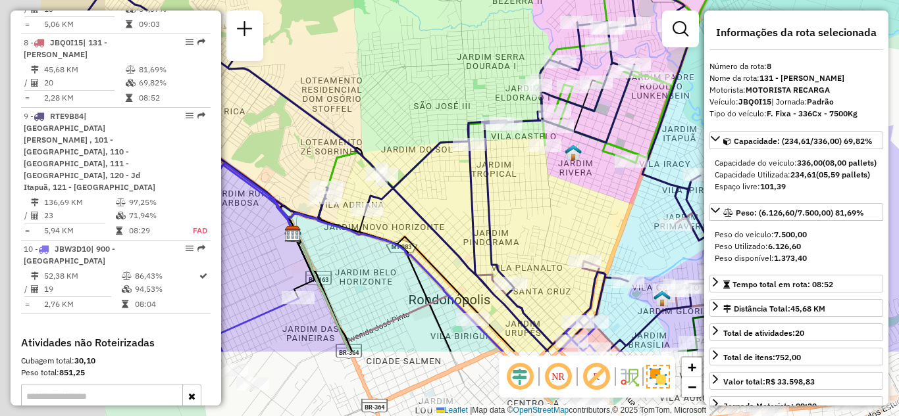
drag, startPoint x: 624, startPoint y: 209, endPoint x: 679, endPoint y: 150, distance: 80.1
click at [679, 150] on div "Janela de atendimento Grade de atendimento Capacidade Transportadoras Veículos …" at bounding box center [449, 208] width 899 height 416
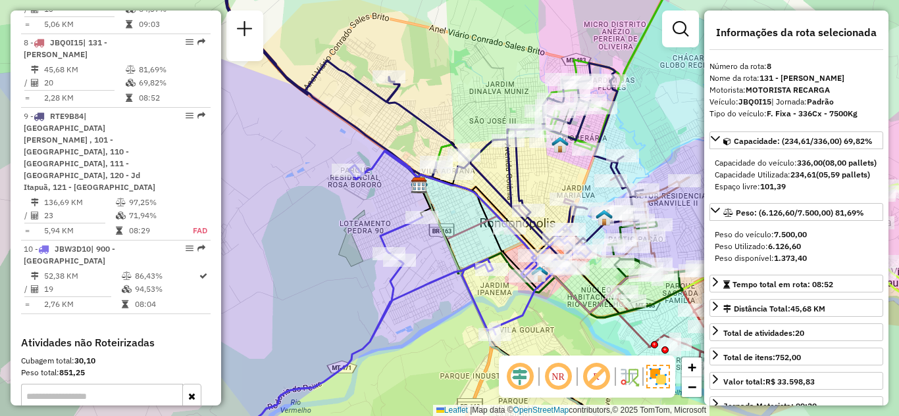
drag, startPoint x: 467, startPoint y: 100, endPoint x: 480, endPoint y: 84, distance: 20.7
click at [480, 84] on div "Janela de atendimento Grade de atendimento Capacidade Transportadoras Veículos …" at bounding box center [449, 208] width 899 height 416
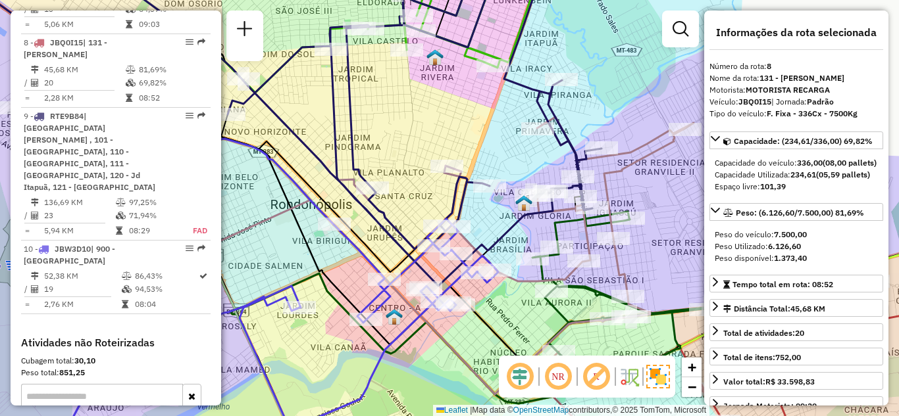
drag, startPoint x: 533, startPoint y: 251, endPoint x: 453, endPoint y: 147, distance: 131.3
click at [453, 148] on div "Janela de atendimento Grade de atendimento Capacidade Transportadoras Veículos …" at bounding box center [449, 208] width 899 height 416
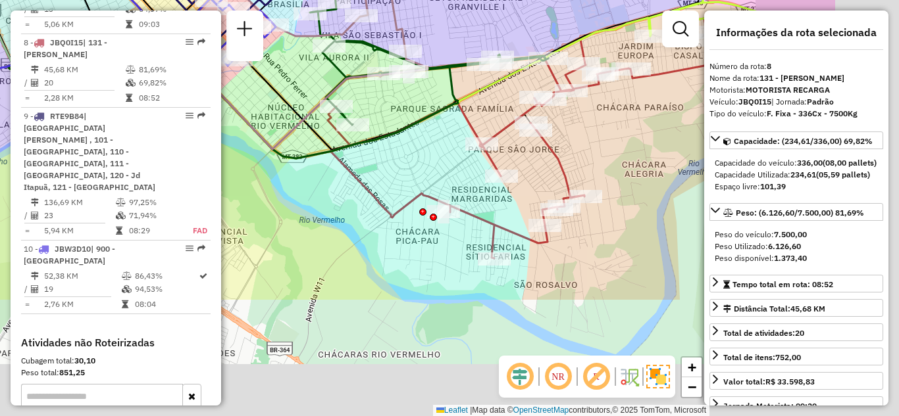
drag, startPoint x: 513, startPoint y: 189, endPoint x: 390, endPoint y: 64, distance: 176.3
click at [391, 65] on icon at bounding box center [208, 26] width 550 height 266
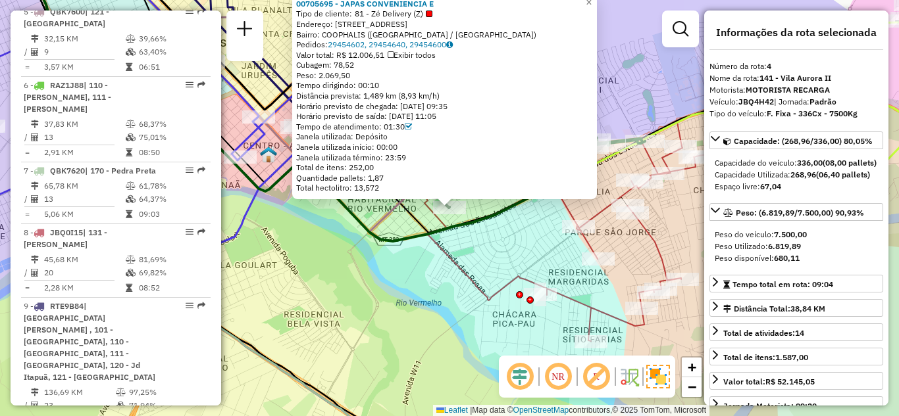
scroll to position [740, 0]
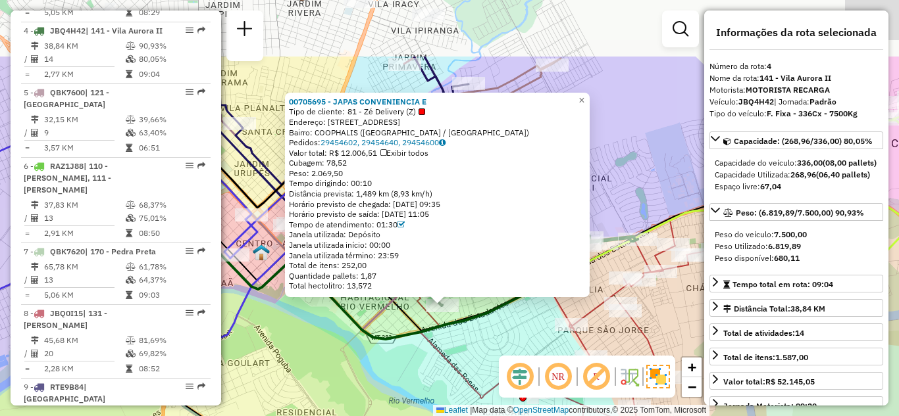
drag, startPoint x: 418, startPoint y: 303, endPoint x: 419, endPoint y: 328, distance: 25.0
click at [419, 328] on icon at bounding box center [297, 207] width 550 height 266
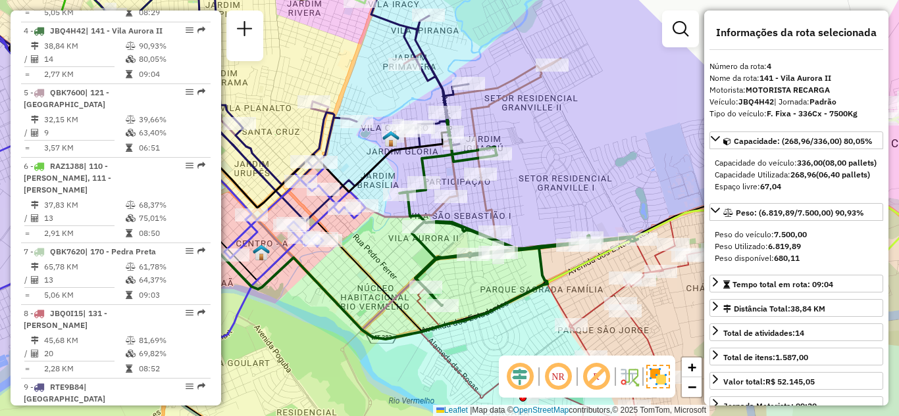
click at [667, 39] on div at bounding box center [680, 29] width 37 height 37
click at [674, 28] on em at bounding box center [680, 29] width 16 height 16
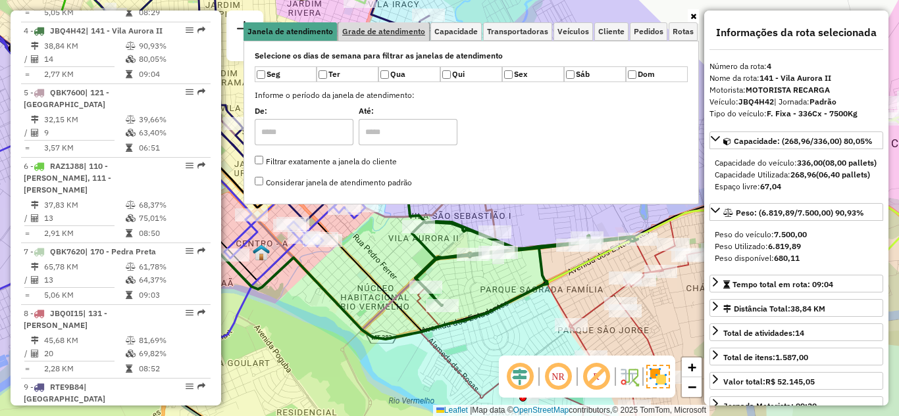
click at [373, 33] on span "Grade de atendimento" at bounding box center [383, 32] width 83 height 8
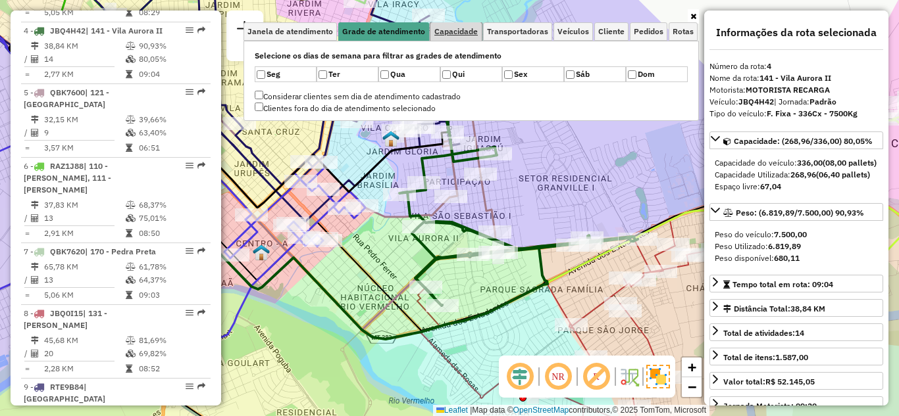
click at [450, 32] on span "Capacidade" at bounding box center [455, 32] width 43 height 8
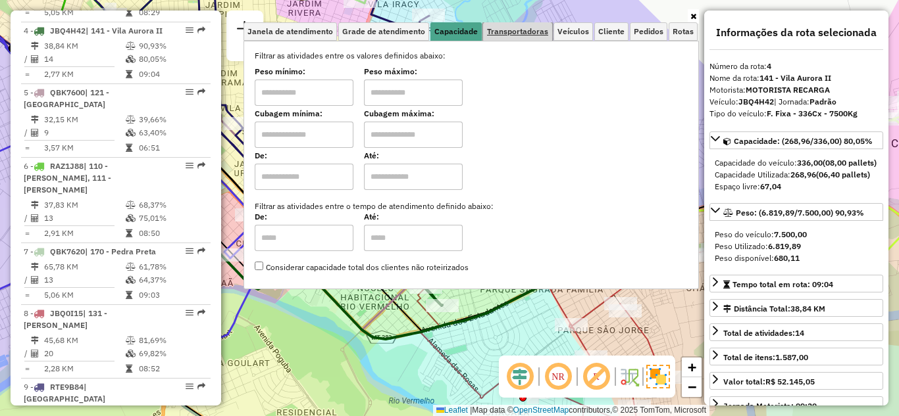
click at [503, 33] on span "Transportadoras" at bounding box center [517, 32] width 61 height 8
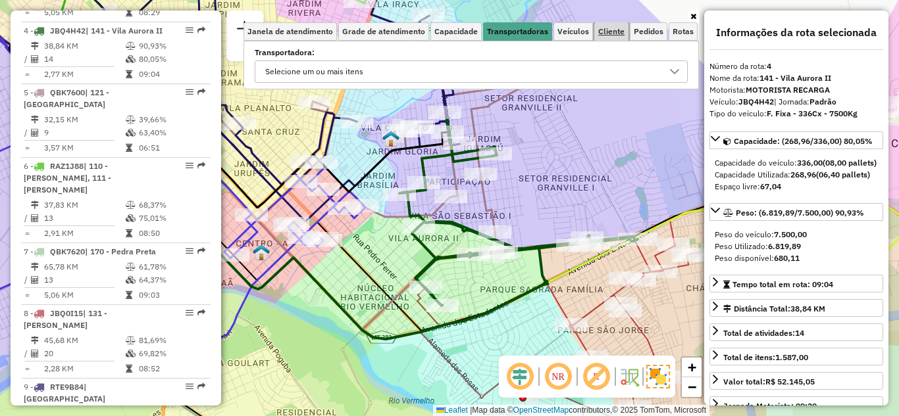
click at [607, 30] on span "Cliente" at bounding box center [611, 32] width 26 height 8
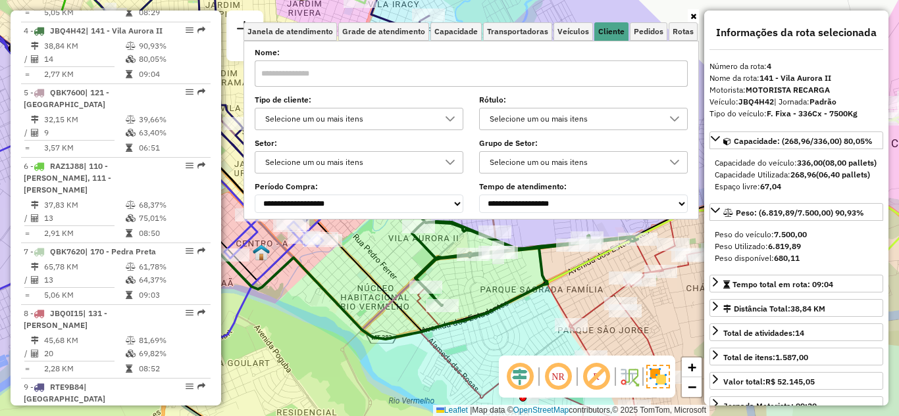
click at [327, 118] on div "Selecione um ou mais itens" at bounding box center [349, 119] width 177 height 21
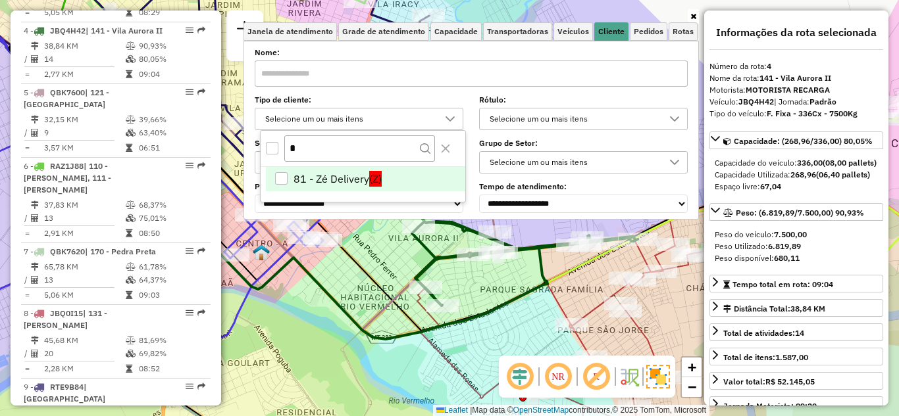
type input "*"
click at [283, 176] on div "81 - Zé Delivery" at bounding box center [281, 178] width 13 height 13
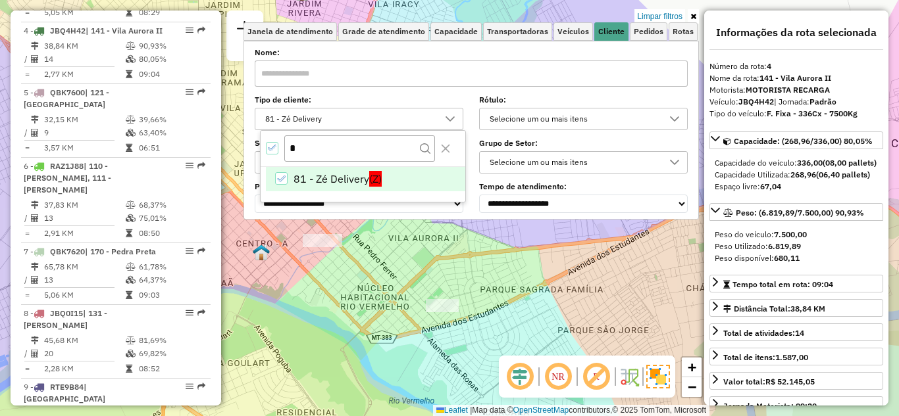
click at [693, 17] on icon at bounding box center [693, 17] width 6 height 8
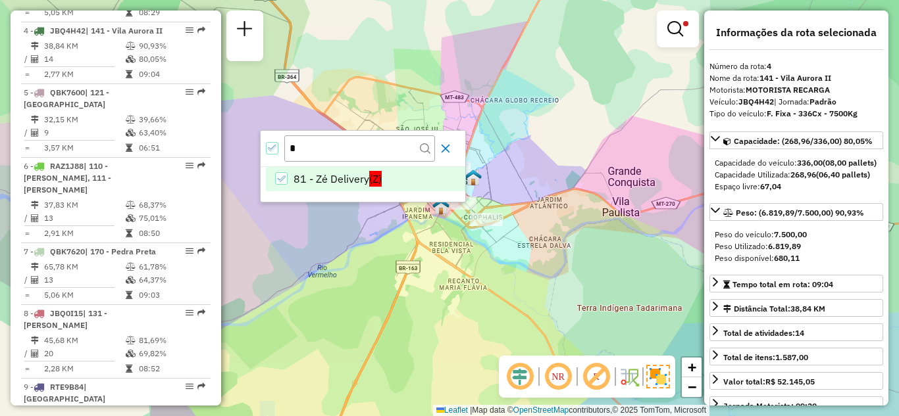
click at [446, 143] on icon "Close" at bounding box center [445, 148] width 11 height 11
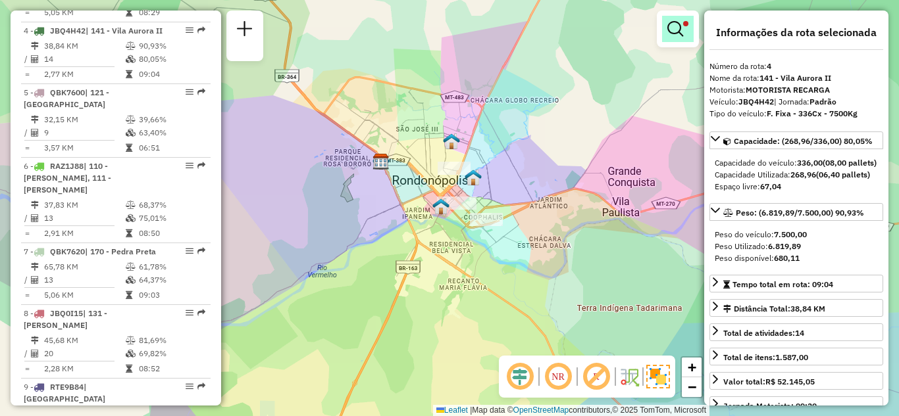
click at [670, 32] on em at bounding box center [675, 29] width 16 height 16
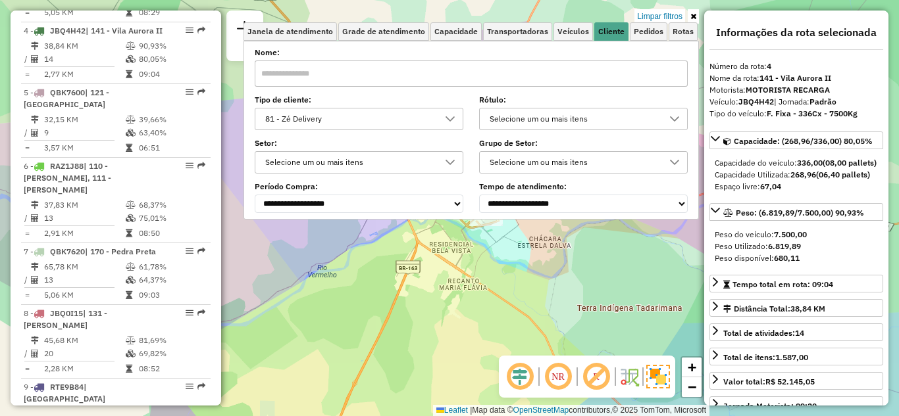
click at [340, 124] on div "81 - Zé Delivery" at bounding box center [349, 119] width 177 height 21
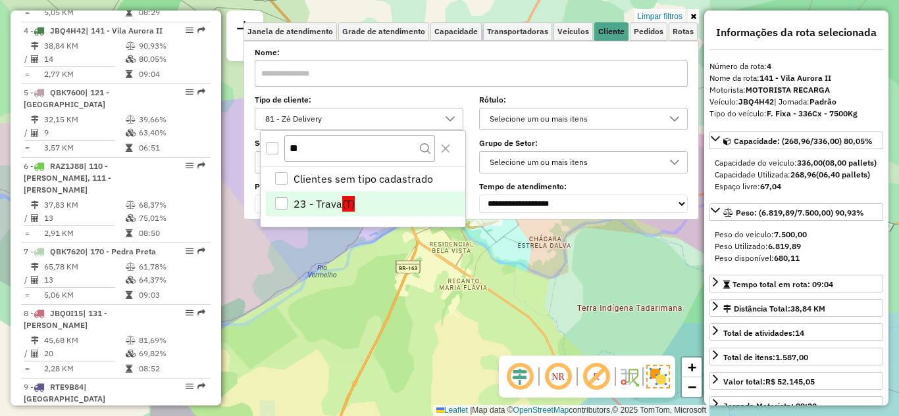
type input "**"
click at [297, 199] on li "23 - Trava (T)" at bounding box center [365, 203] width 199 height 25
click at [692, 13] on icon at bounding box center [693, 17] width 6 height 8
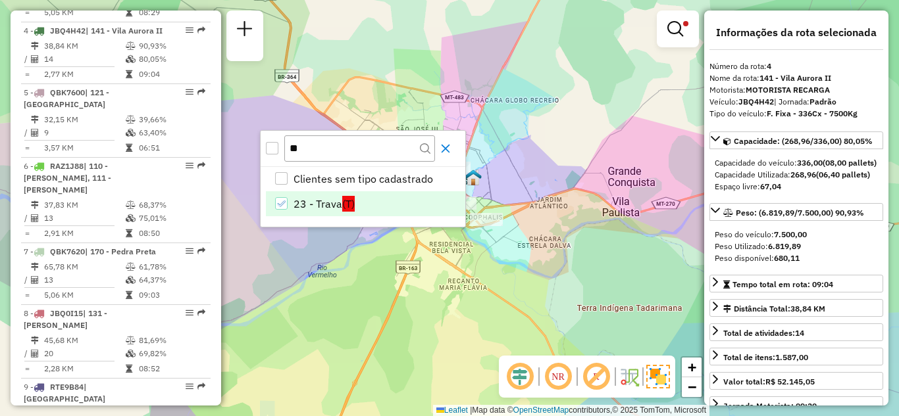
click at [444, 149] on icon "Close" at bounding box center [445, 148] width 11 height 11
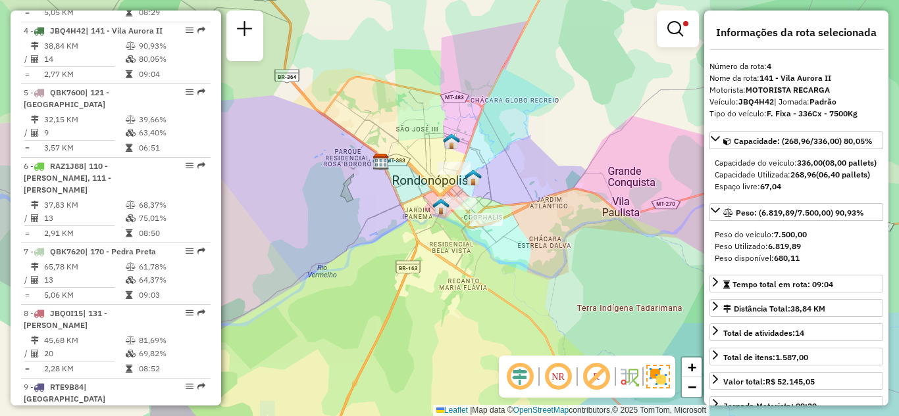
click at [681, 40] on link at bounding box center [678, 29] width 32 height 26
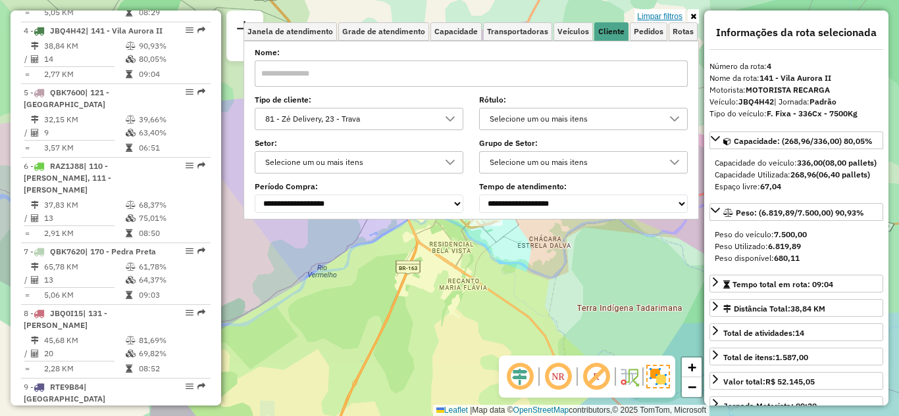
click at [663, 15] on link "Limpar filtros" at bounding box center [659, 16] width 51 height 14
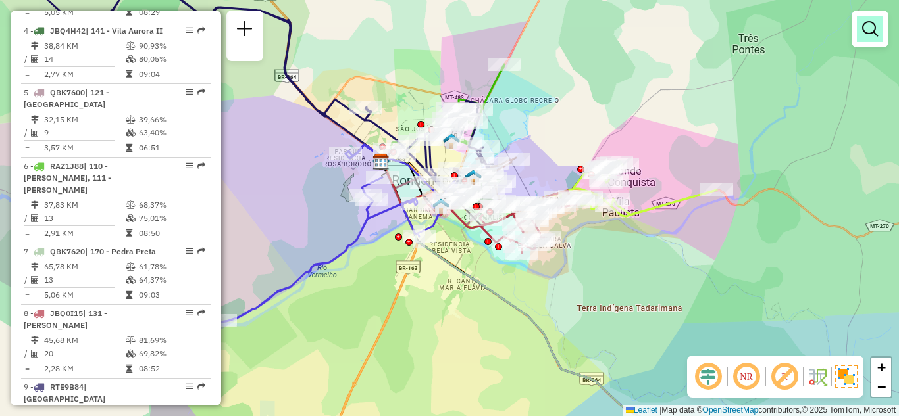
click at [867, 41] on link at bounding box center [870, 29] width 26 height 26
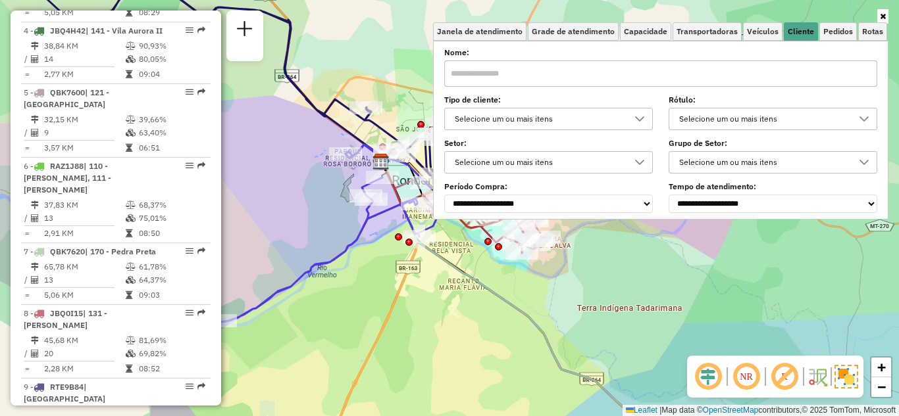
click at [527, 114] on div "Selecione um ou mais itens" at bounding box center [538, 119] width 177 height 21
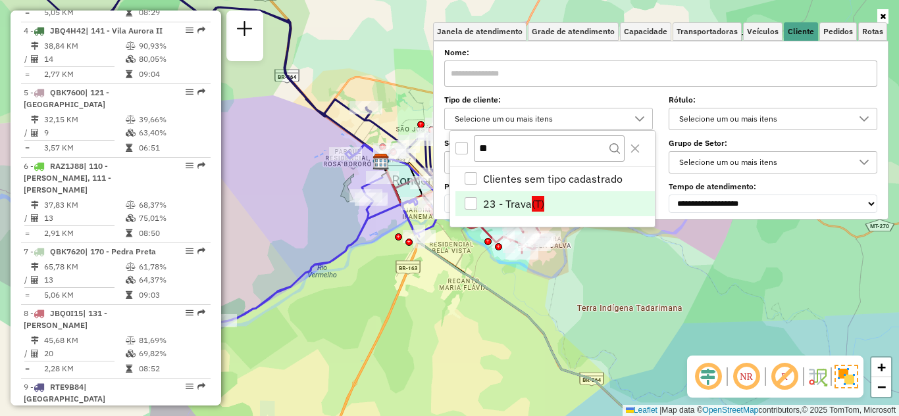
click at [500, 205] on li "23 - Trava (T)" at bounding box center [554, 203] width 199 height 25
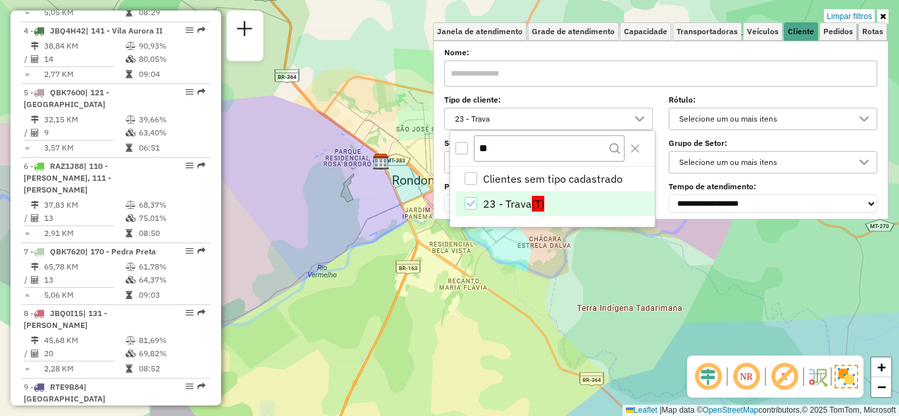
click at [798, 3] on div "Limpar filtros Janela de atendimento Grade de atendimento Capacidade Transporta…" at bounding box center [449, 208] width 899 height 416
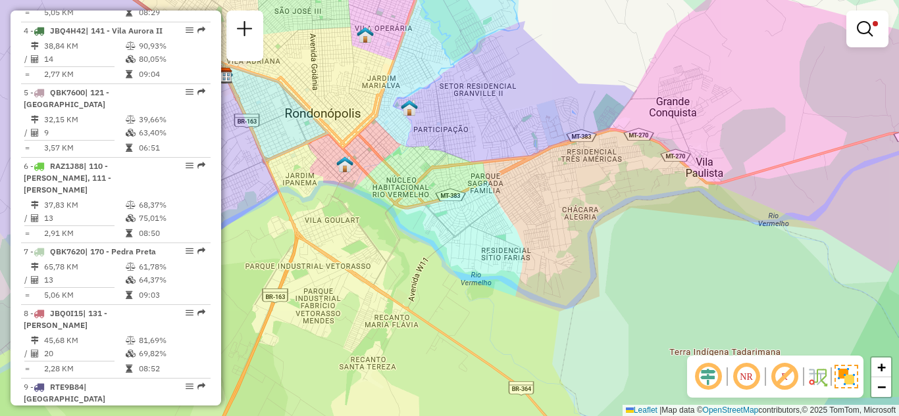
click at [569, 228] on div "Limpar filtros Janela de atendimento Grade de atendimento Capacidade Transporta…" at bounding box center [449, 208] width 899 height 416
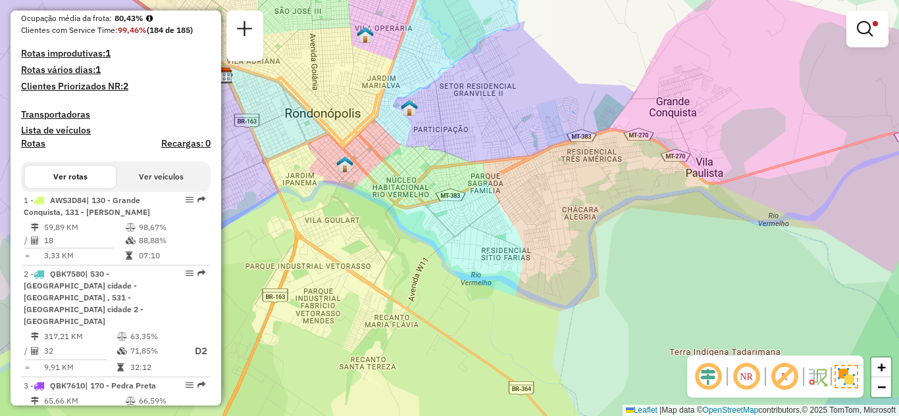
scroll to position [329, 0]
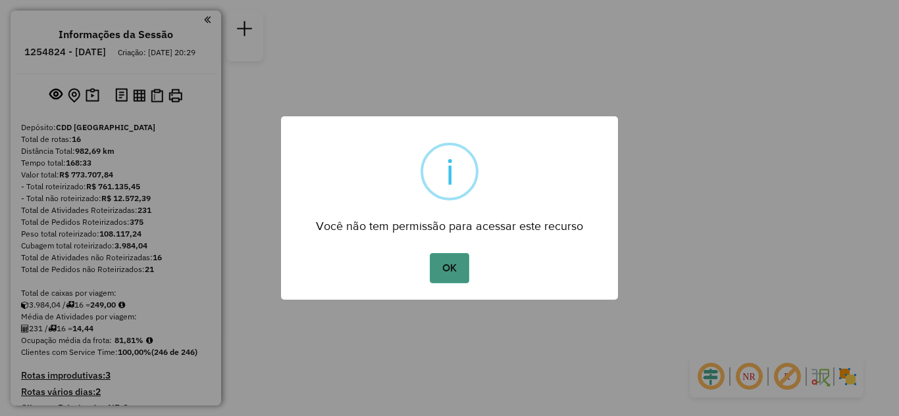
click at [445, 270] on button "OK" at bounding box center [449, 268] width 39 height 30
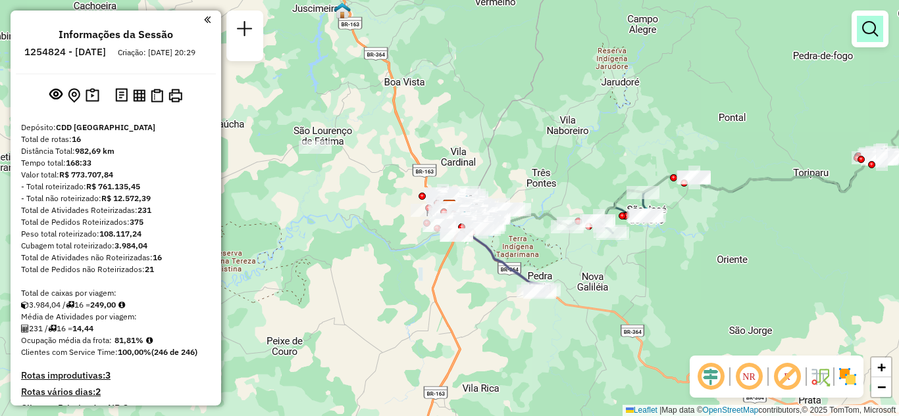
click at [862, 39] on link at bounding box center [870, 29] width 26 height 26
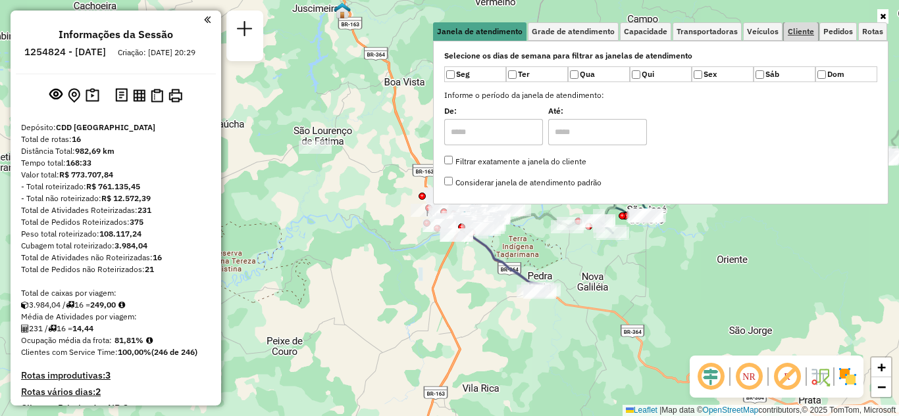
click at [803, 34] on span "Cliente" at bounding box center [801, 32] width 26 height 8
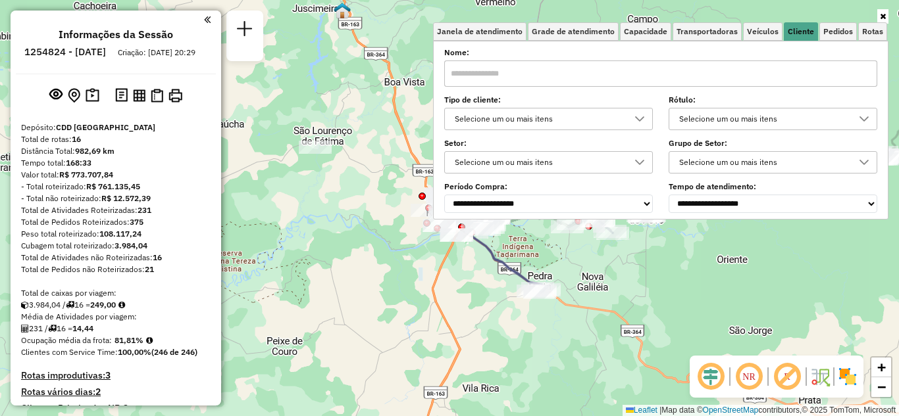
click at [502, 118] on div "Selecione um ou mais itens" at bounding box center [538, 119] width 177 height 21
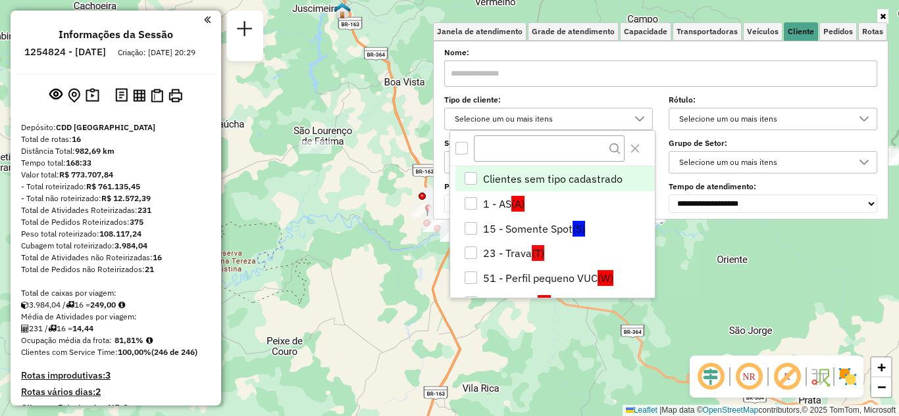
scroll to position [8, 45]
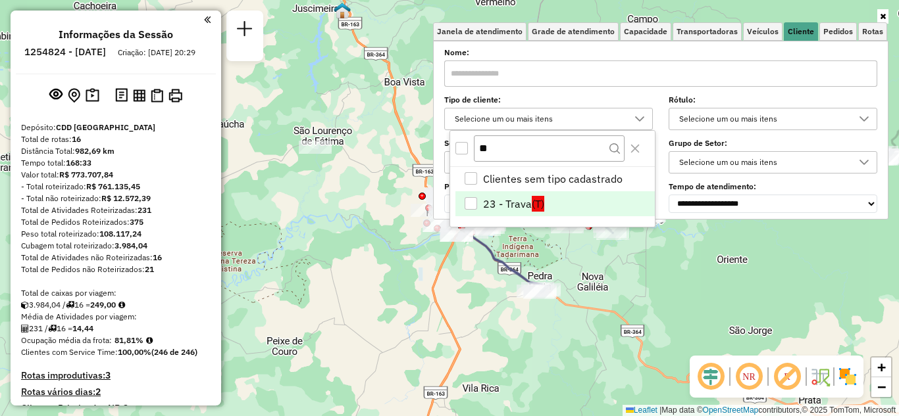
type input "**"
click at [488, 198] on li "23 - Trava (T)" at bounding box center [554, 203] width 199 height 25
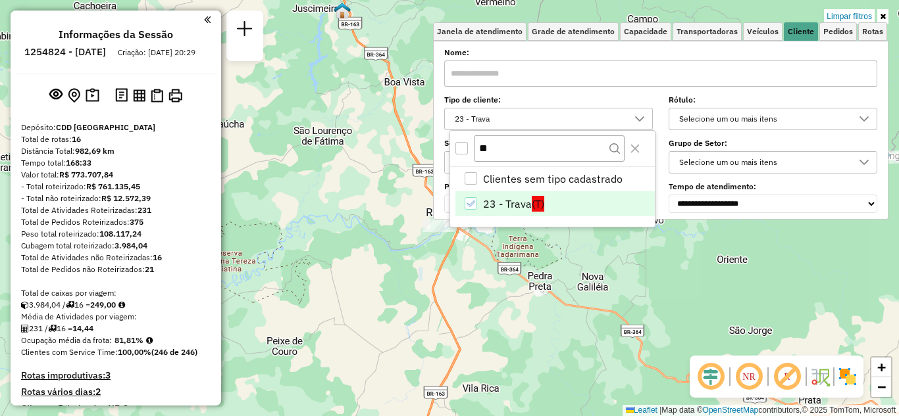
click at [880, 15] on icon at bounding box center [883, 17] width 6 height 8
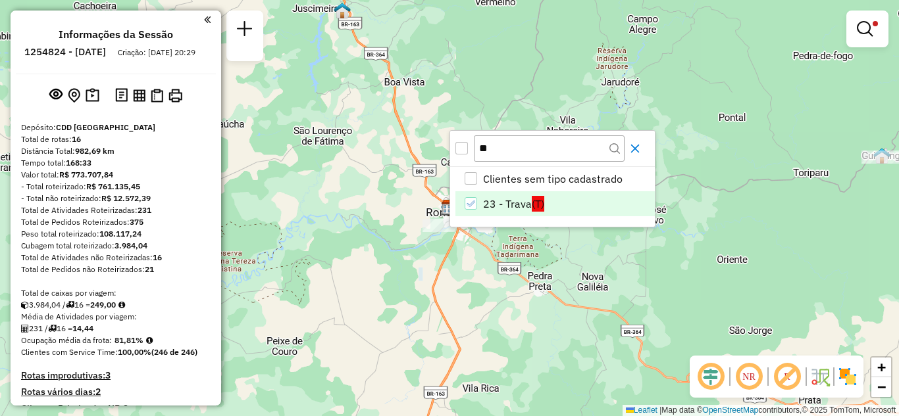
click at [636, 147] on icon "Close" at bounding box center [635, 149] width 9 height 9
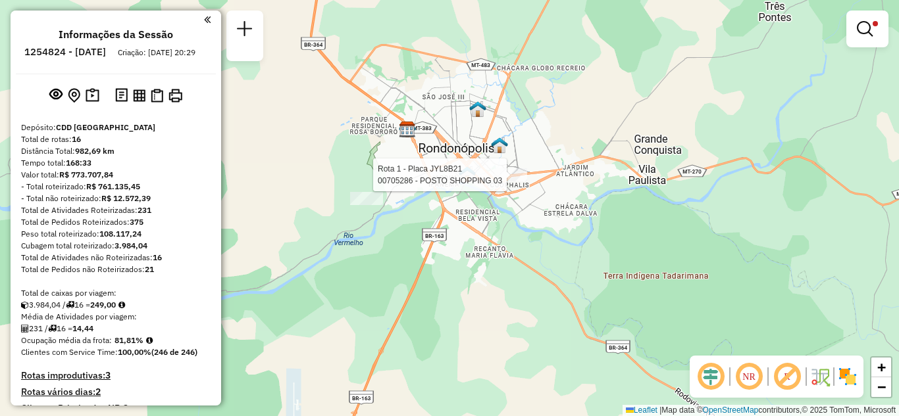
select select "**********"
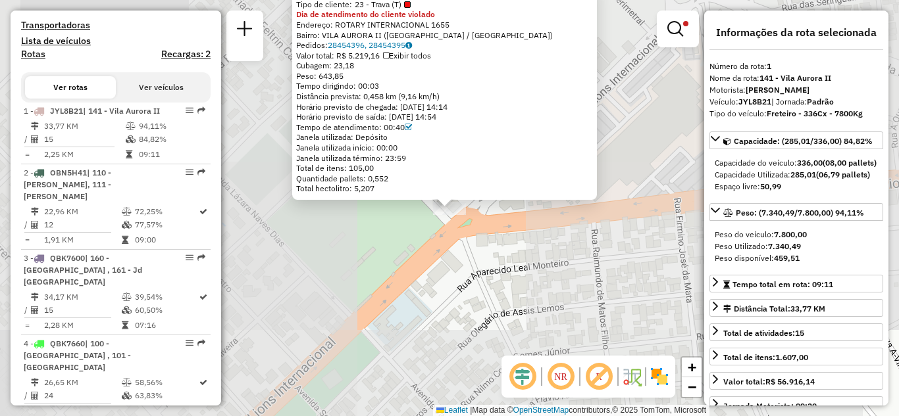
scroll to position [516, 0]
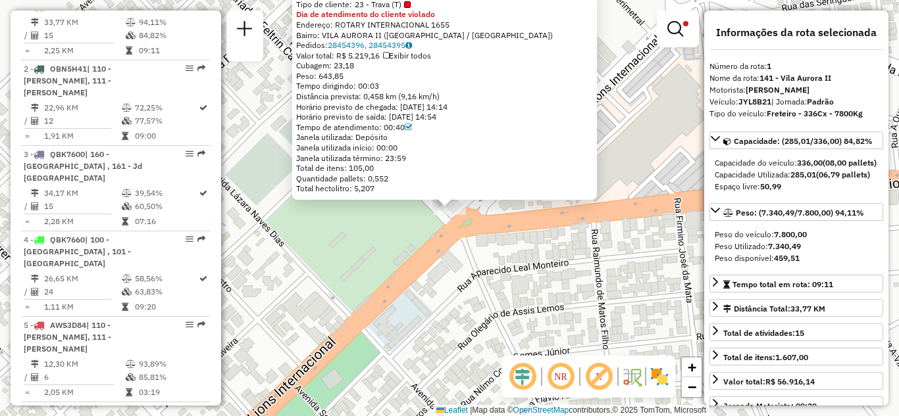
drag, startPoint x: 534, startPoint y: 263, endPoint x: 519, endPoint y: 369, distance: 107.7
click at [520, 368] on hb-router-mapa "Informações da Sessão 1254824 - 28/08/2025 Criação: 27/08/2025 20:29 Depósito: …" at bounding box center [449, 208] width 899 height 416
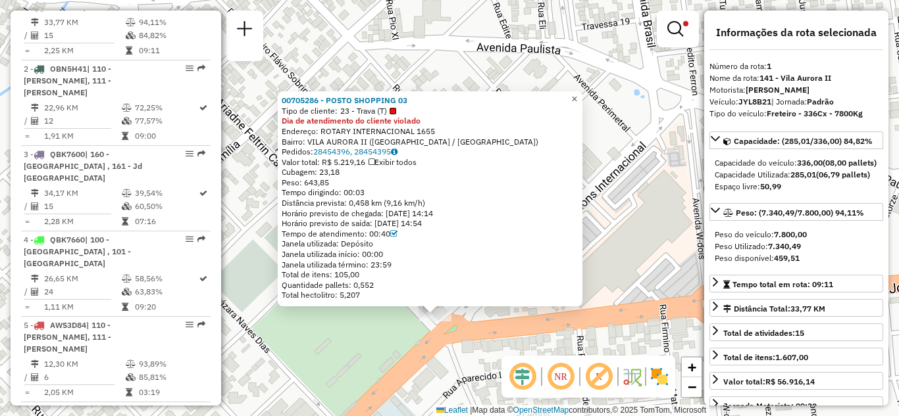
click at [577, 94] on span "×" at bounding box center [574, 98] width 6 height 11
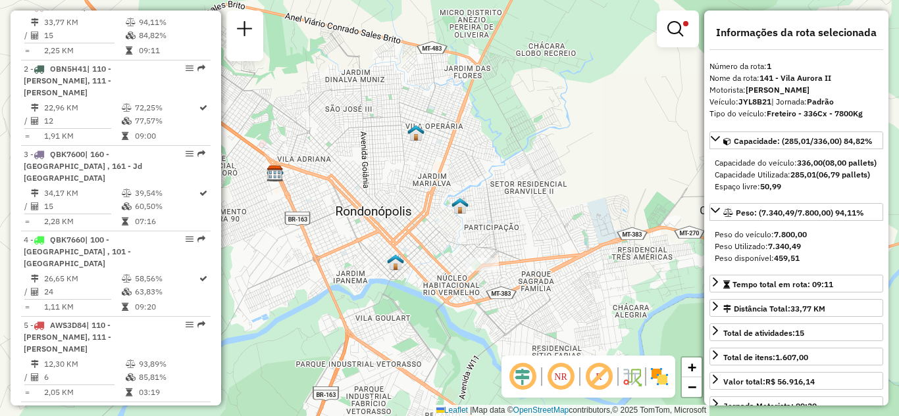
drag, startPoint x: 453, startPoint y: 316, endPoint x: 479, endPoint y: 311, distance: 26.8
click at [478, 311] on div "Limpar filtros Janela de atendimento Grade de atendimento Capacidade Transporta…" at bounding box center [449, 208] width 899 height 416
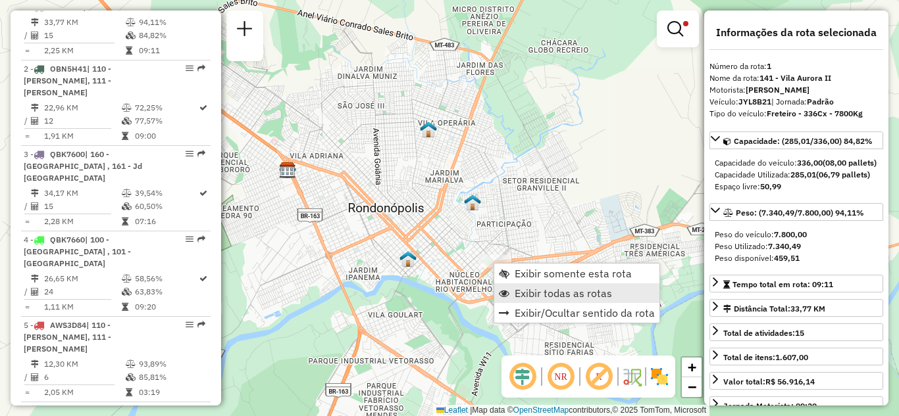
click at [511, 287] on link "Exibir todas as rotas" at bounding box center [576, 294] width 165 height 20
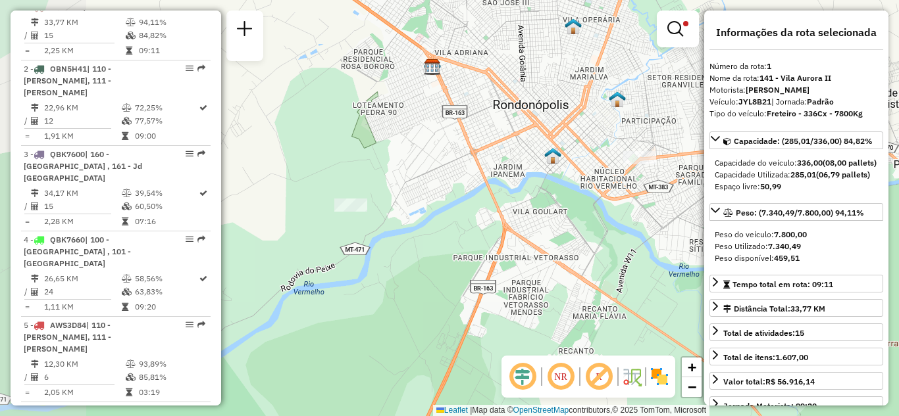
drag, startPoint x: 543, startPoint y: 242, endPoint x: 674, endPoint y: 161, distance: 154.3
click at [674, 161] on div "Limpar filtros Janela de atendimento Grade de atendimento Capacidade Transporta…" at bounding box center [449, 208] width 899 height 416
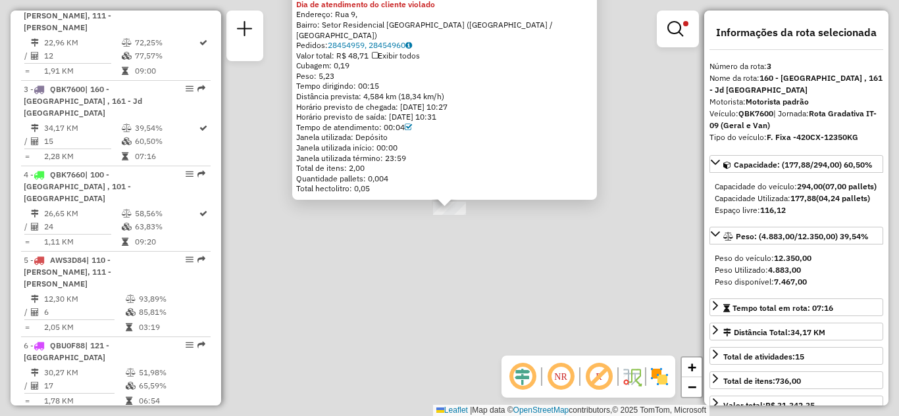
scroll to position [663, 0]
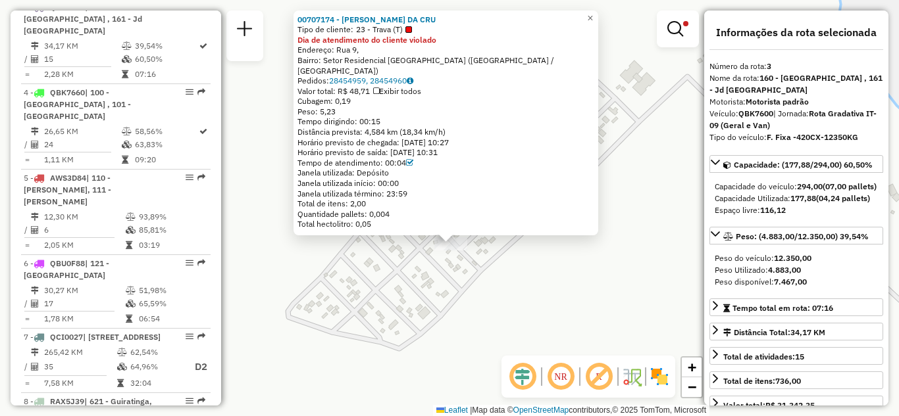
drag, startPoint x: 372, startPoint y: 224, endPoint x: 373, endPoint y: 259, distance: 35.6
click at [373, 259] on div "00707174 - GIRCELY SILVA DA CRU Tipo de cliente: 23 - Trava (T) Dia de atendime…" at bounding box center [449, 208] width 899 height 416
click at [594, 25] on link "×" at bounding box center [590, 19] width 16 height 16
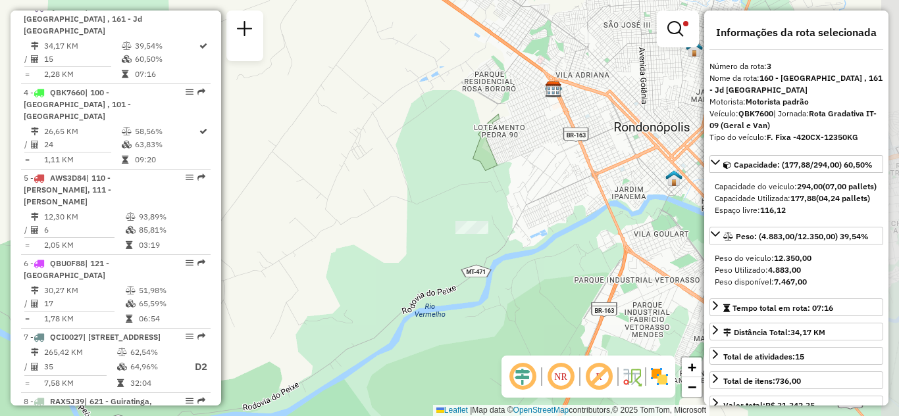
drag, startPoint x: 563, startPoint y: 284, endPoint x: 495, endPoint y: 230, distance: 86.7
click at [500, 236] on div "Limpar filtros Janela de atendimento Grade de atendimento Capacidade Transporta…" at bounding box center [449, 208] width 899 height 416
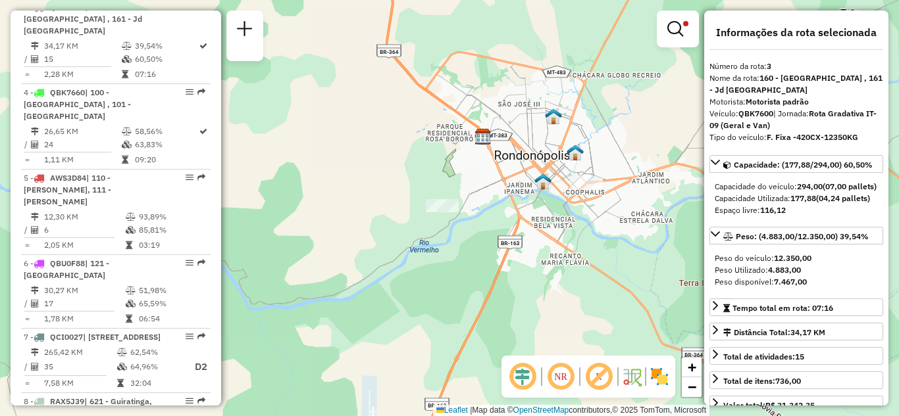
drag, startPoint x: 540, startPoint y: 272, endPoint x: 468, endPoint y: 255, distance: 73.2
click at [470, 255] on div "Limpar filtros Janela de atendimento Grade de atendimento Capacidade Transporta…" at bounding box center [449, 208] width 899 height 416
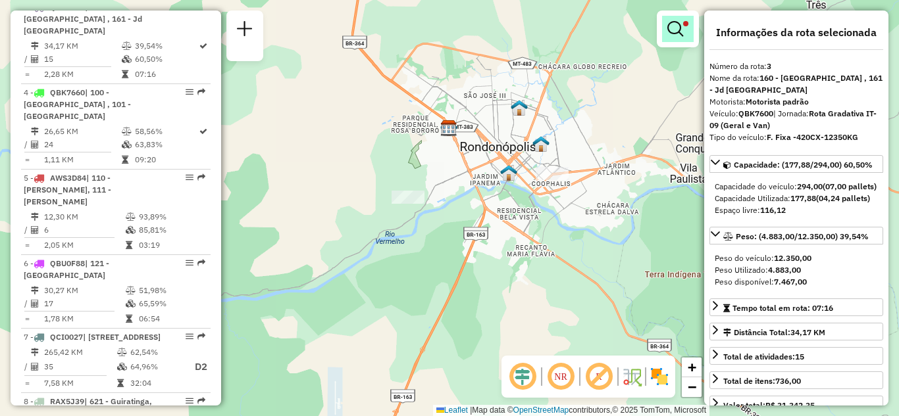
click at [673, 30] on em at bounding box center [675, 29] width 16 height 16
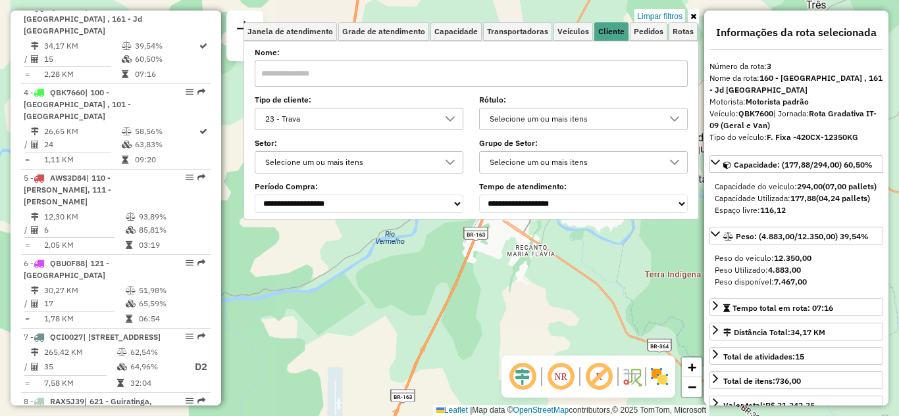
click at [651, 8] on div "Limpar filtros Janela de atendimento Grade de atendimento Capacidade Transporta…" at bounding box center [449, 208] width 899 height 416
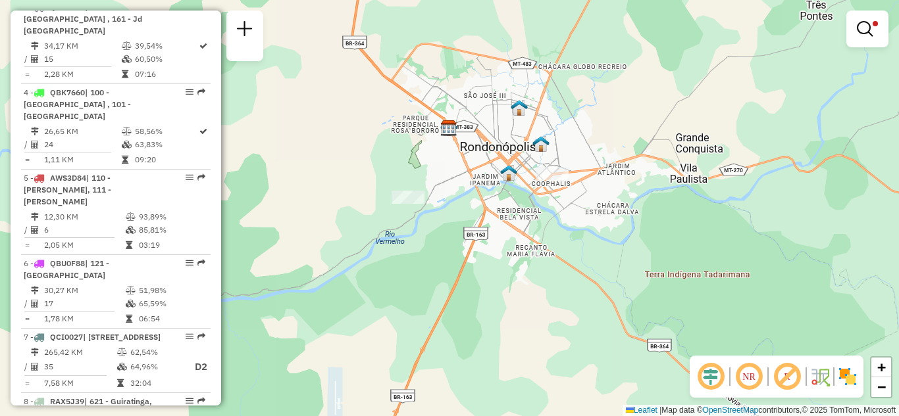
click at [859, 26] on em at bounding box center [865, 29] width 16 height 16
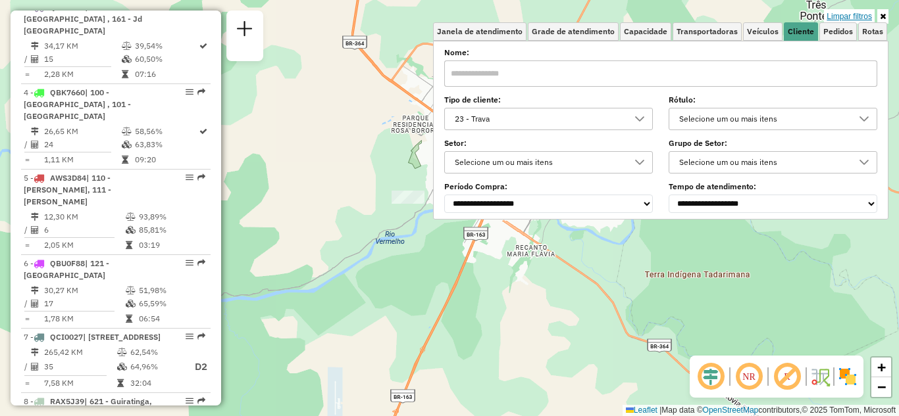
click at [845, 16] on link "Limpar filtros" at bounding box center [849, 16] width 51 height 14
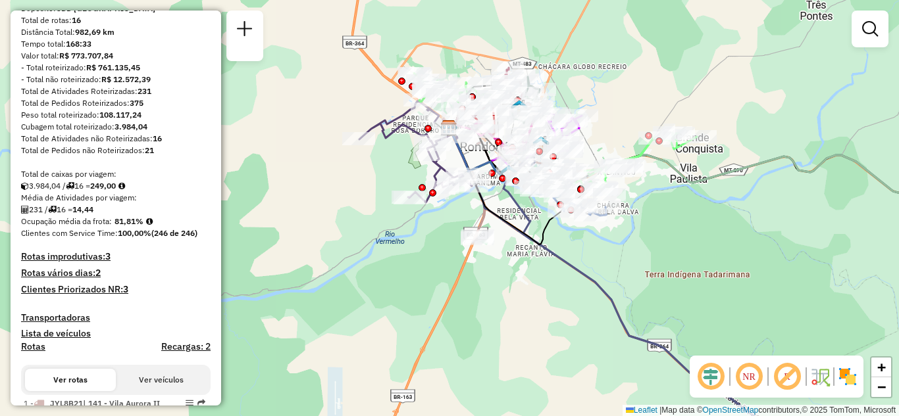
scroll to position [0, 0]
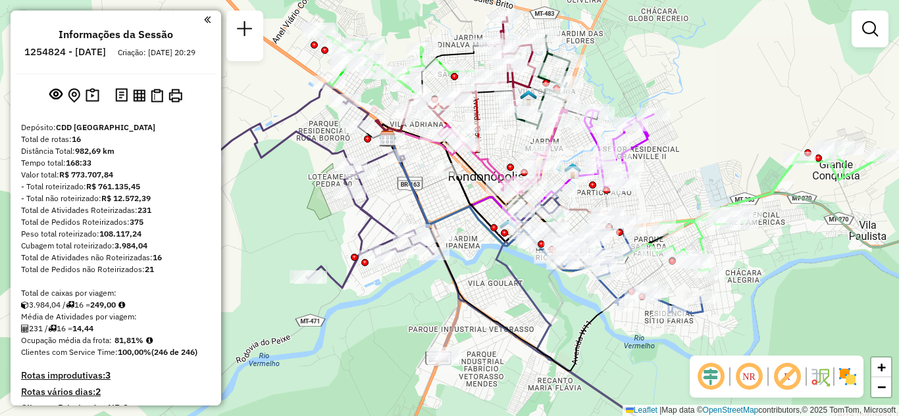
drag, startPoint x: 585, startPoint y: 336, endPoint x: 545, endPoint y: 347, distance: 41.0
click at [545, 347] on icon at bounding box center [545, 255] width 314 height 232
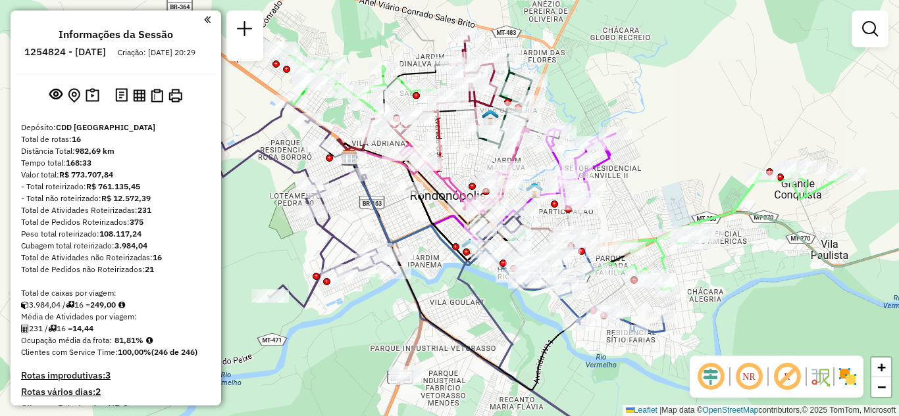
drag, startPoint x: 761, startPoint y: 270, endPoint x: 768, endPoint y: 318, distance: 49.1
click at [768, 318] on div "Janela de atendimento Grade de atendimento Capacidade Transportadoras Veículos …" at bounding box center [449, 208] width 899 height 416
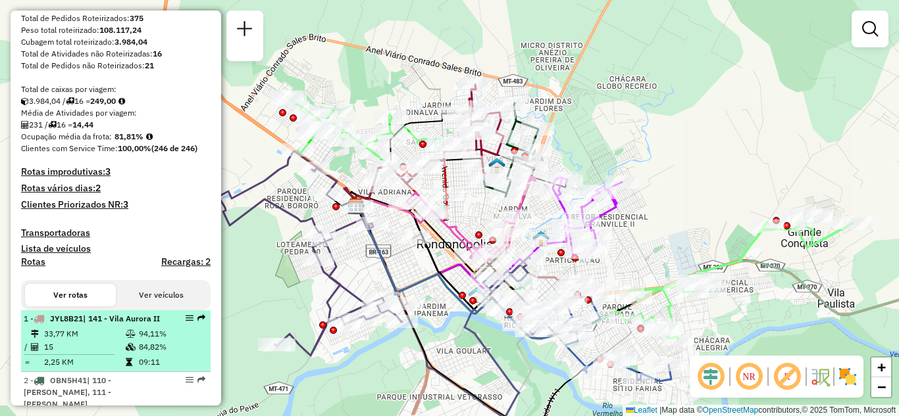
scroll to position [263, 0]
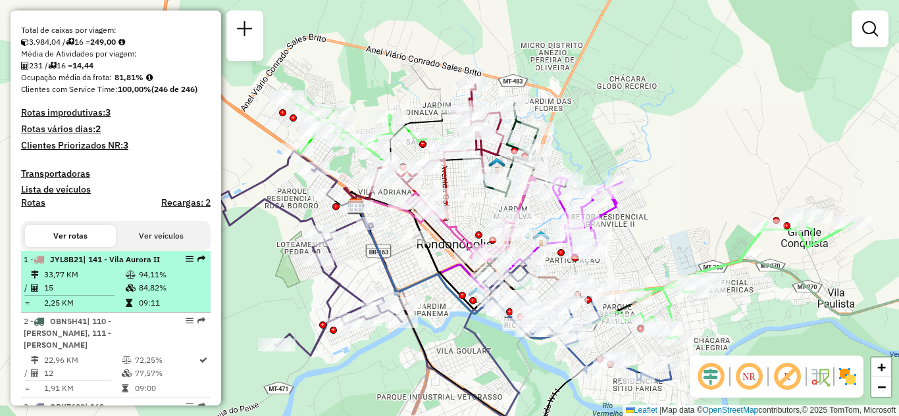
click at [181, 263] on div at bounding box center [185, 259] width 39 height 8
select select "**********"
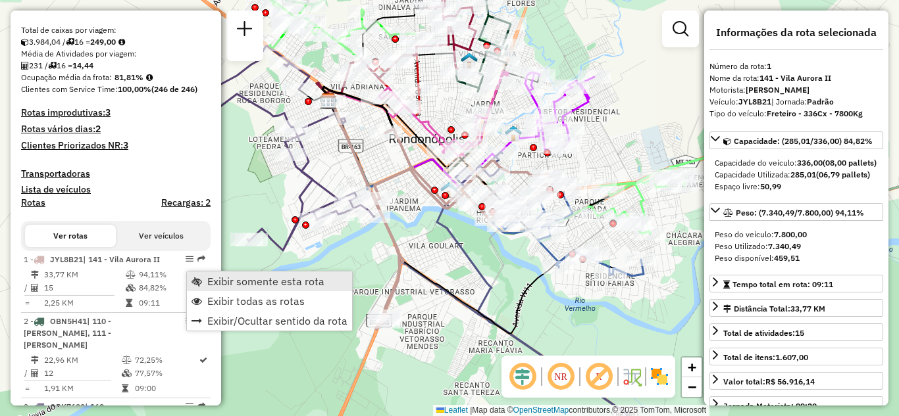
click at [214, 283] on span "Exibir somente esta rota" at bounding box center [265, 281] width 117 height 11
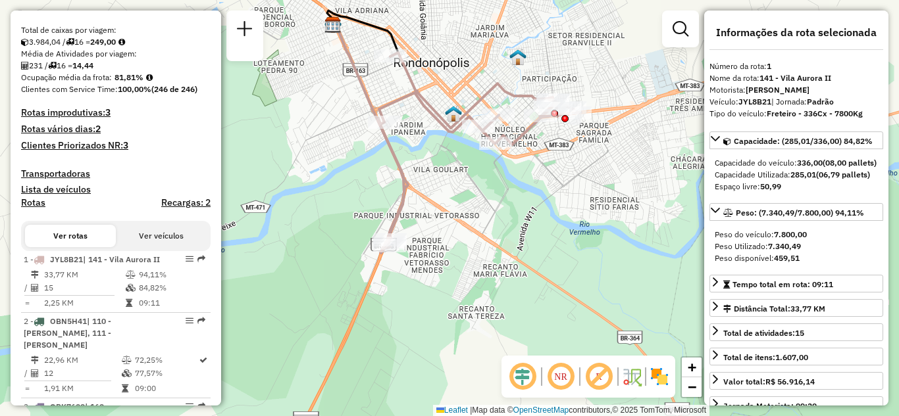
drag, startPoint x: 472, startPoint y: 263, endPoint x: 464, endPoint y: 141, distance: 122.0
click at [465, 140] on div "Janela de atendimento Grade de atendimento Capacidade Transportadoras Veículos …" at bounding box center [449, 208] width 899 height 416
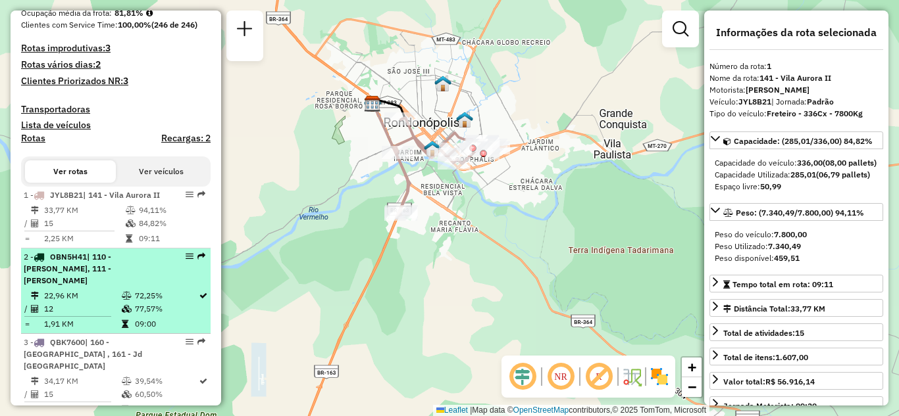
scroll to position [329, 0]
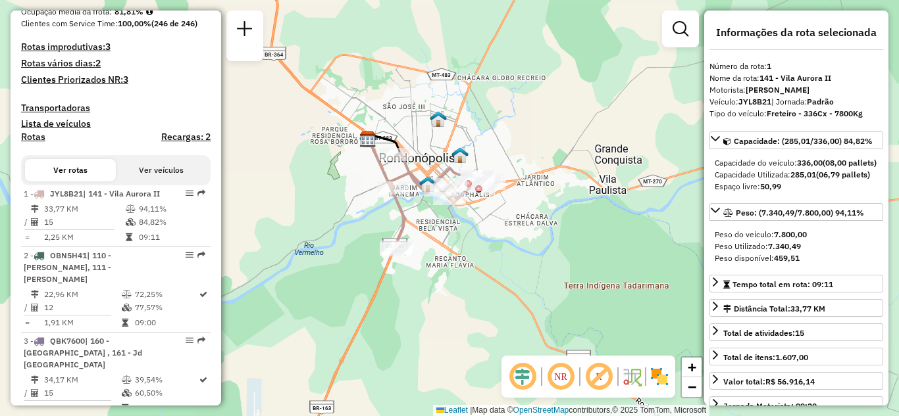
drag, startPoint x: 497, startPoint y: 255, endPoint x: 497, endPoint y: 274, distance: 19.1
click at [497, 274] on div "Janela de atendimento Grade de atendimento Capacidade Transportadoras Veículos …" at bounding box center [449, 208] width 899 height 416
drag, startPoint x: 811, startPoint y: 160, endPoint x: 836, endPoint y: 169, distance: 27.3
click at [836, 169] on div "Capacidade do veículo: 336,00 (08,00 pallets)" at bounding box center [796, 163] width 163 height 12
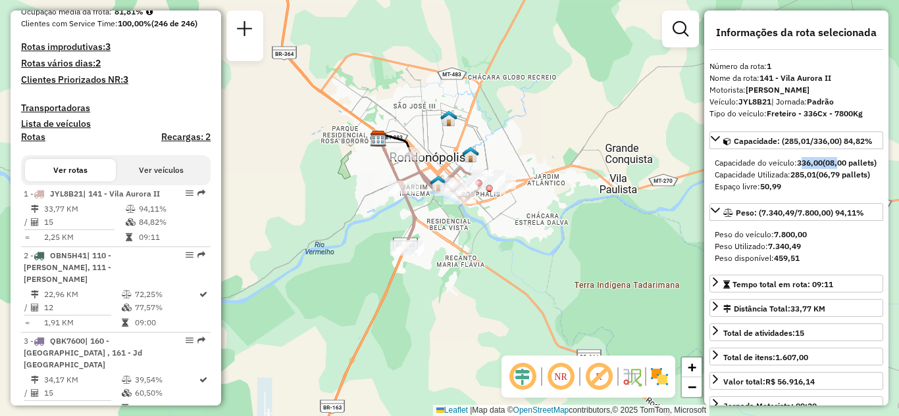
drag, startPoint x: 554, startPoint y: 246, endPoint x: 565, endPoint y: 245, distance: 10.5
click at [565, 245] on div "Janela de atendimento Grade de atendimento Capacidade Transportadoras Veículos …" at bounding box center [449, 208] width 899 height 416
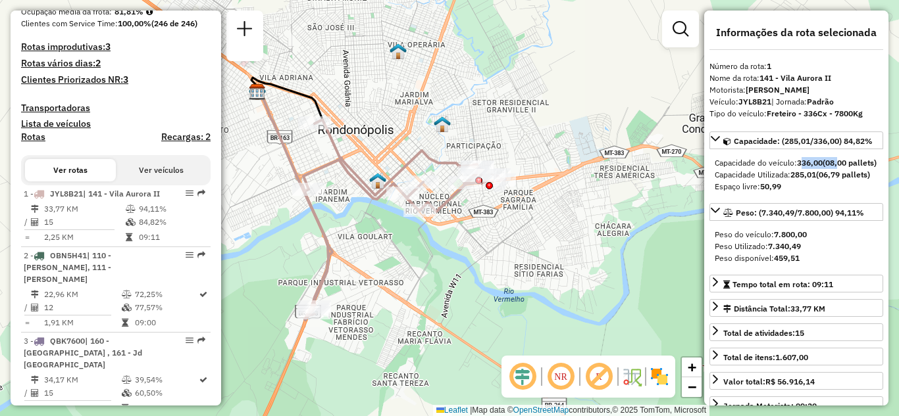
drag, startPoint x: 481, startPoint y: 225, endPoint x: 485, endPoint y: 245, distance: 20.8
click at [483, 251] on div "Janela de atendimento Grade de atendimento Capacidade Transportadoras Veículos …" at bounding box center [449, 208] width 899 height 416
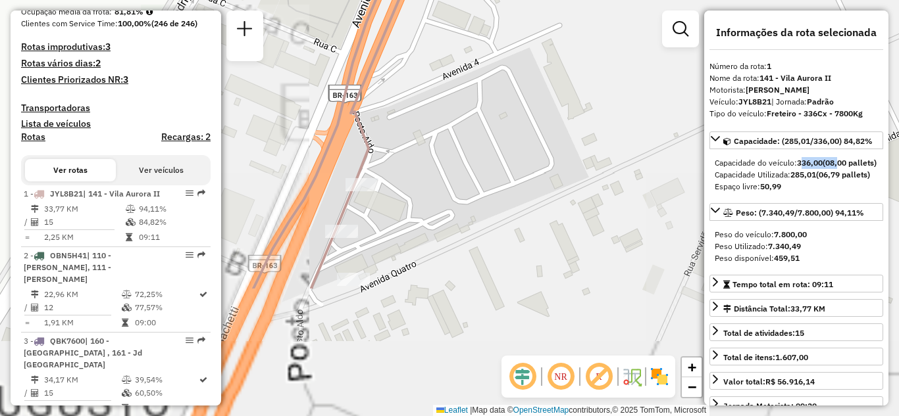
drag, startPoint x: 314, startPoint y: 261, endPoint x: 303, endPoint y: 120, distance: 141.9
click at [303, 120] on div "Janela de atendimento Grade de atendimento Capacidade Transportadoras Veículos …" at bounding box center [449, 208] width 899 height 416
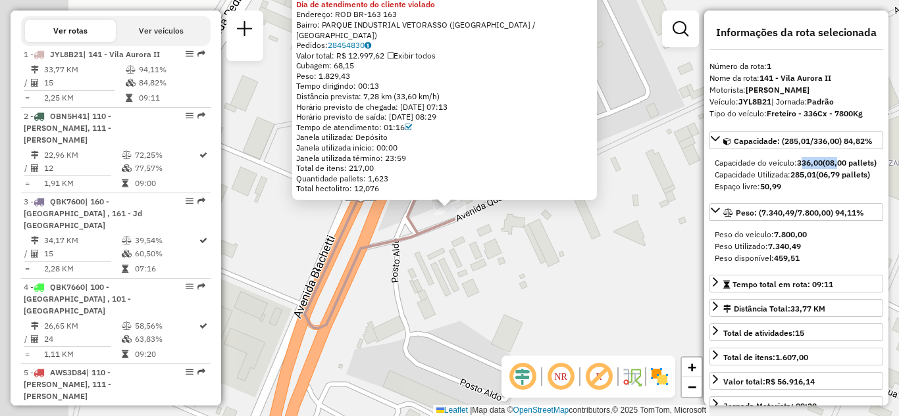
scroll to position [516, 0]
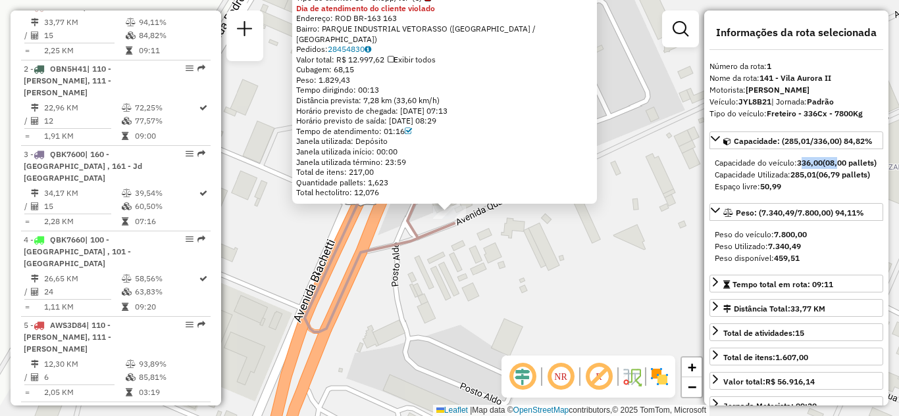
drag, startPoint x: 648, startPoint y: 221, endPoint x: 636, endPoint y: 310, distance: 89.7
click at [636, 310] on div "00704598 - RESTAURANTE O ESTRAD Tipo de cliente: 80 - Chopp/VIP (C) Dia de aten…" at bounding box center [449, 208] width 899 height 416
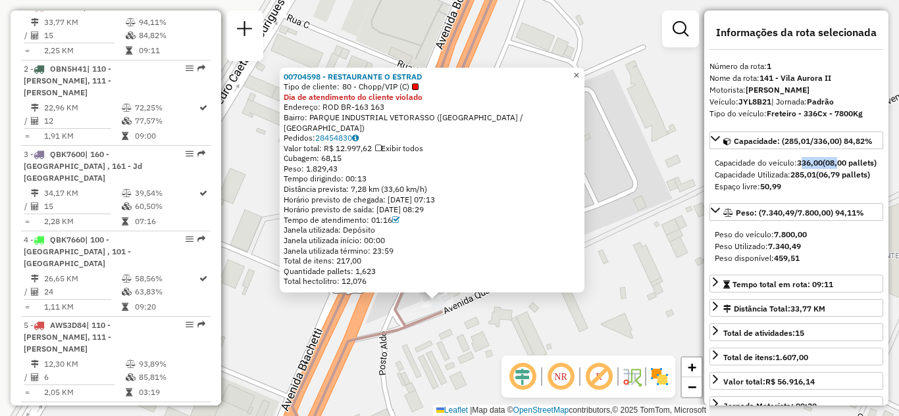
click at [579, 81] on span "×" at bounding box center [576, 75] width 6 height 11
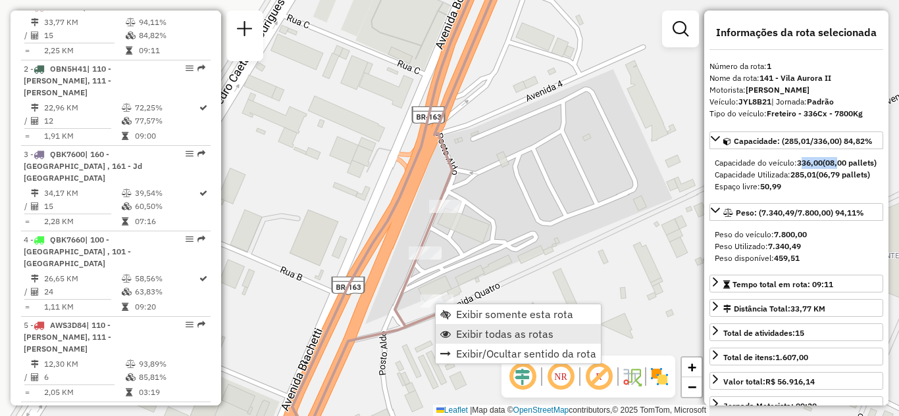
click at [507, 329] on span "Exibir todas as rotas" at bounding box center [504, 334] width 97 height 11
click at [513, 316] on span "Exibir somente esta rota" at bounding box center [513, 314] width 117 height 11
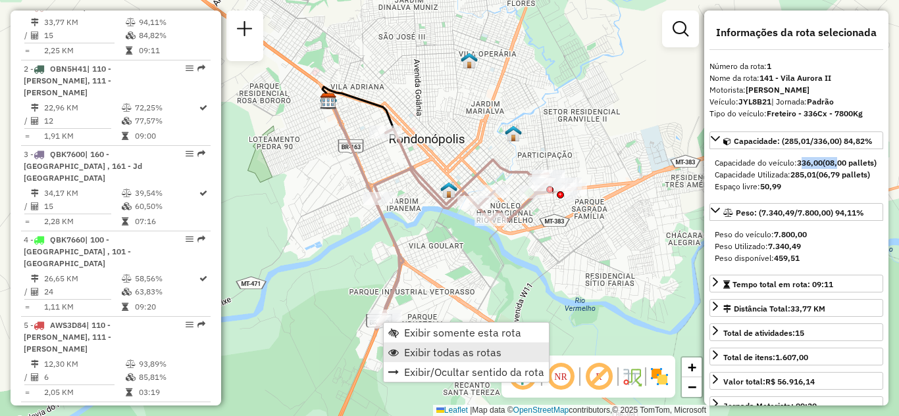
click at [429, 347] on span "Exibir todas as rotas" at bounding box center [452, 352] width 97 height 11
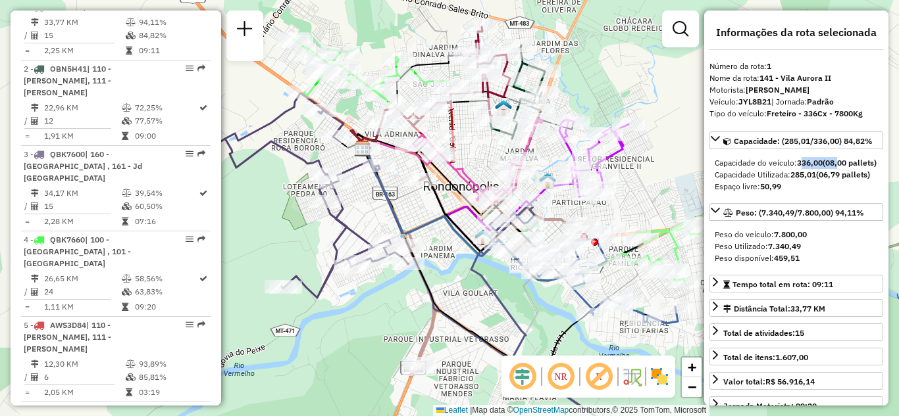
drag, startPoint x: 309, startPoint y: 270, endPoint x: 341, endPoint y: 312, distance: 53.4
click at [341, 312] on div "Janela de atendimento Grade de atendimento Capacidade Transportadoras Veículos …" at bounding box center [449, 208] width 899 height 416
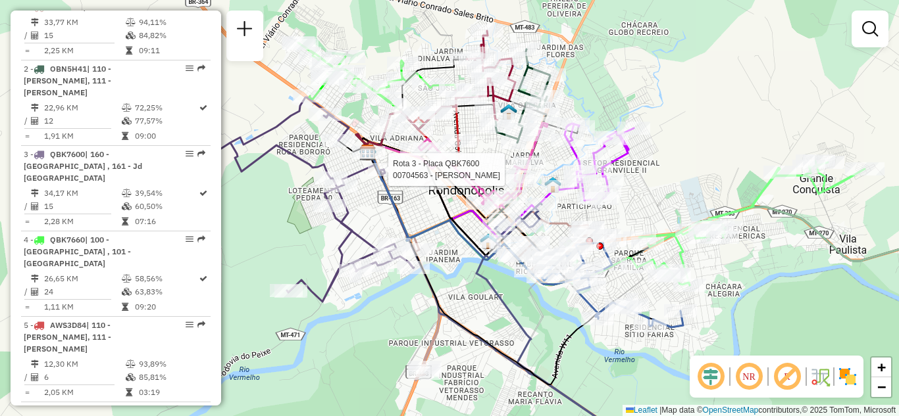
select select "**********"
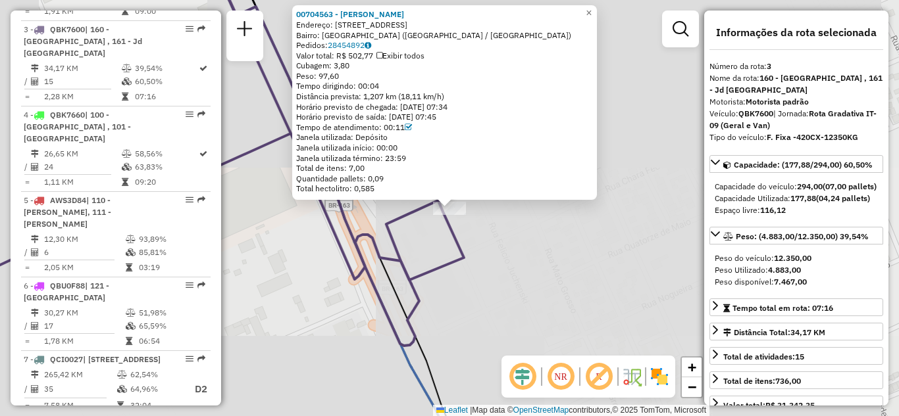
scroll to position [663, 0]
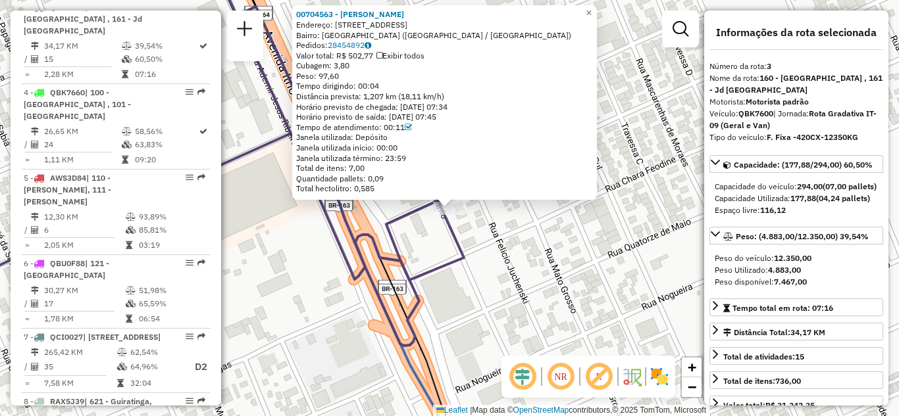
drag, startPoint x: 451, startPoint y: 99, endPoint x: 301, endPoint y: 97, distance: 150.7
click at [301, 97] on div "Distância prevista: 1,207 km (18,11 km/h)" at bounding box center [444, 96] width 297 height 11
click at [591, 9] on span "×" at bounding box center [589, 12] width 6 height 11
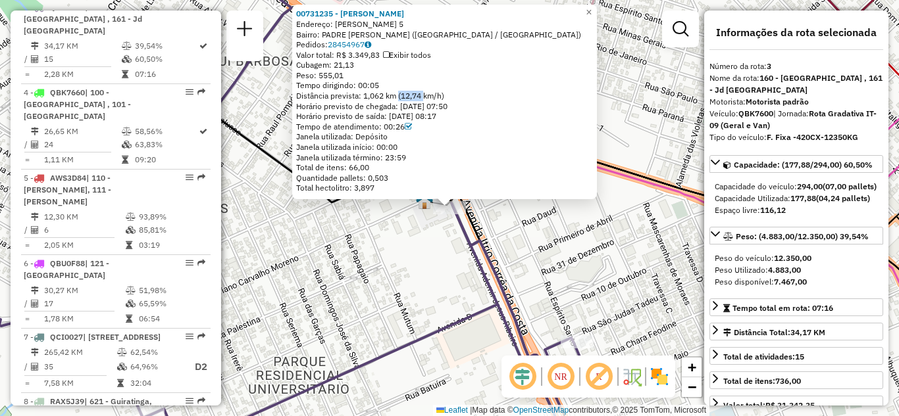
drag, startPoint x: 402, startPoint y: 92, endPoint x: 447, endPoint y: 101, distance: 46.3
click at [429, 92] on div "Distância prevista: 1,062 km (12,74 km/h)" at bounding box center [444, 96] width 297 height 11
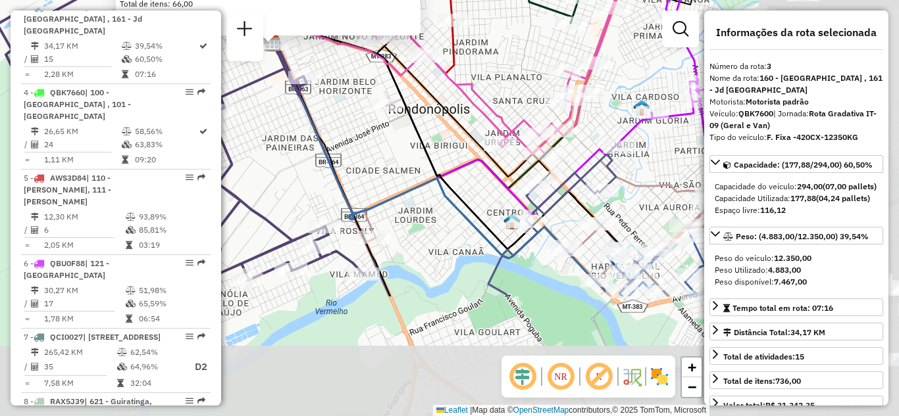
drag, startPoint x: 613, startPoint y: 288, endPoint x: 358, endPoint y: 120, distance: 304.9
click at [268, 95] on div "00731235 - CLAUDIOMIRO JOSE LUD Endereço: DOM ORLANDO CHAVES 5 Bairro: PADRE LO…" at bounding box center [449, 208] width 899 height 416
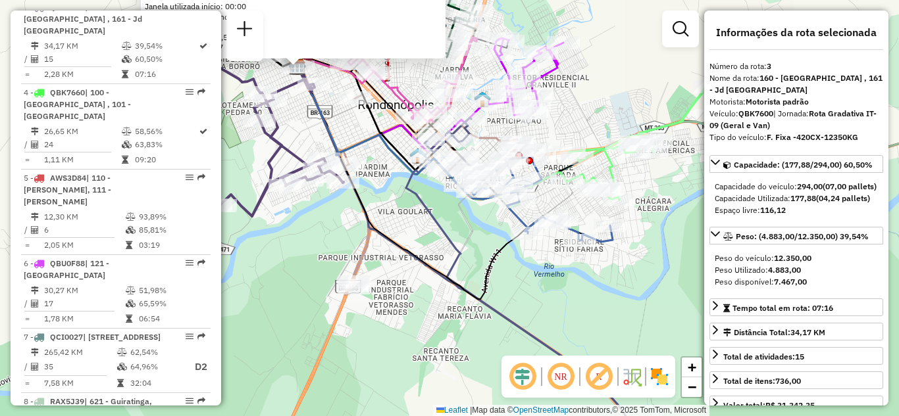
drag, startPoint x: 431, startPoint y: 206, endPoint x: 404, endPoint y: 156, distance: 56.8
click at [406, 156] on icon at bounding box center [524, 285] width 236 height 334
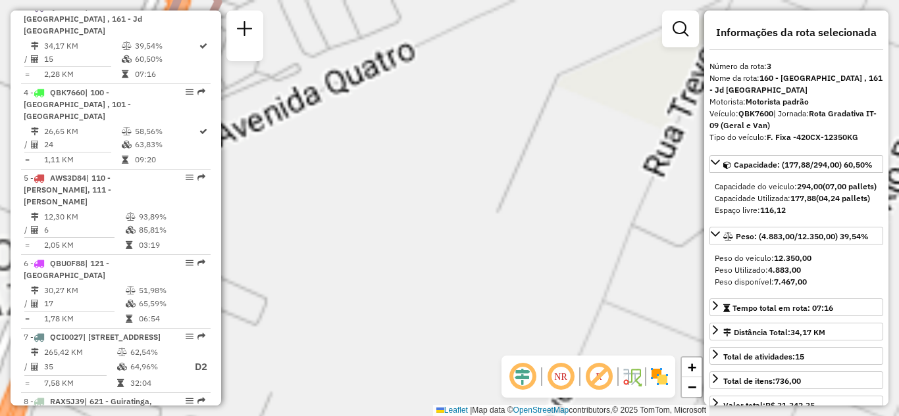
drag, startPoint x: 376, startPoint y: 240, endPoint x: 451, endPoint y: 251, distance: 75.2
click at [432, 249] on div "00731235 - CLAUDIOMIRO JOSE LUD Endereço: DOM ORLANDO CHAVES 5 Bairro: PADRE LO…" at bounding box center [449, 208] width 899 height 416
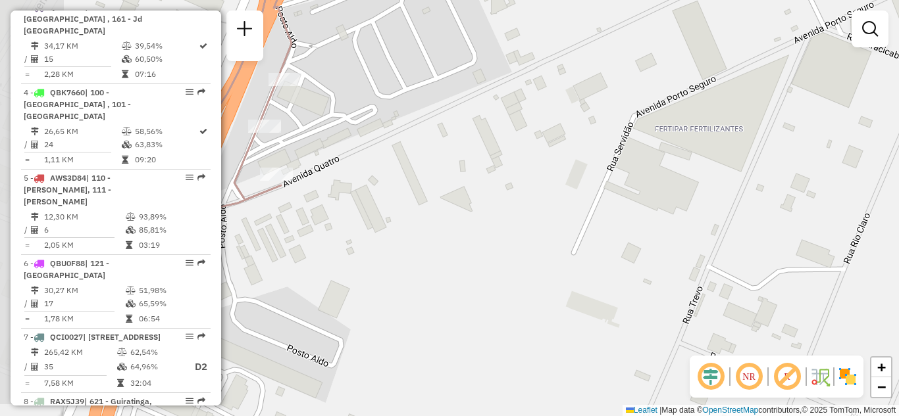
drag, startPoint x: 391, startPoint y: 209, endPoint x: 579, endPoint y: 307, distance: 211.3
click at [579, 307] on div "Janela de atendimento Grade de atendimento Capacidade Transportadoras Veículos …" at bounding box center [449, 208] width 899 height 416
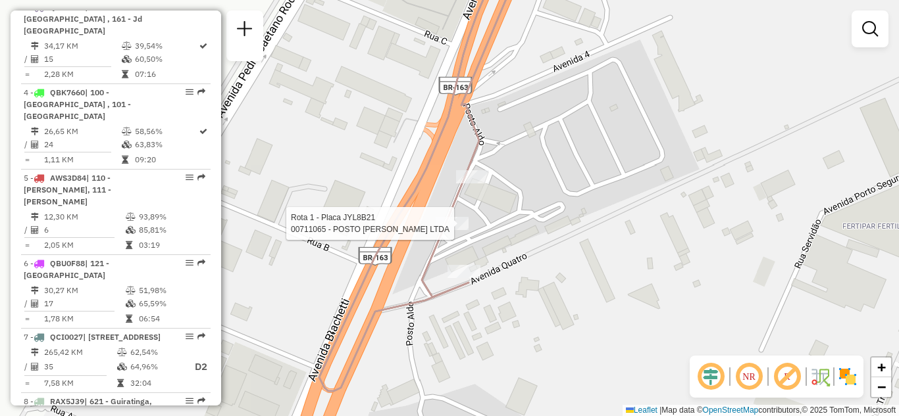
select select "**********"
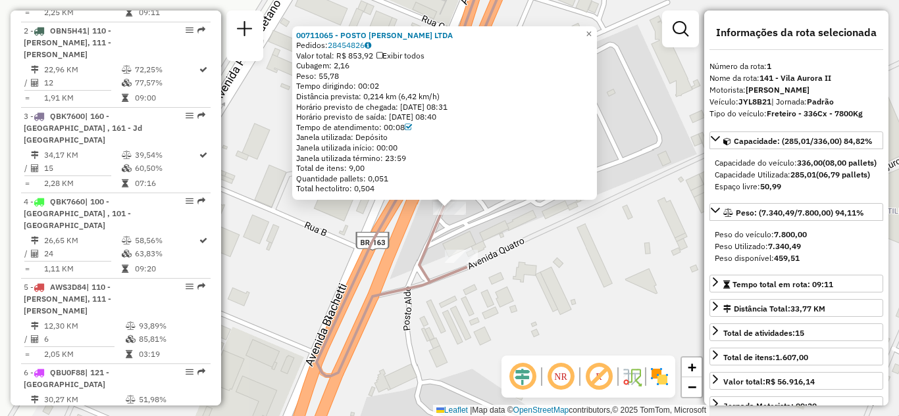
scroll to position [516, 0]
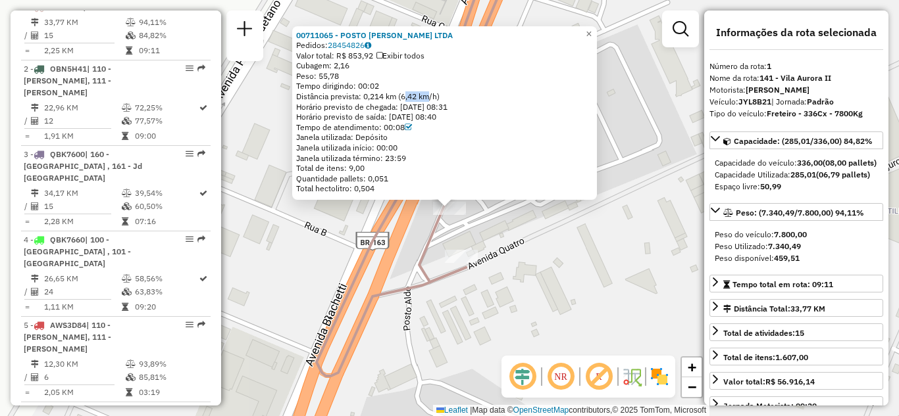
drag, startPoint x: 405, startPoint y: 95, endPoint x: 445, endPoint y: 97, distance: 39.5
click at [439, 97] on div "Distância prevista: 0,214 km (6,42 km/h)" at bounding box center [444, 96] width 297 height 11
click at [591, 28] on span "×" at bounding box center [589, 33] width 6 height 11
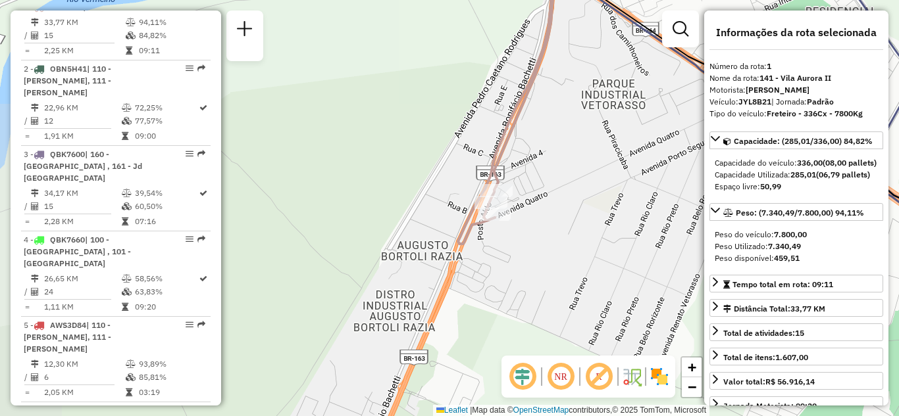
drag, startPoint x: 547, startPoint y: 190, endPoint x: 309, endPoint y: 447, distance: 350.6
click at [309, 416] on html "Aplicando filtros Pop-up bloqueado! Seu navegador bloqueou automáticamente a ab…" at bounding box center [449, 208] width 899 height 416
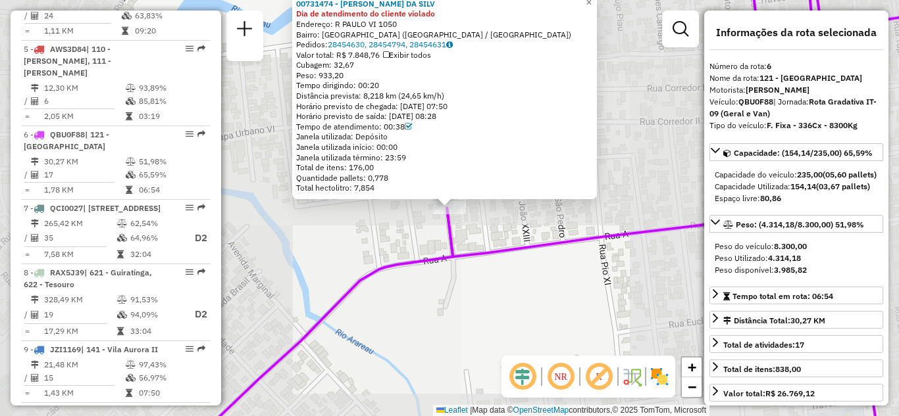
scroll to position [884, 0]
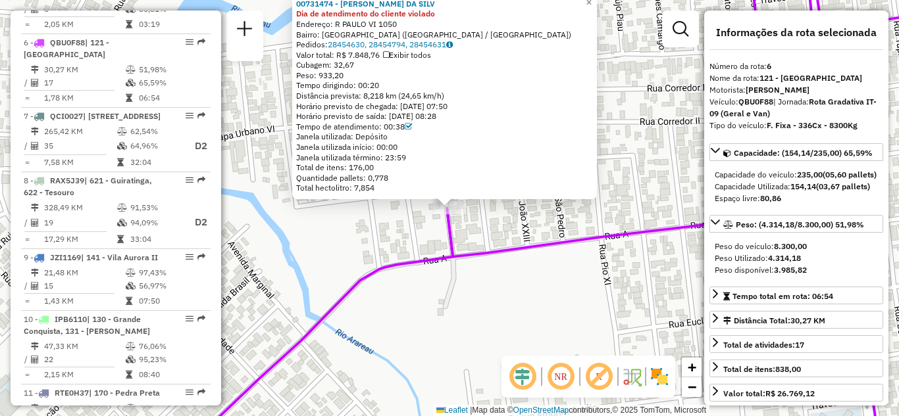
click at [408, 90] on div "00731474 - ILDO RIBEIRO DA SILV Dia de atendimento do cliente violado Endereço:…" at bounding box center [444, 96] width 297 height 195
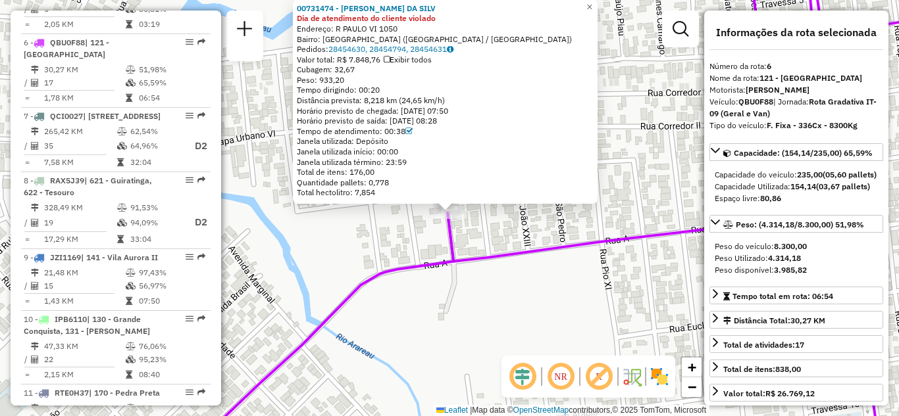
drag, startPoint x: 624, startPoint y: 134, endPoint x: 601, endPoint y: 238, distance: 106.0
click at [607, 256] on div "00731474 - ILDO RIBEIRO DA SILV Dia de atendimento do cliente violado Endereço:…" at bounding box center [449, 208] width 899 height 416
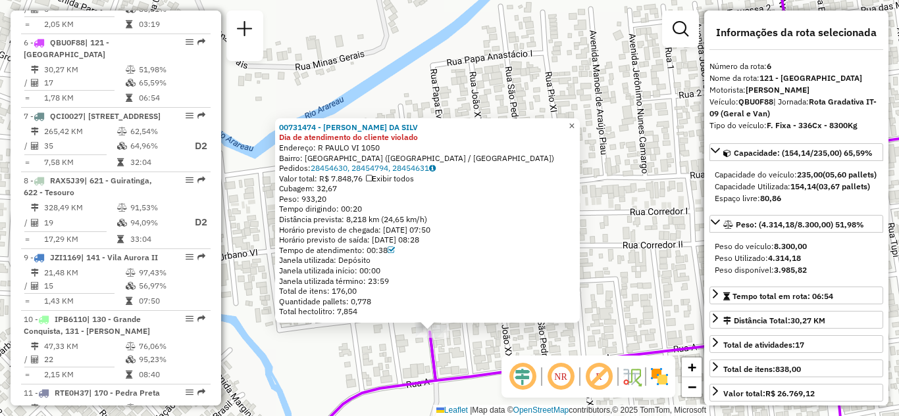
click at [574, 122] on span "×" at bounding box center [571, 125] width 6 height 11
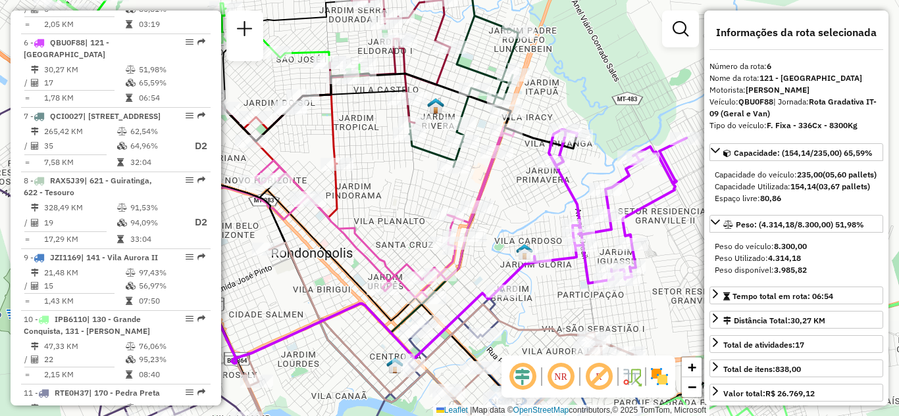
drag, startPoint x: 568, startPoint y: 299, endPoint x: 561, endPoint y: 330, distance: 31.1
click at [561, 330] on div "Janela de atendimento Grade de atendimento Capacidade Transportadoras Veículos …" at bounding box center [449, 208] width 899 height 416
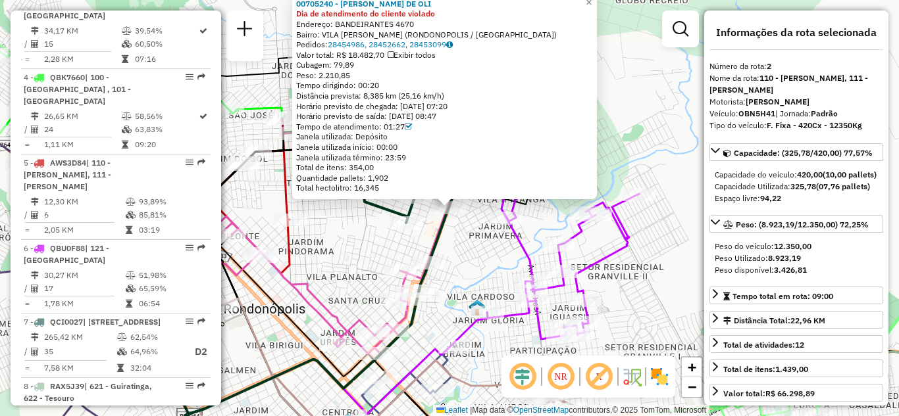
scroll to position [590, 0]
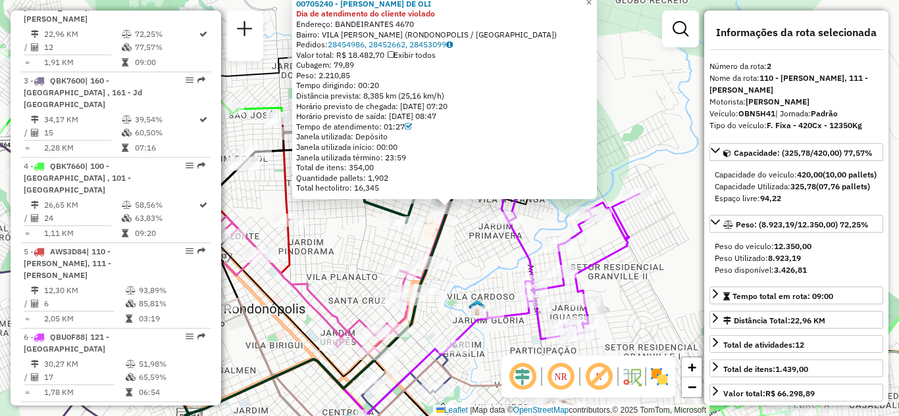
drag, startPoint x: 466, startPoint y: 100, endPoint x: 482, endPoint y: 86, distance: 20.5
click at [410, 87] on div "00705240 - STAITON ALVES DE OLI Dia de atendimento do cliente violado Endereço:…" at bounding box center [444, 96] width 297 height 195
click at [615, 134] on div "00705240 - STAITON ALVES DE OLI Dia de atendimento do cliente violado Endereço:…" at bounding box center [449, 208] width 899 height 416
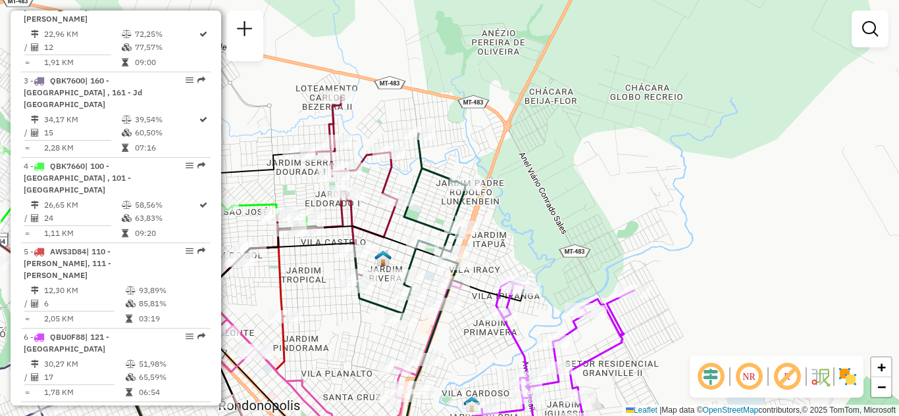
drag, startPoint x: 631, startPoint y: 188, endPoint x: 606, endPoint y: 217, distance: 38.3
click at [628, 216] on div "Janela de atendimento Grade de atendimento Capacidade Transportadoras Veículos …" at bounding box center [449, 208] width 899 height 416
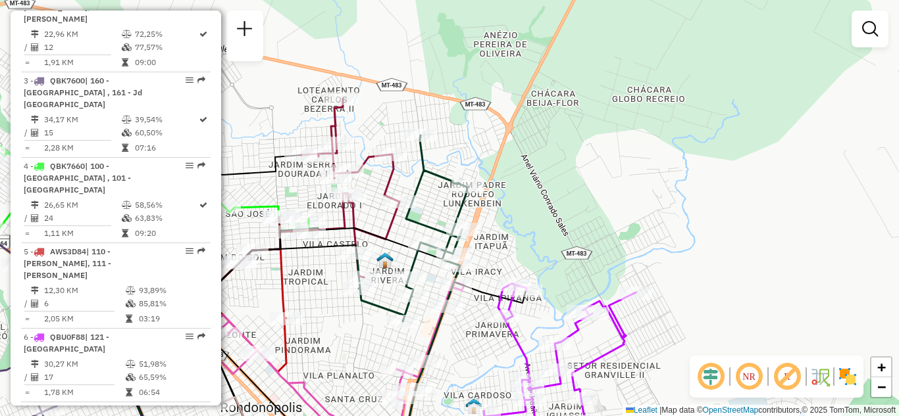
drag, startPoint x: 347, startPoint y: 247, endPoint x: 420, endPoint y: 215, distance: 80.4
click at [357, 245] on icon at bounding box center [225, 298] width 264 height 107
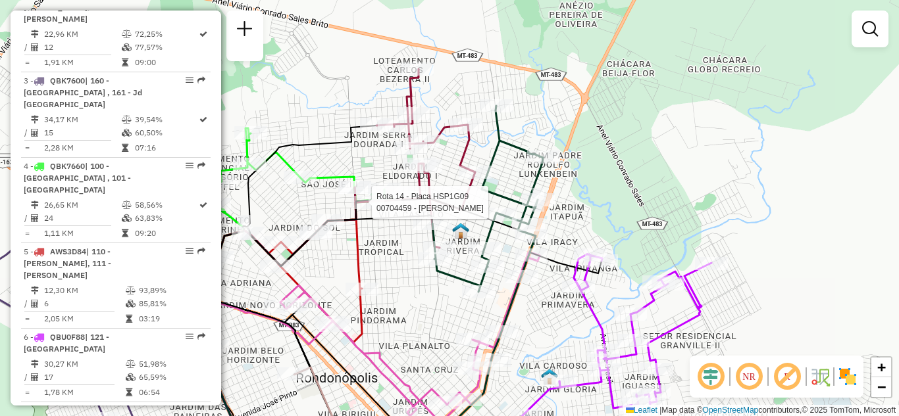
select select "**********"
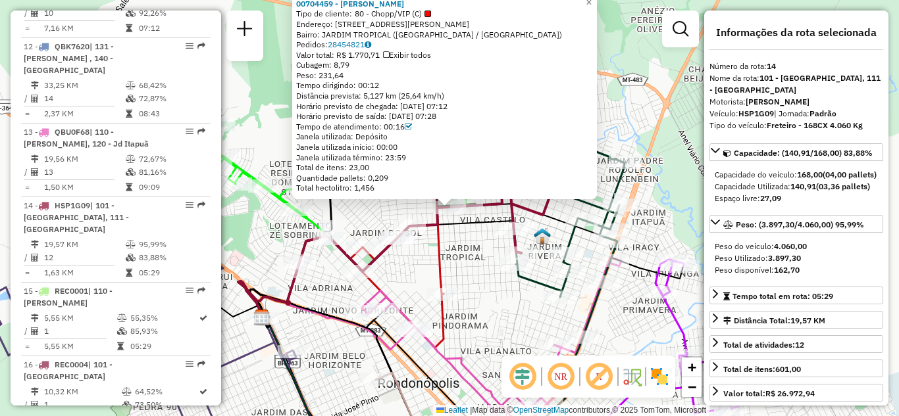
scroll to position [1468, 0]
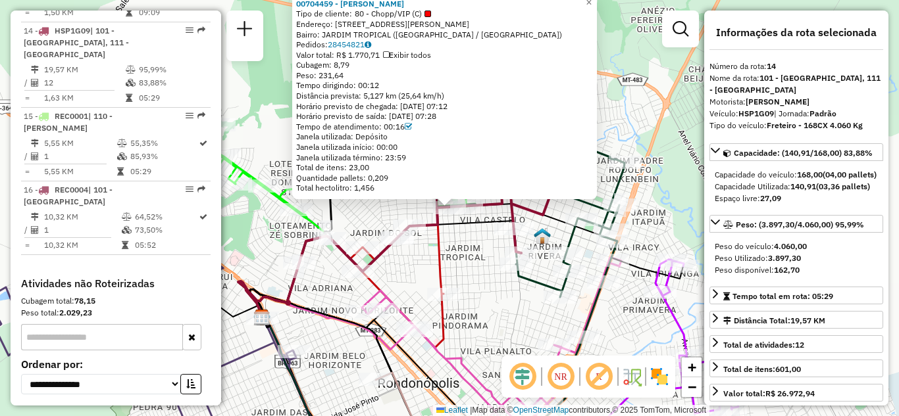
click at [411, 95] on div "Distância prevista: 5,127 km (25,64 km/h)" at bounding box center [444, 96] width 297 height 11
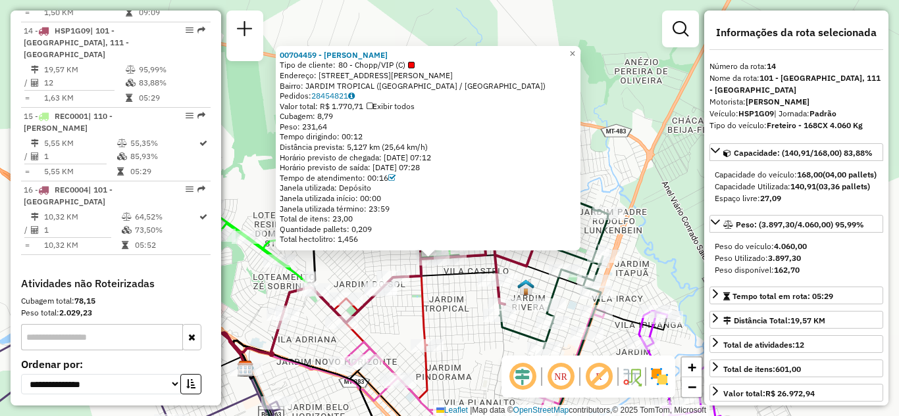
drag, startPoint x: 614, startPoint y: 162, endPoint x: 599, endPoint y: 213, distance: 53.3
click at [599, 213] on div "00704459 - JAMILSON DOS SANTOS Tipo de cliente: 80 - Chopp/VIP (C) Endereço: AV…" at bounding box center [449, 208] width 899 height 416
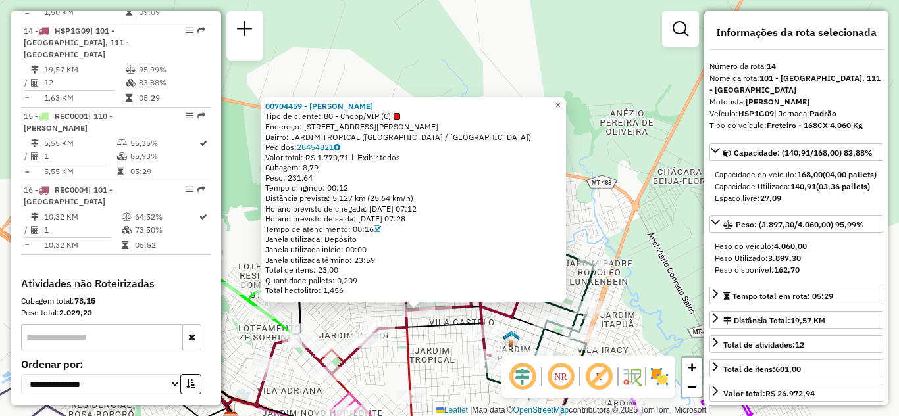
click at [561, 101] on span "×" at bounding box center [558, 104] width 6 height 11
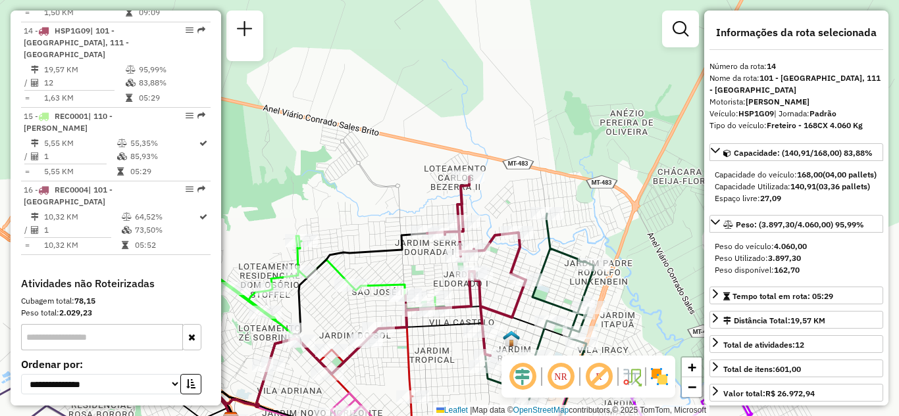
drag, startPoint x: 570, startPoint y: 222, endPoint x: 557, endPoint y: 180, distance: 43.5
click at [559, 183] on div "Janela de atendimento Grade de atendimento Capacidade Transportadoras Veículos …" at bounding box center [449, 208] width 899 height 416
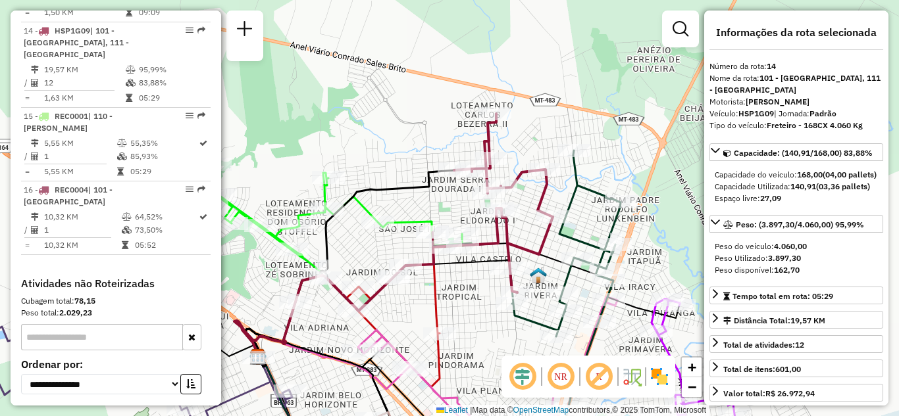
drag, startPoint x: 313, startPoint y: 257, endPoint x: 398, endPoint y: 212, distance: 95.9
click at [397, 209] on div "Janela de atendimento Grade de atendimento Capacidade Transportadoras Veículos …" at bounding box center [449, 208] width 899 height 416
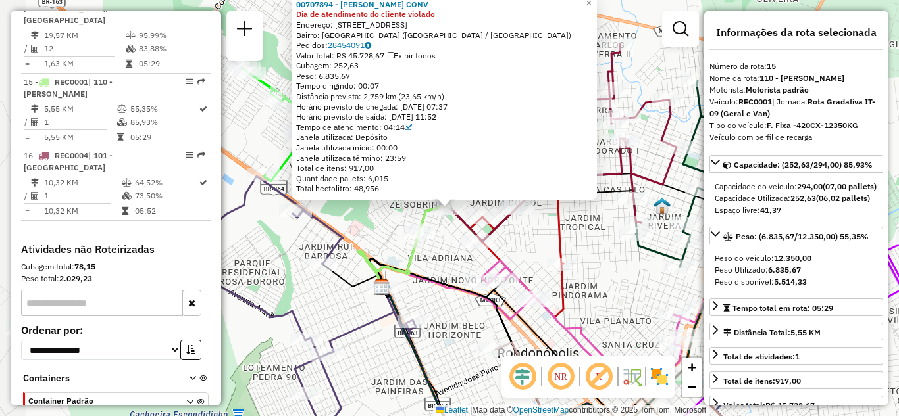
scroll to position [1511, 0]
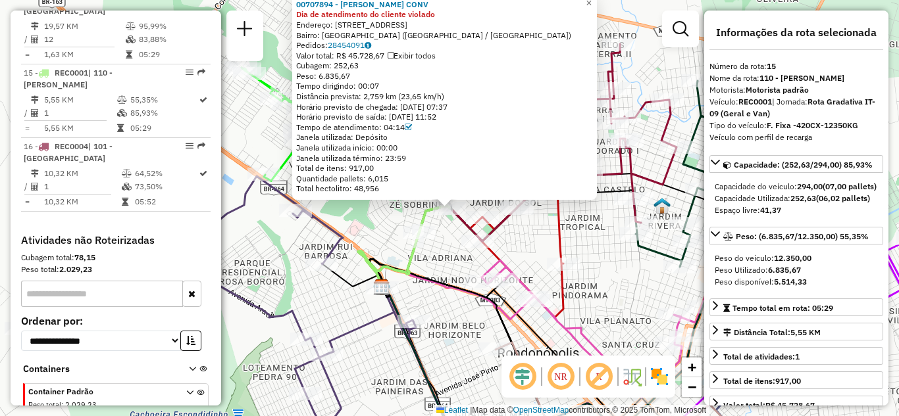
drag, startPoint x: 593, startPoint y: 254, endPoint x: 593, endPoint y: 228, distance: 25.7
click at [593, 239] on div "Rota 2 - Placa OBN5H41 00705767 - FeNIX CONVENIENCIA 00707894 - DERLEY MERCADO …" at bounding box center [449, 208] width 899 height 416
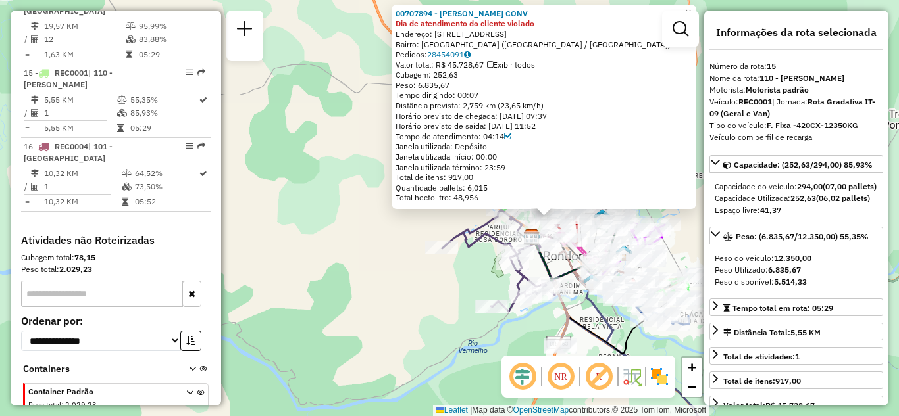
drag, startPoint x: 586, startPoint y: 318, endPoint x: 482, endPoint y: 182, distance: 170.4
click at [484, 184] on div "00707894 - DERLEY MERCADO CONV Dia de atendimento do cliente violado Endereço: …" at bounding box center [449, 208] width 899 height 416
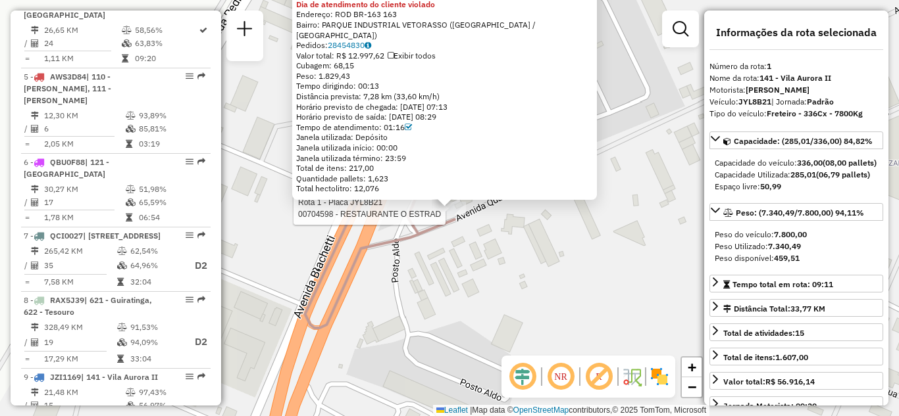
scroll to position [516, 0]
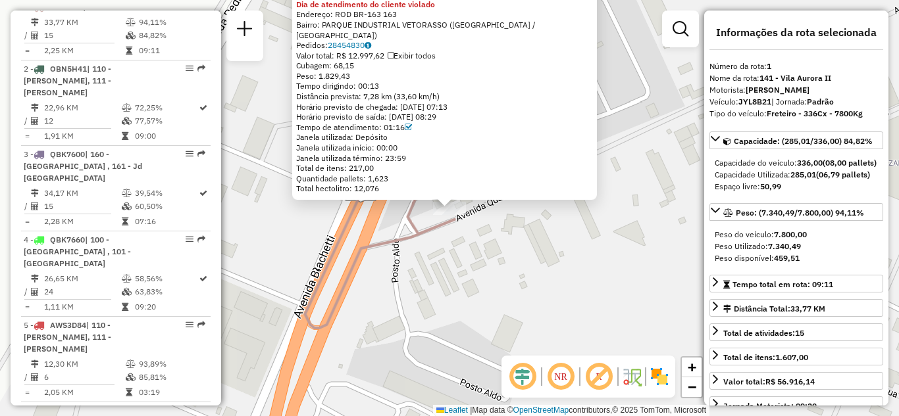
drag, startPoint x: 484, startPoint y: 91, endPoint x: 489, endPoint y: 119, distance: 28.1
click at [485, 119] on div "00704598 - RESTAURANTE O ESTRAD Tipo de cliente: 80 - Chopp/VIP (C) Dia de aten…" at bounding box center [444, 86] width 297 height 215
drag, startPoint x: 643, startPoint y: 190, endPoint x: 642, endPoint y: 220, distance: 30.3
click at [643, 220] on div "00704598 - RESTAURANTE O ESTRAD Tipo de cliente: 80 - Chopp/VIP (C) Dia de aten…" at bounding box center [449, 208] width 899 height 416
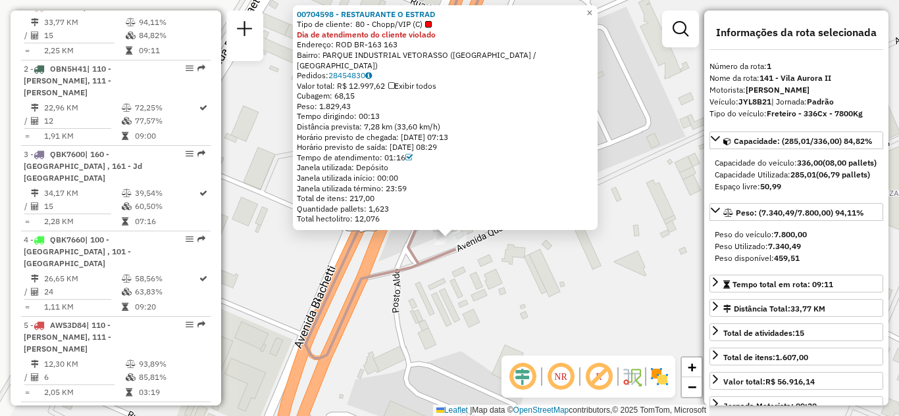
click at [443, 128] on div "Distância prevista: 7,28 km (33,60 km/h)" at bounding box center [445, 127] width 297 height 11
click at [592, 18] on span "×" at bounding box center [589, 12] width 6 height 11
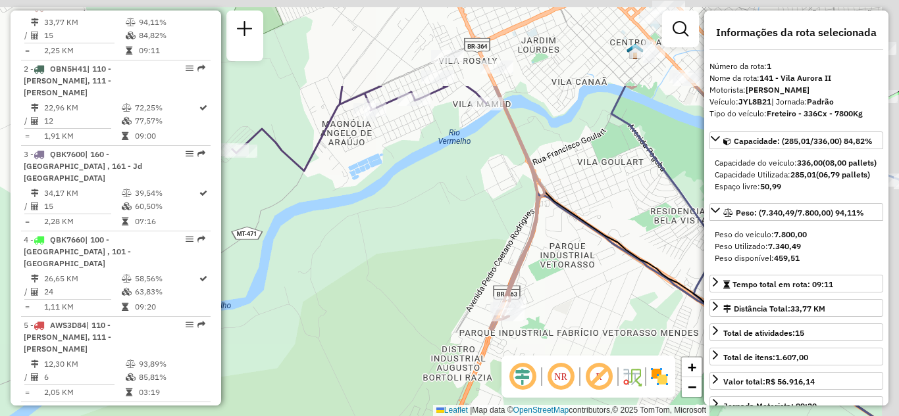
drag, startPoint x: 562, startPoint y: 228, endPoint x: 545, endPoint y: 303, distance: 77.4
click at [545, 303] on div "Janela de atendimento Grade de atendimento Capacidade Transportadoras Veículos …" at bounding box center [449, 208] width 899 height 416
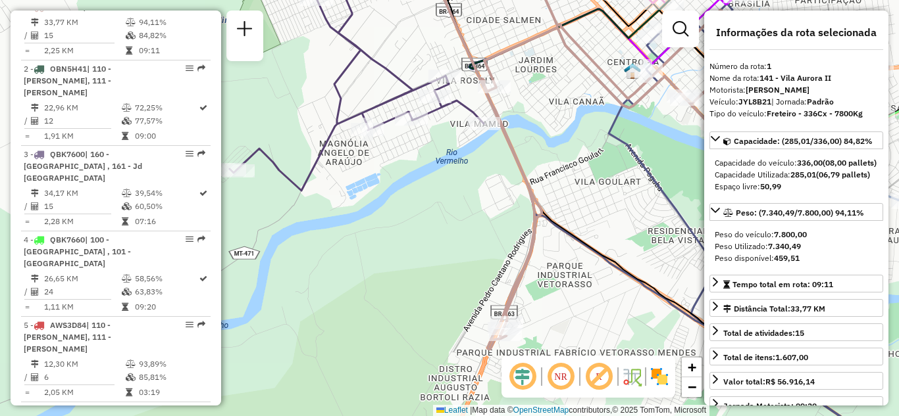
drag, startPoint x: 554, startPoint y: 141, endPoint x: 578, endPoint y: 216, distance: 78.2
click at [571, 218] on div "Janela de atendimento Grade de atendimento Capacidade Transportadoras Veículos …" at bounding box center [449, 208] width 899 height 416
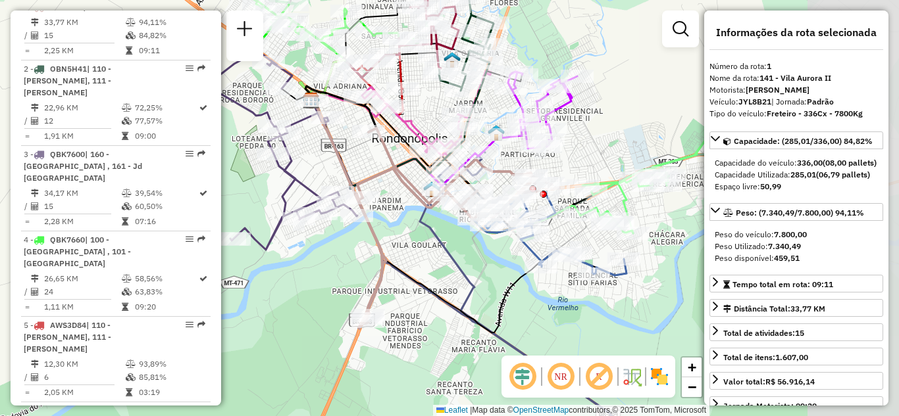
drag, startPoint x: 605, startPoint y: 197, endPoint x: 420, endPoint y: 224, distance: 186.7
click at [420, 224] on icon at bounding box center [537, 316] width 234 height 330
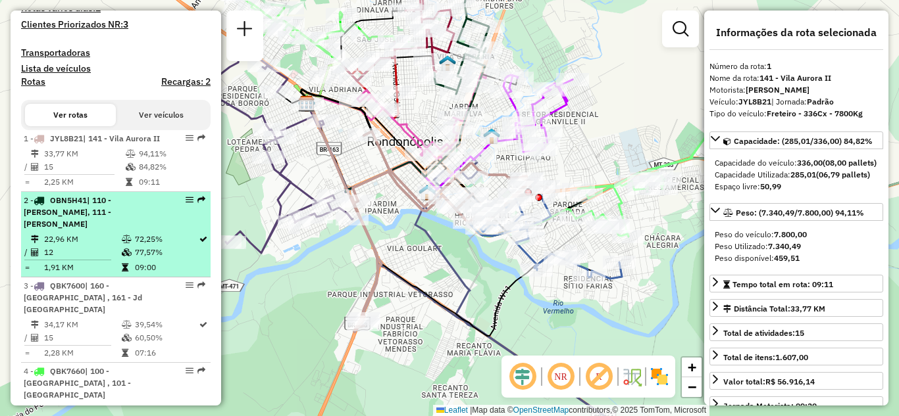
scroll to position [318, 0]
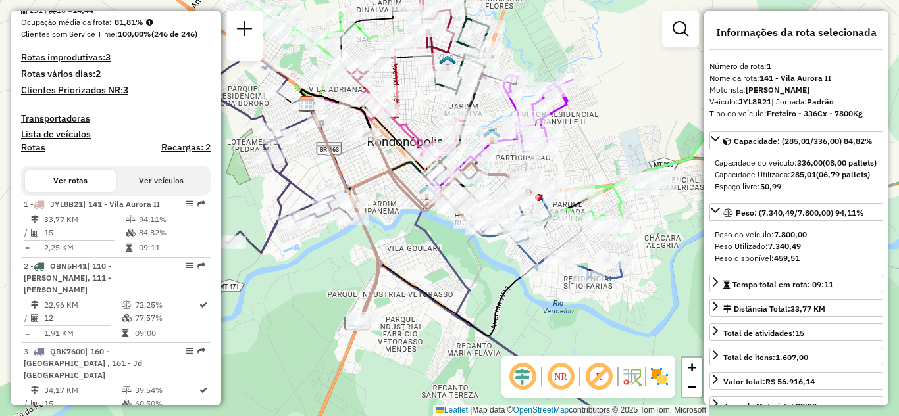
drag, startPoint x: 298, startPoint y: 302, endPoint x: 379, endPoint y: 363, distance: 101.1
click at [375, 363] on div "Janela de atendimento Grade de atendimento Capacidade Transportadoras Veículos …" at bounding box center [449, 208] width 899 height 416
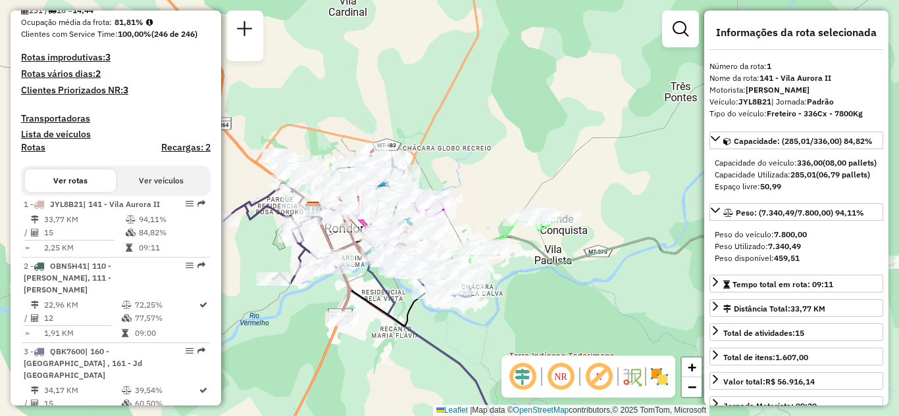
drag, startPoint x: 472, startPoint y: 166, endPoint x: 520, endPoint y: 159, distance: 48.6
click at [520, 159] on div "Janela de atendimento Grade de atendimento Capacidade Transportadoras Veículos …" at bounding box center [449, 208] width 899 height 416
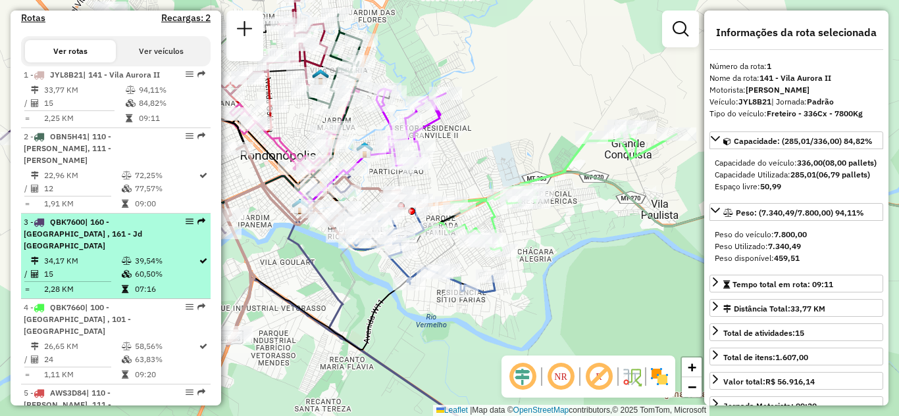
scroll to position [450, 0]
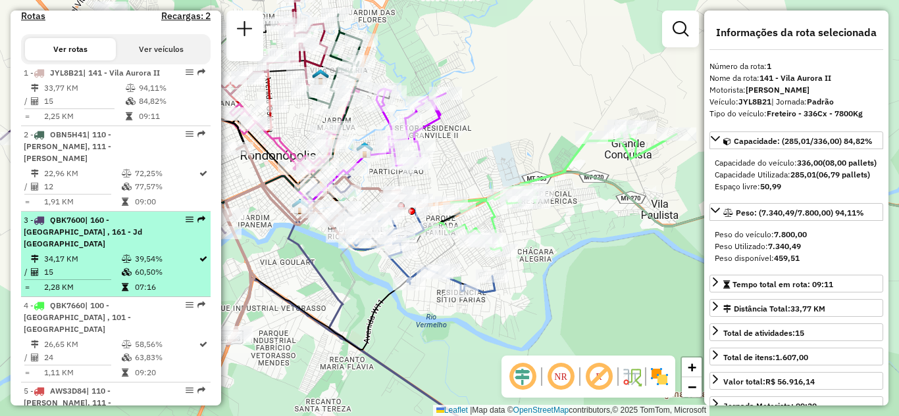
click at [186, 224] on em at bounding box center [190, 220] width 8 height 8
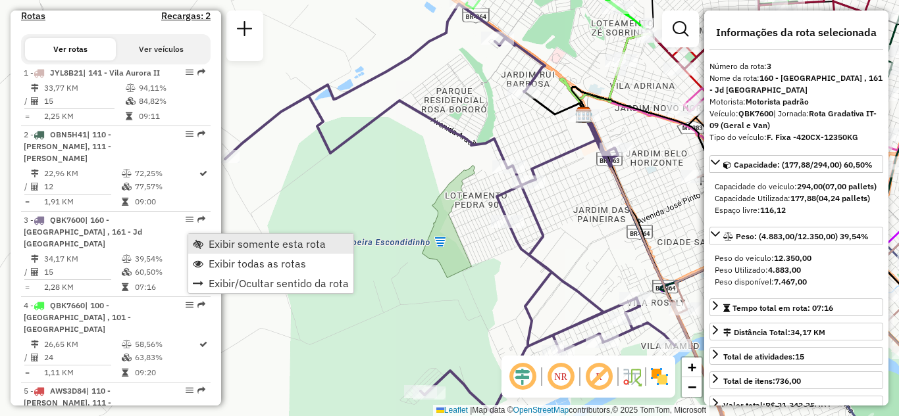
click at [224, 245] on span "Exibir somente esta rota" at bounding box center [267, 244] width 117 height 11
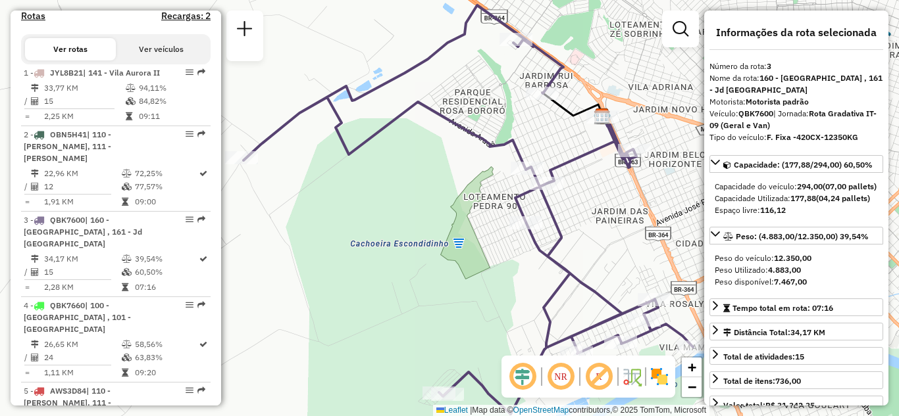
drag, startPoint x: 361, startPoint y: 248, endPoint x: 493, endPoint y: 240, distance: 131.8
click at [486, 245] on div "Janela de atendimento Grade de atendimento Capacidade Transportadoras Veículos …" at bounding box center [449, 208] width 899 height 416
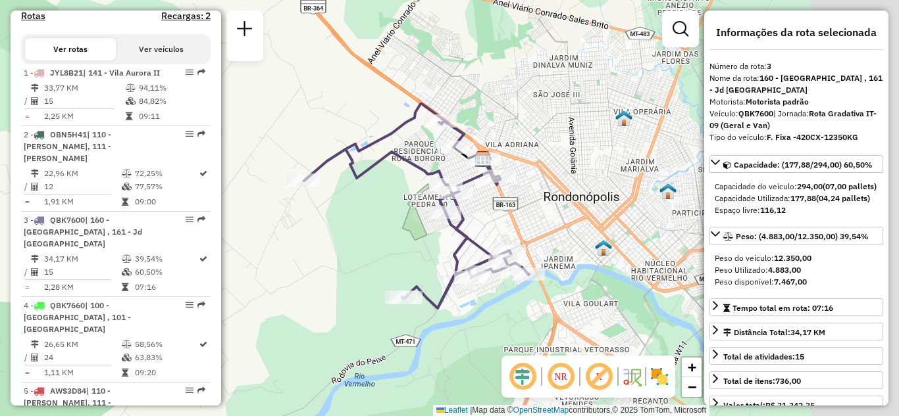
drag, startPoint x: 515, startPoint y: 257, endPoint x: 390, endPoint y: 239, distance: 125.6
click at [390, 239] on div "Janela de atendimento Grade de atendimento Capacidade Transportadoras Veículos …" at bounding box center [449, 208] width 899 height 416
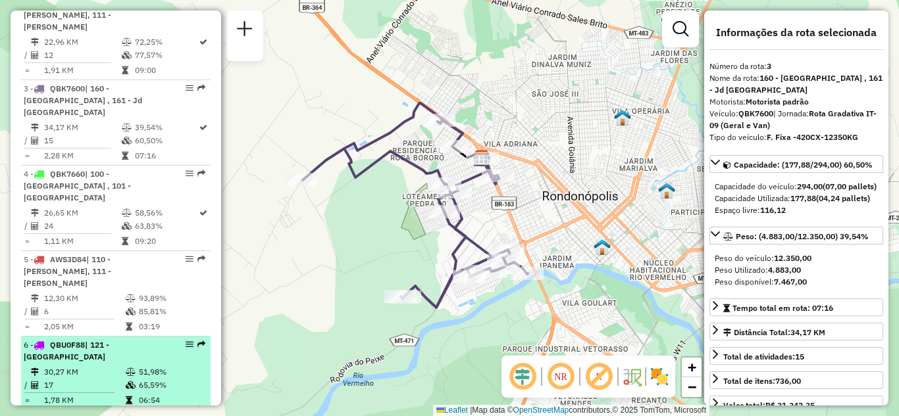
scroll to position [647, 0]
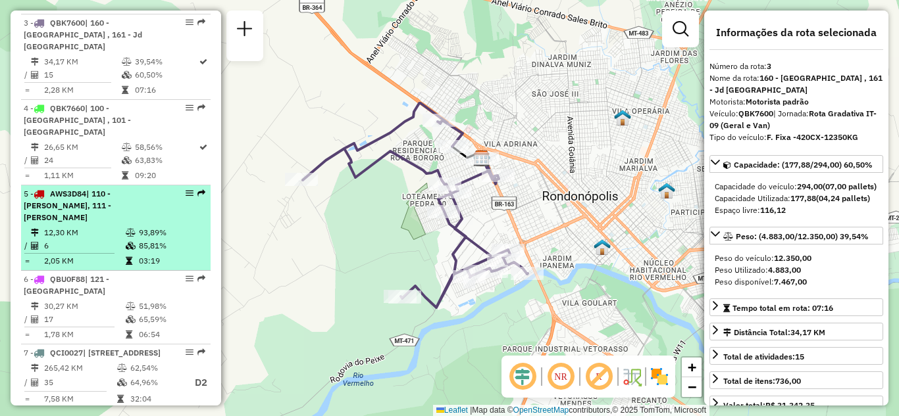
click at [186, 189] on em at bounding box center [190, 193] width 8 height 8
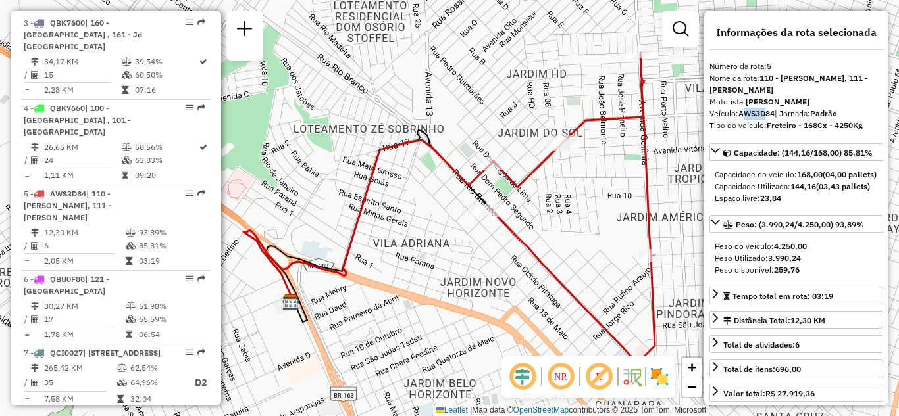
drag, startPoint x: 742, startPoint y: 111, endPoint x: 768, endPoint y: 111, distance: 26.3
click at [768, 111] on strong "AWS3D84" at bounding box center [756, 114] width 36 height 10
drag, startPoint x: 740, startPoint y: 114, endPoint x: 776, endPoint y: 116, distance: 36.9
click at [776, 116] on div "Veículo: AWS3D84 | Jornada: Padrão" at bounding box center [796, 114] width 174 height 12
copy strong "AWS3D84"
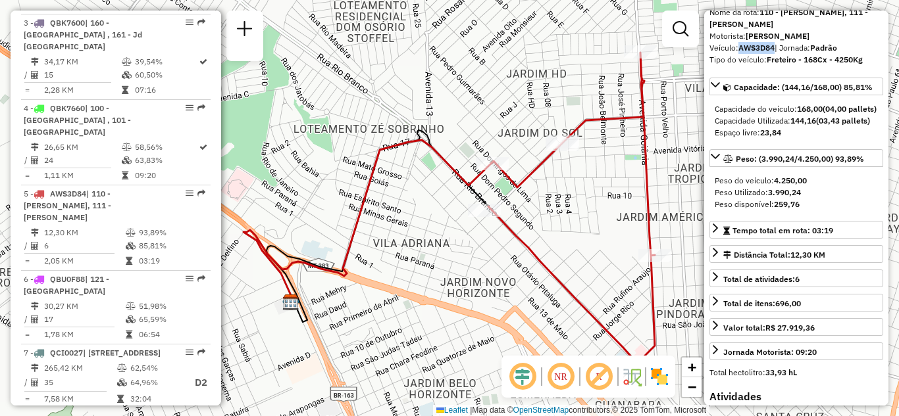
scroll to position [0, 0]
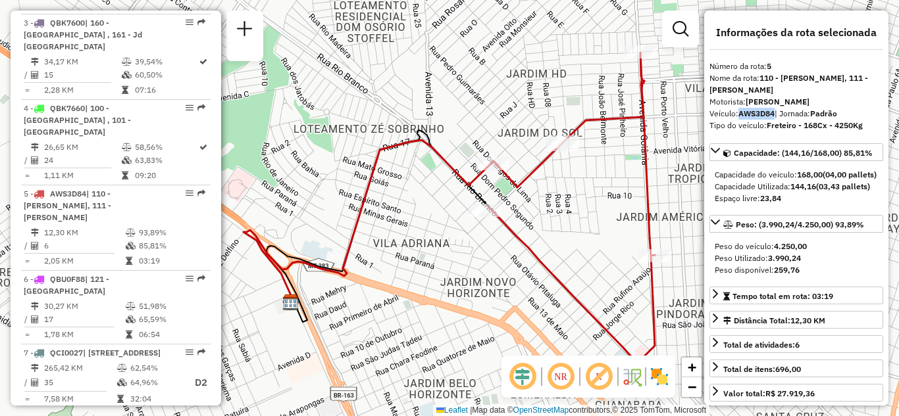
drag, startPoint x: 827, startPoint y: 175, endPoint x: 743, endPoint y: 189, distance: 84.8
click at [743, 181] on div "Capacidade do veículo: 168,00 (04,00 pallets)" at bounding box center [796, 175] width 163 height 12
drag, startPoint x: 730, startPoint y: 103, endPoint x: 772, endPoint y: 105, distance: 42.1
click at [772, 105] on div "Motorista: LAURIAN OSCAR HILGERT" at bounding box center [796, 102] width 174 height 12
drag, startPoint x: 776, startPoint y: 116, endPoint x: 834, endPoint y: 111, distance: 57.5
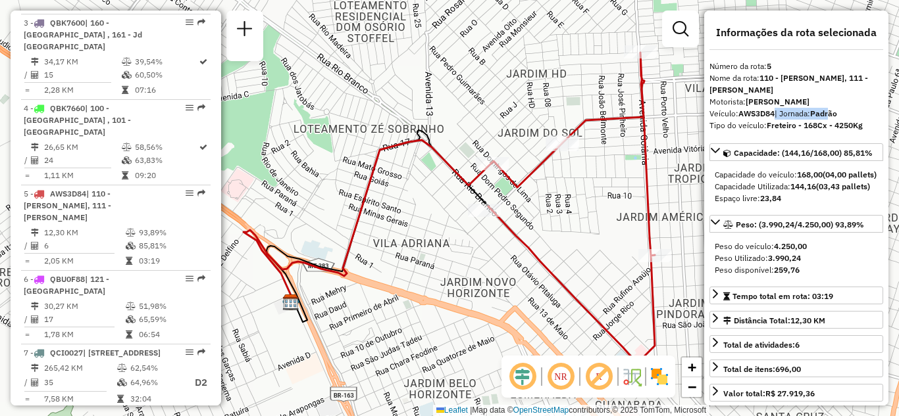
click at [834, 111] on div "Veículo: AWS3D84 | Jornada: Padrão" at bounding box center [796, 114] width 174 height 12
drag, startPoint x: 724, startPoint y: 125, endPoint x: 764, endPoint y: 125, distance: 39.5
click at [763, 125] on div "Tipo do veículo: Freteiro - 168Cx - 4250Kg" at bounding box center [796, 126] width 174 height 12
click at [784, 124] on strong "Freteiro - 168Cx - 4250Kg" at bounding box center [815, 125] width 96 height 10
drag, startPoint x: 763, startPoint y: 126, endPoint x: 870, endPoint y: 125, distance: 107.9
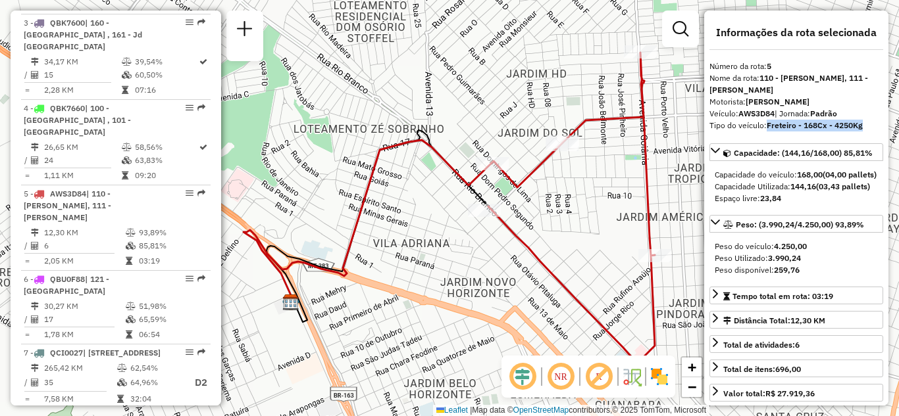
click at [870, 125] on div "Tipo do veículo: Freteiro - 168Cx - 4250Kg" at bounding box center [796, 126] width 174 height 12
click at [773, 131] on div "Tipo do veículo: Freteiro - 168Cx - 4250Kg" at bounding box center [796, 126] width 174 height 12
drag, startPoint x: 753, startPoint y: 127, endPoint x: 833, endPoint y: 125, distance: 79.6
click at [833, 125] on div "Tipo do veículo: Freteiro - 168Cx - 4250Kg" at bounding box center [796, 126] width 174 height 12
click at [776, 128] on strong "Freteiro - 168Cx - 4250Kg" at bounding box center [815, 125] width 96 height 10
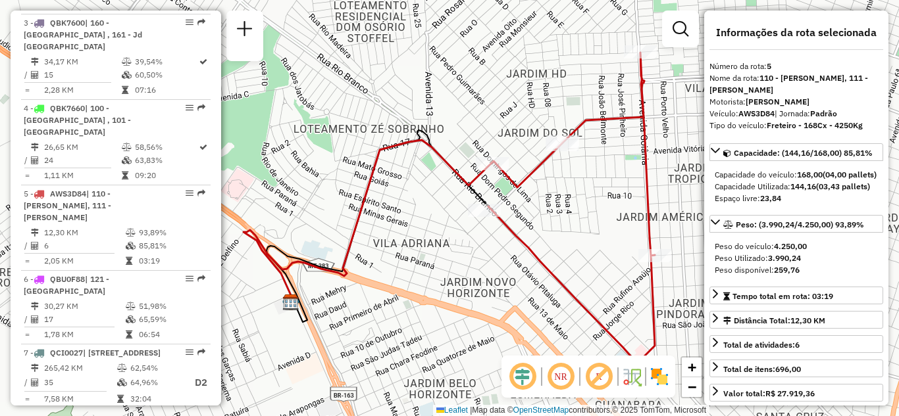
drag, startPoint x: 764, startPoint y: 124, endPoint x: 853, endPoint y: 120, distance: 88.9
click at [853, 120] on div "Tipo do veículo: Freteiro - 168Cx - 4250Kg" at bounding box center [796, 126] width 174 height 12
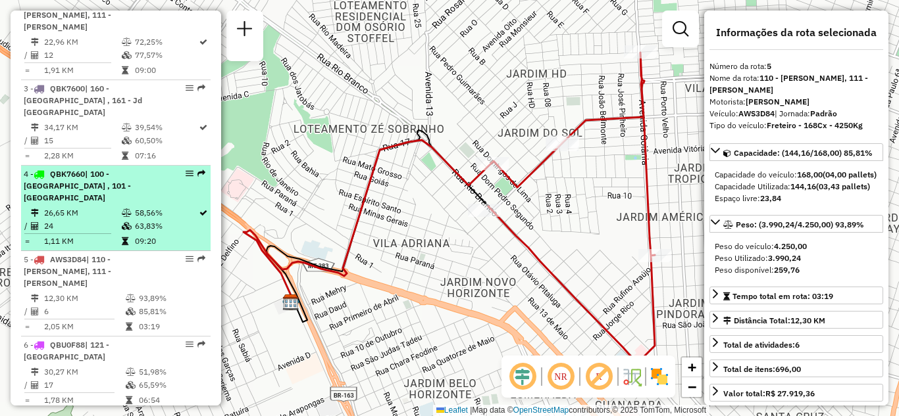
scroll to position [647, 0]
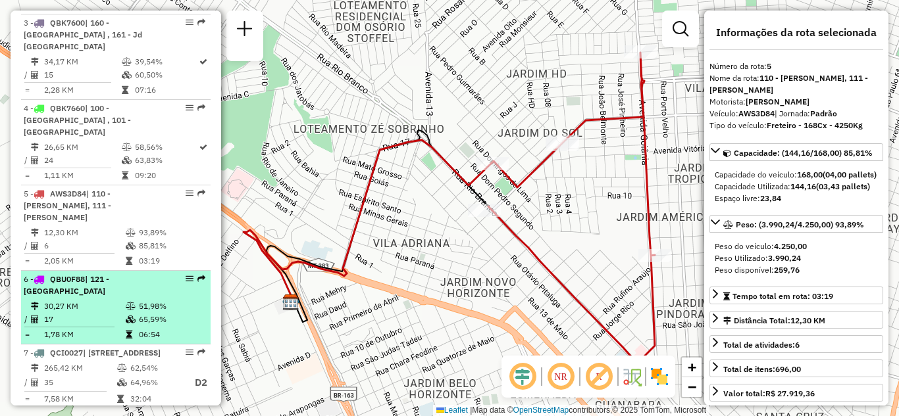
click at [189, 275] on div at bounding box center [185, 279] width 39 height 8
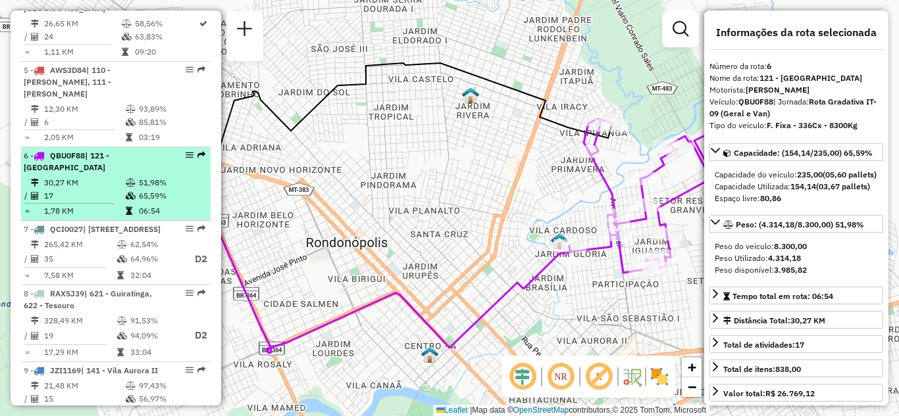
scroll to position [779, 0]
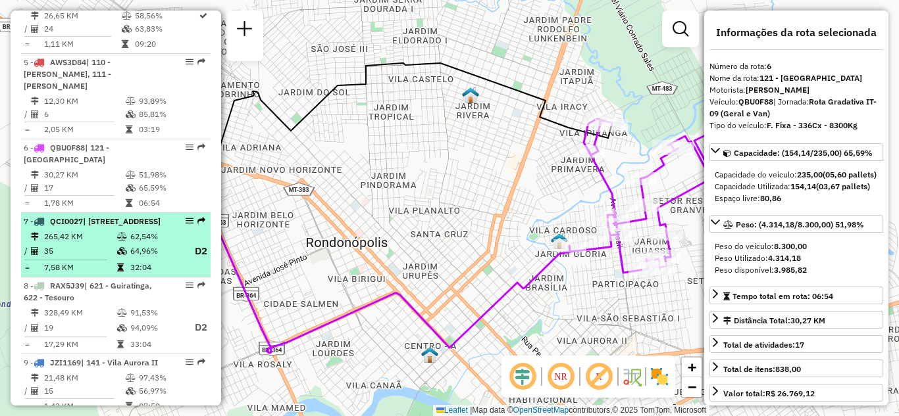
click at [186, 217] on em at bounding box center [190, 221] width 8 height 8
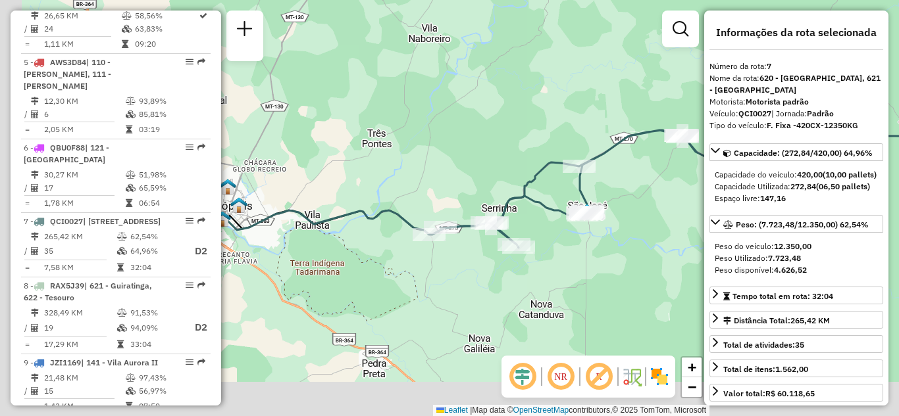
drag, startPoint x: 495, startPoint y: 254, endPoint x: 641, endPoint y: 214, distance: 151.3
click at [641, 216] on div "Janela de atendimento Grade de atendimento Capacidade Transportadoras Veículos …" at bounding box center [449, 208] width 899 height 416
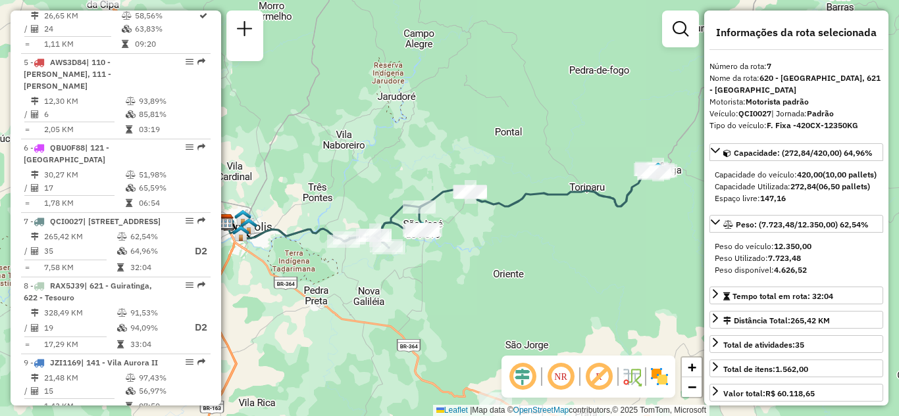
drag, startPoint x: 547, startPoint y: 256, endPoint x: 515, endPoint y: 275, distance: 38.0
click at [515, 275] on div "Janela de atendimento Grade de atendimento Capacidade Transportadoras Veículos …" at bounding box center [449, 208] width 899 height 416
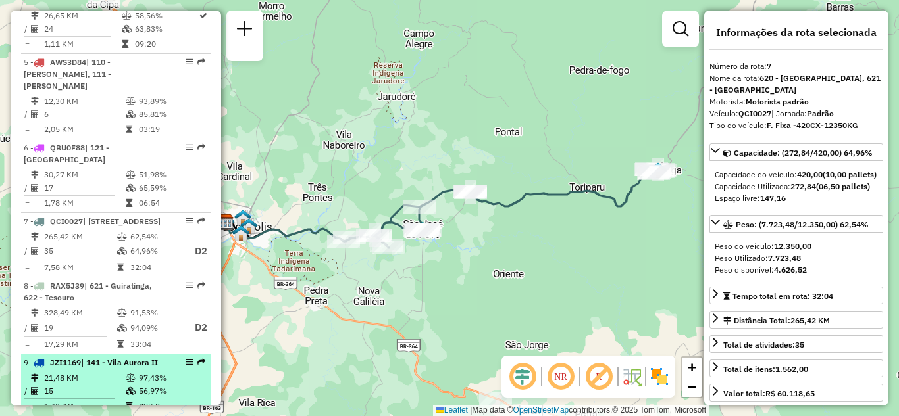
click at [186, 359] on em at bounding box center [190, 363] width 8 height 8
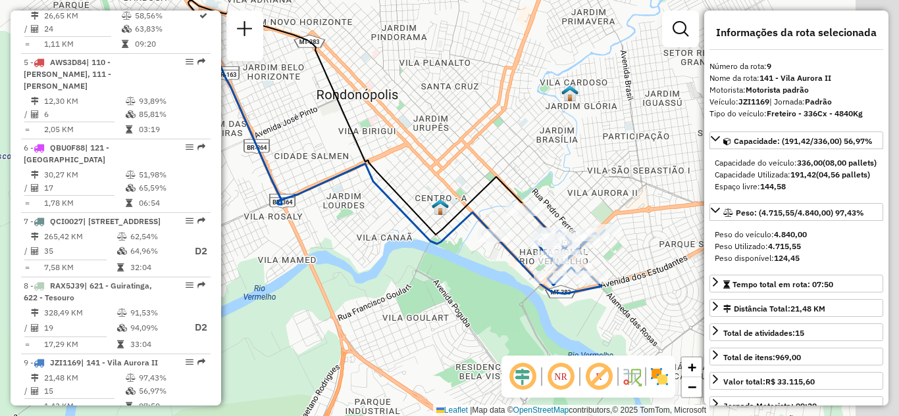
drag, startPoint x: 538, startPoint y: 200, endPoint x: 484, endPoint y: 143, distance: 78.7
click at [484, 143] on div "Janela de atendimento Grade de atendimento Capacidade Transportadoras Veículos …" at bounding box center [449, 208] width 899 height 416
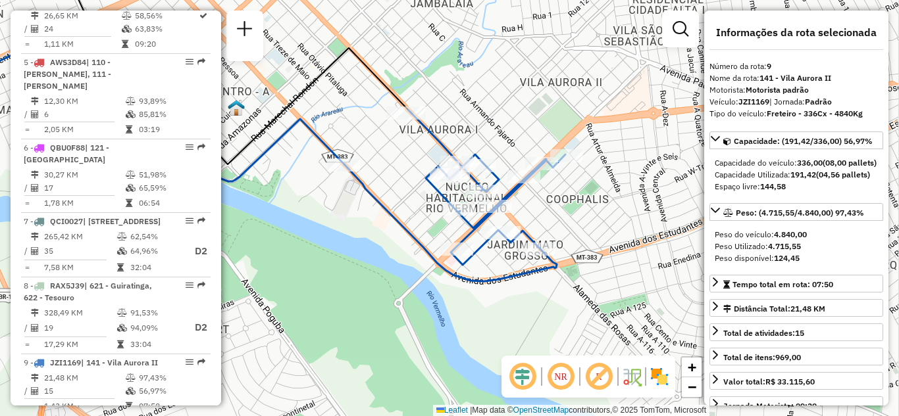
drag, startPoint x: 557, startPoint y: 308, endPoint x: 491, endPoint y: 281, distance: 71.1
click at [491, 282] on div "Janela de atendimento Grade de atendimento Capacidade Transportadoras Veículos …" at bounding box center [449, 208] width 899 height 416
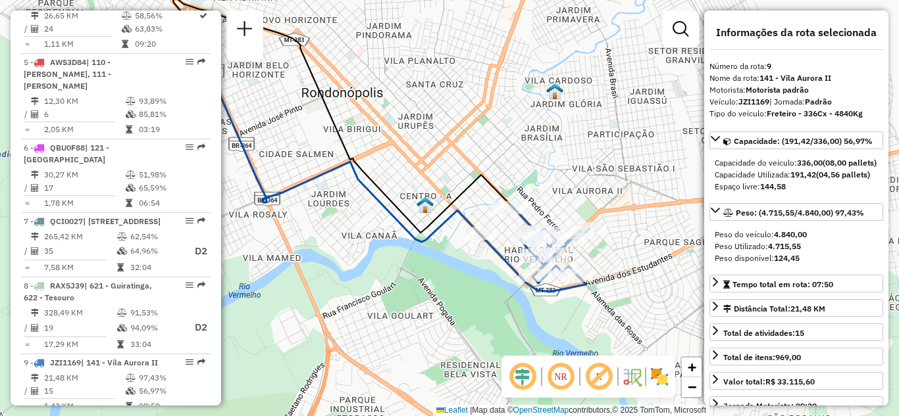
drag, startPoint x: 423, startPoint y: 191, endPoint x: 457, endPoint y: 249, distance: 66.7
click at [457, 248] on div "Janela de atendimento Grade de atendimento Capacidade Transportadoras Veículos …" at bounding box center [449, 208] width 899 height 416
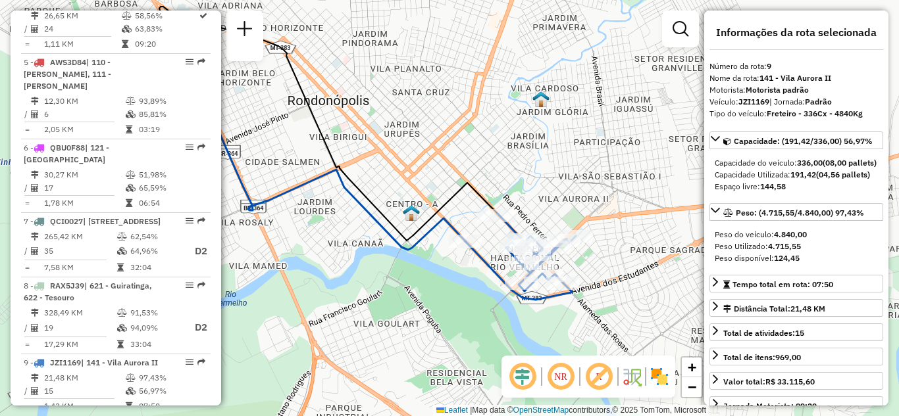
drag, startPoint x: 457, startPoint y: 293, endPoint x: 420, endPoint y: 264, distance: 46.3
click at [420, 264] on div "Janela de atendimento Grade de atendimento Capacidade Transportadoras Veículos …" at bounding box center [449, 208] width 899 height 416
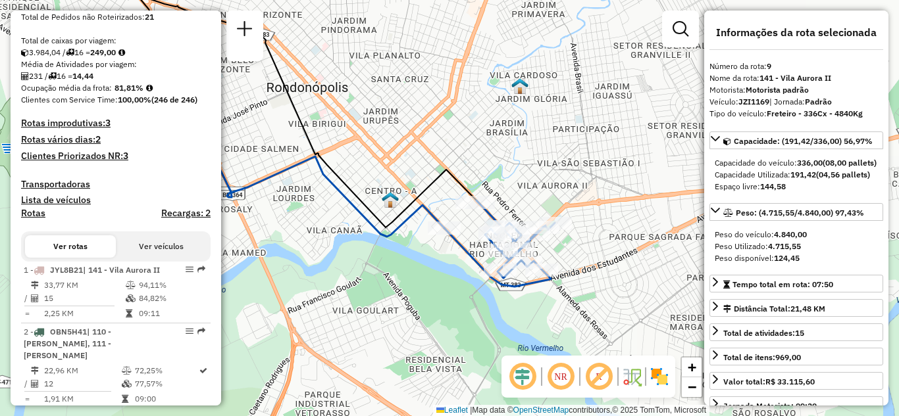
scroll to position [318, 0]
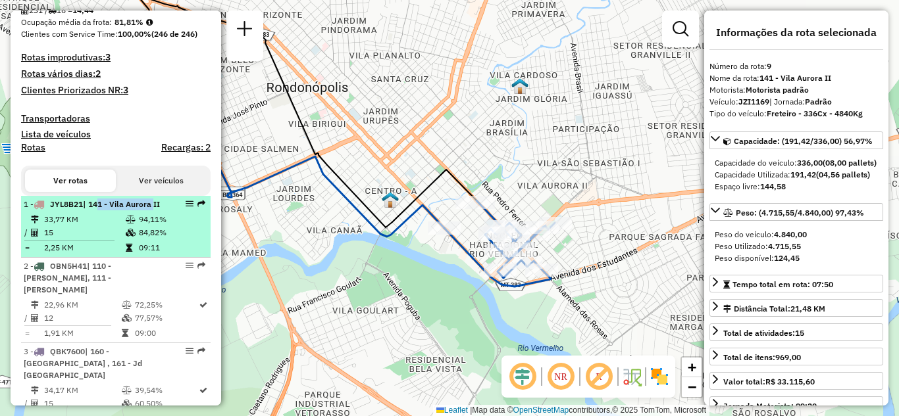
drag, startPoint x: 160, startPoint y: 219, endPoint x: 91, endPoint y: 215, distance: 69.2
click at [91, 211] on div "1 - JYL8B21 | 141 - Vila Aurora II" at bounding box center [116, 205] width 184 height 12
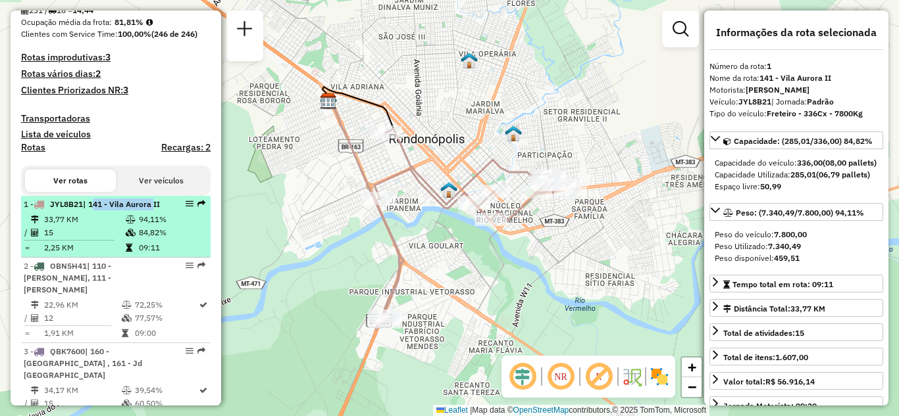
click at [145, 209] on span "| 141 - Vila Aurora II" at bounding box center [121, 204] width 77 height 10
drag, startPoint x: 145, startPoint y: 217, endPoint x: 99, endPoint y: 220, distance: 46.8
click at [99, 209] on span "| 141 - Vila Aurora II" at bounding box center [121, 204] width 77 height 10
click at [186, 208] on em at bounding box center [190, 204] width 8 height 8
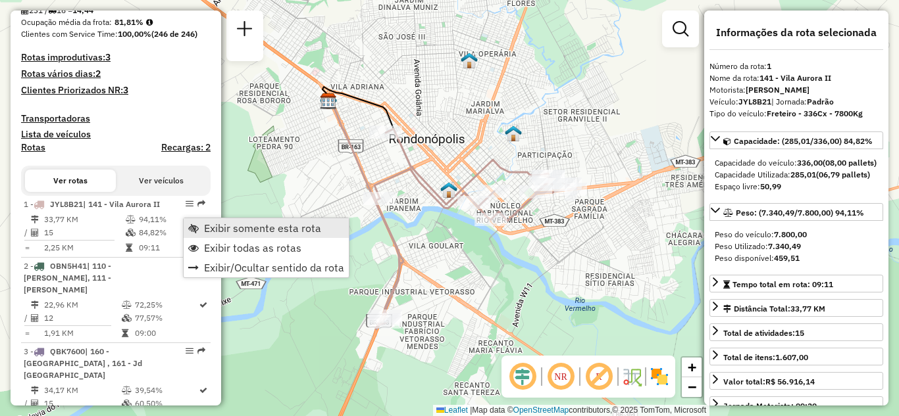
click at [207, 227] on span "Exibir somente esta rota" at bounding box center [262, 228] width 117 height 11
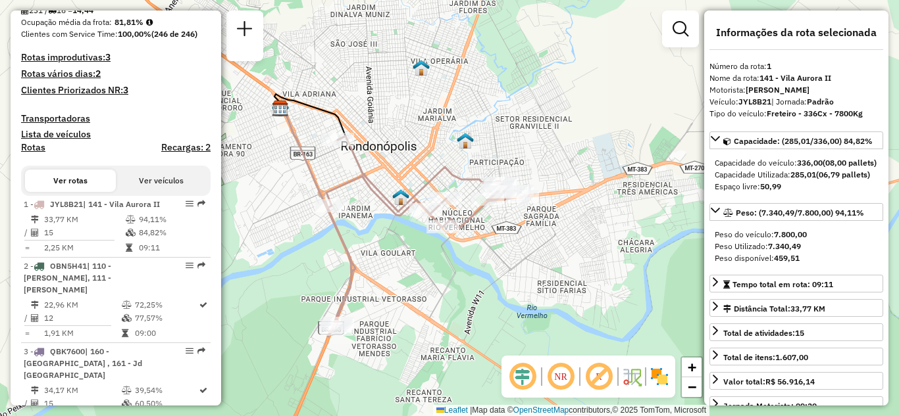
drag, startPoint x: 482, startPoint y: 277, endPoint x: 439, endPoint y: 280, distance: 42.9
click at [432, 284] on div "Janela de atendimento Grade de atendimento Capacidade Transportadoras Veículos …" at bounding box center [449, 208] width 899 height 416
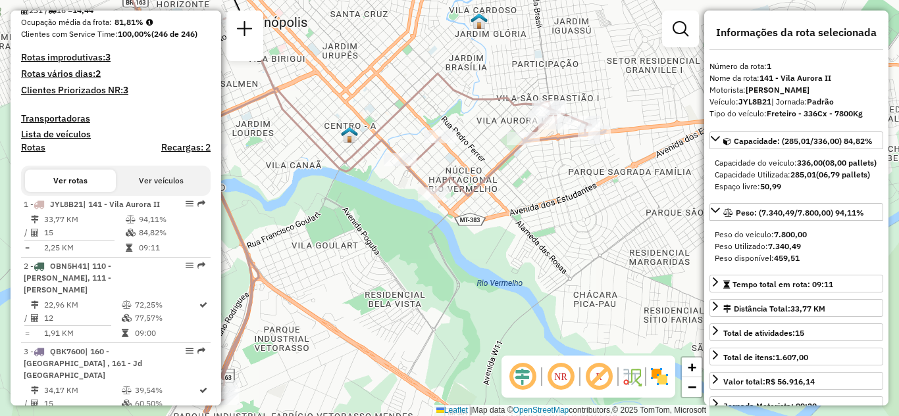
drag, startPoint x: 488, startPoint y: 270, endPoint x: 557, endPoint y: 301, distance: 75.7
click at [553, 301] on div "Janela de atendimento Grade de atendimento Capacidade Transportadoras Veículos …" at bounding box center [449, 208] width 899 height 416
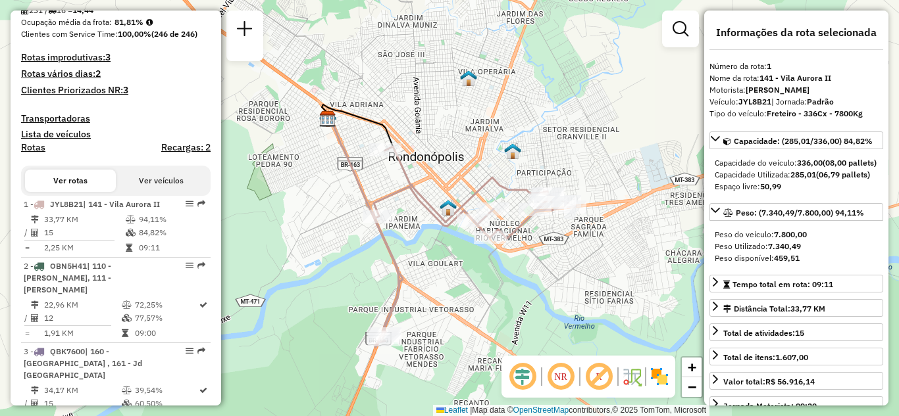
drag, startPoint x: 572, startPoint y: 308, endPoint x: 527, endPoint y: 286, distance: 50.3
click at [527, 286] on div "Janela de atendimento Grade de atendimento Capacidade Transportadoras Veículos …" at bounding box center [449, 208] width 899 height 416
